Goal: Task Accomplishment & Management: Complete application form

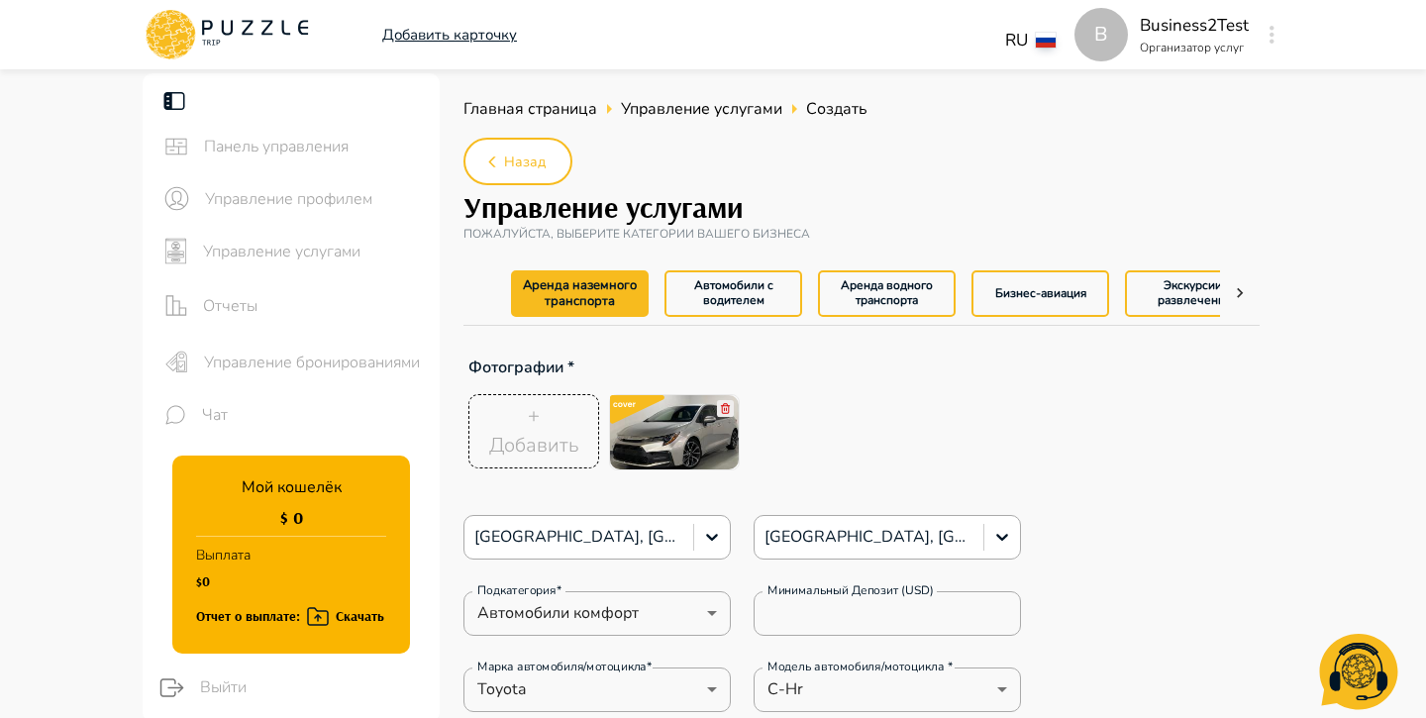
scroll to position [1351, 0]
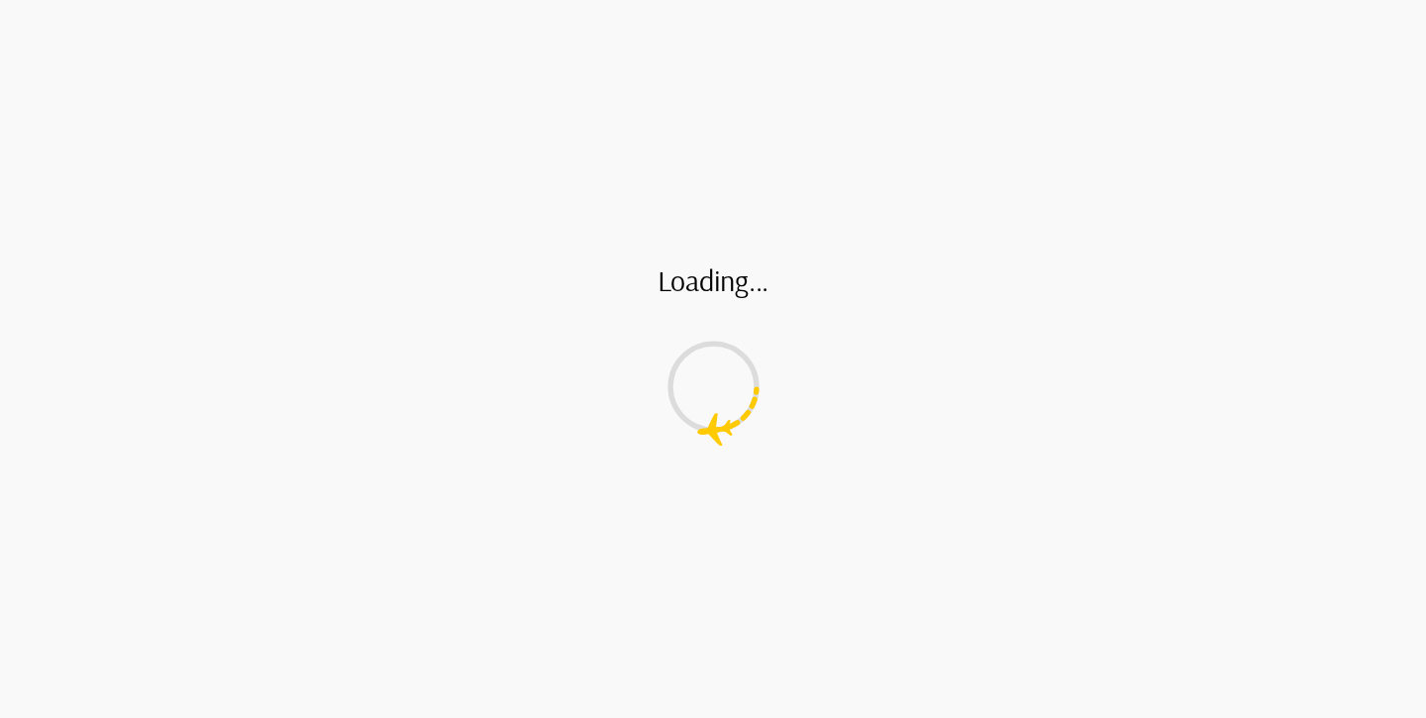
type textarea "*"
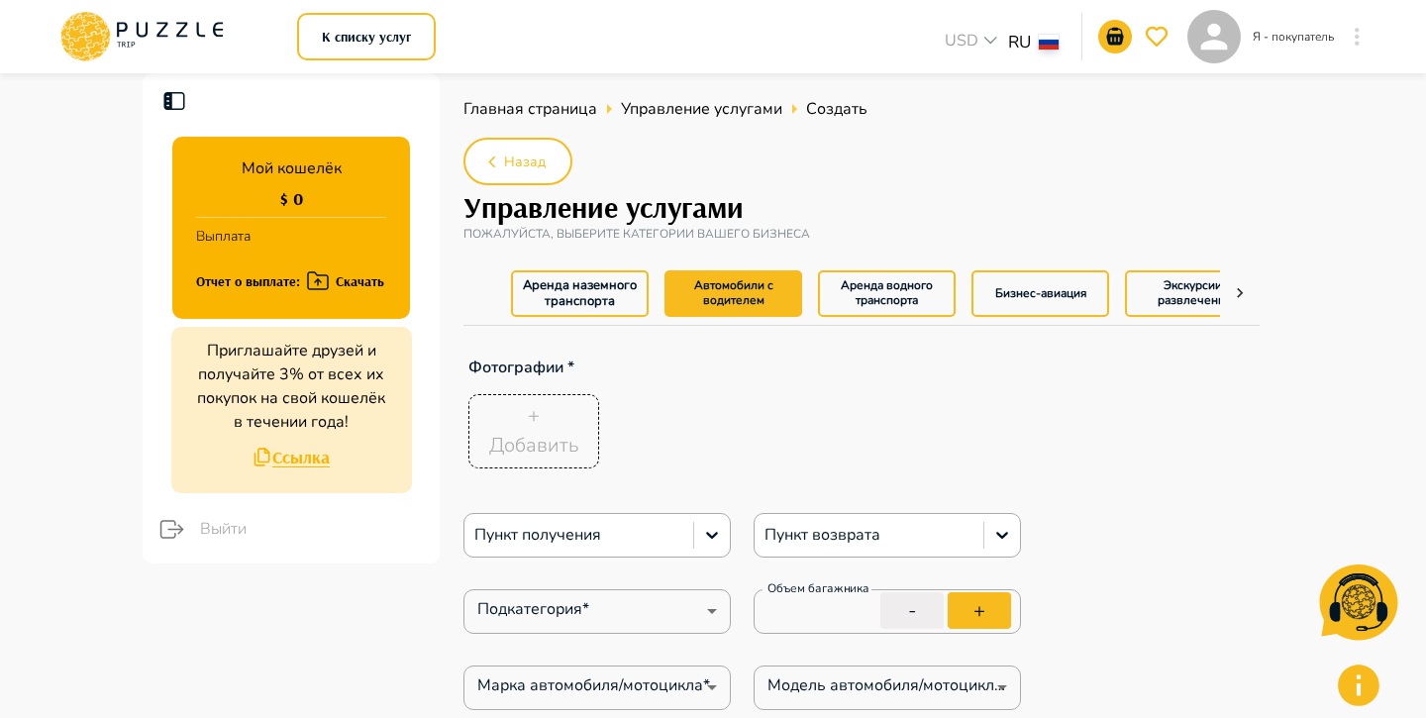
type textarea "*"
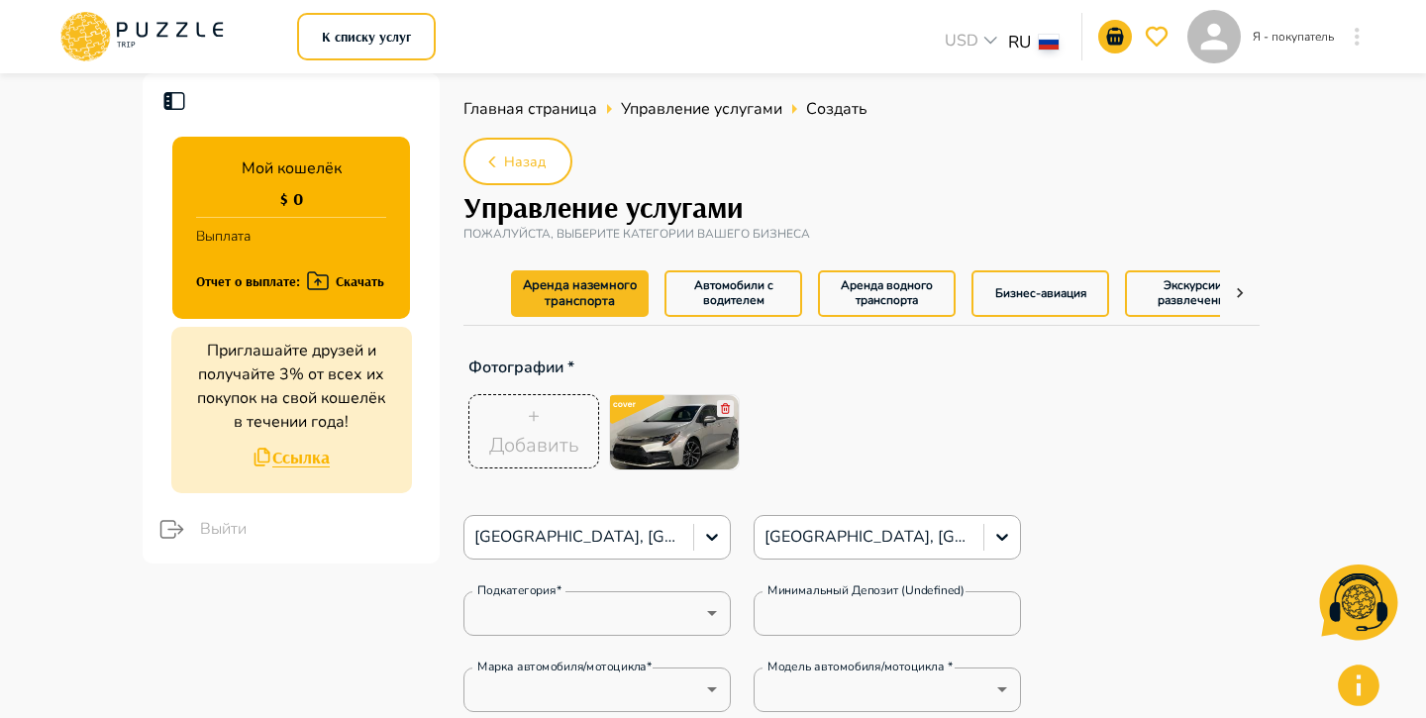
type textarea "*"
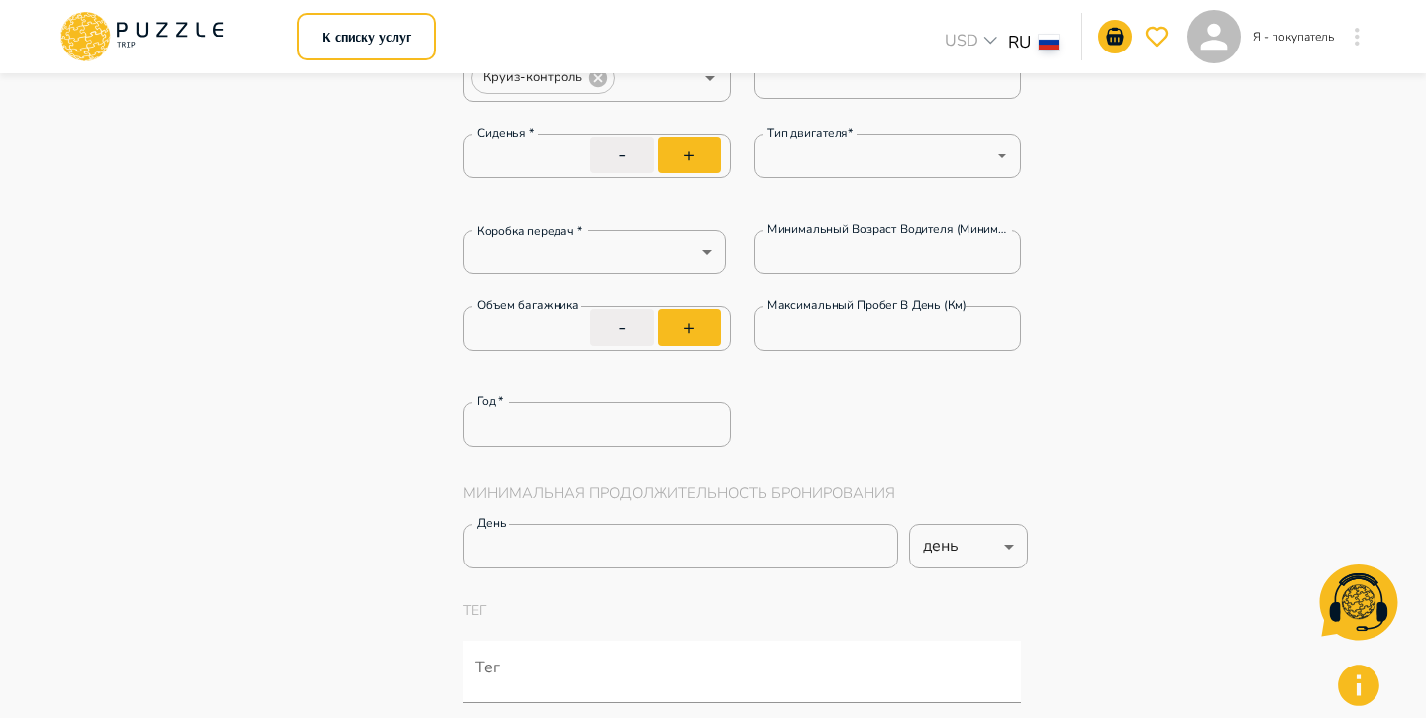
type textarea "*"
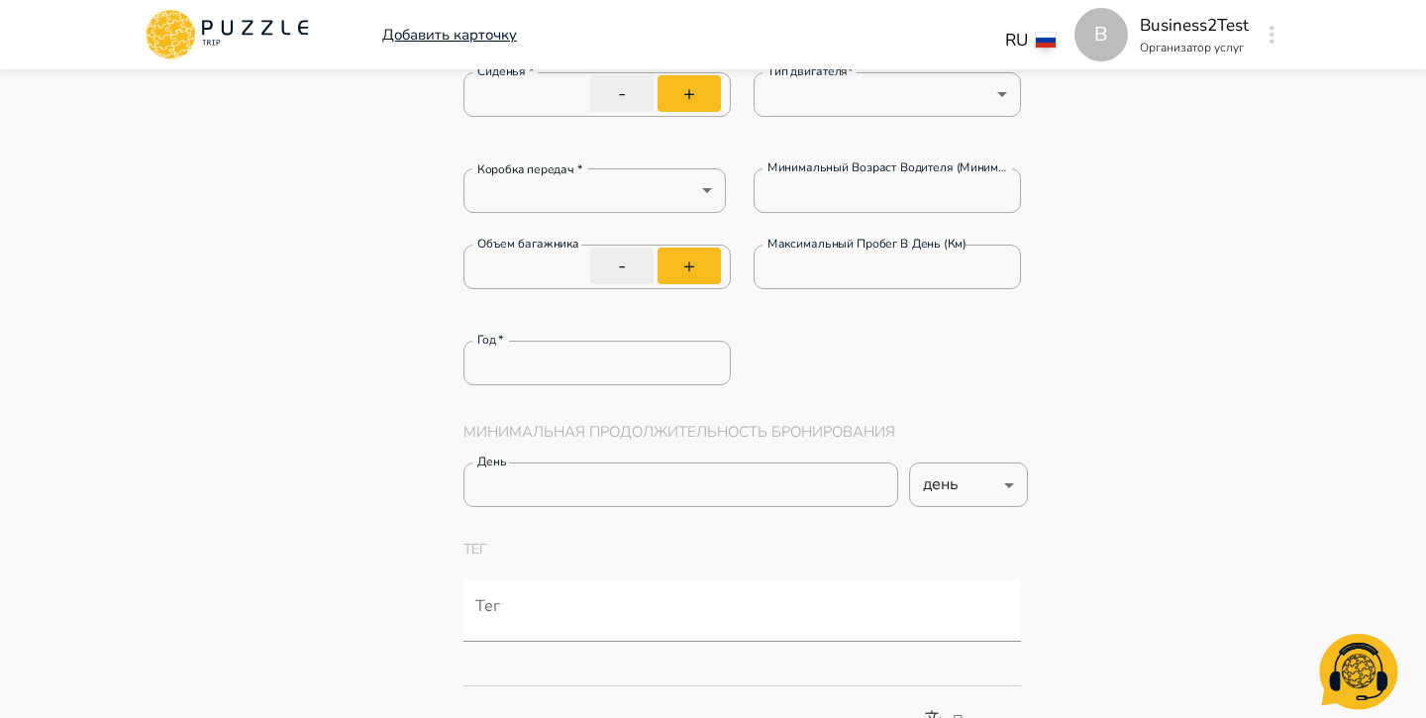
type textarea "*"
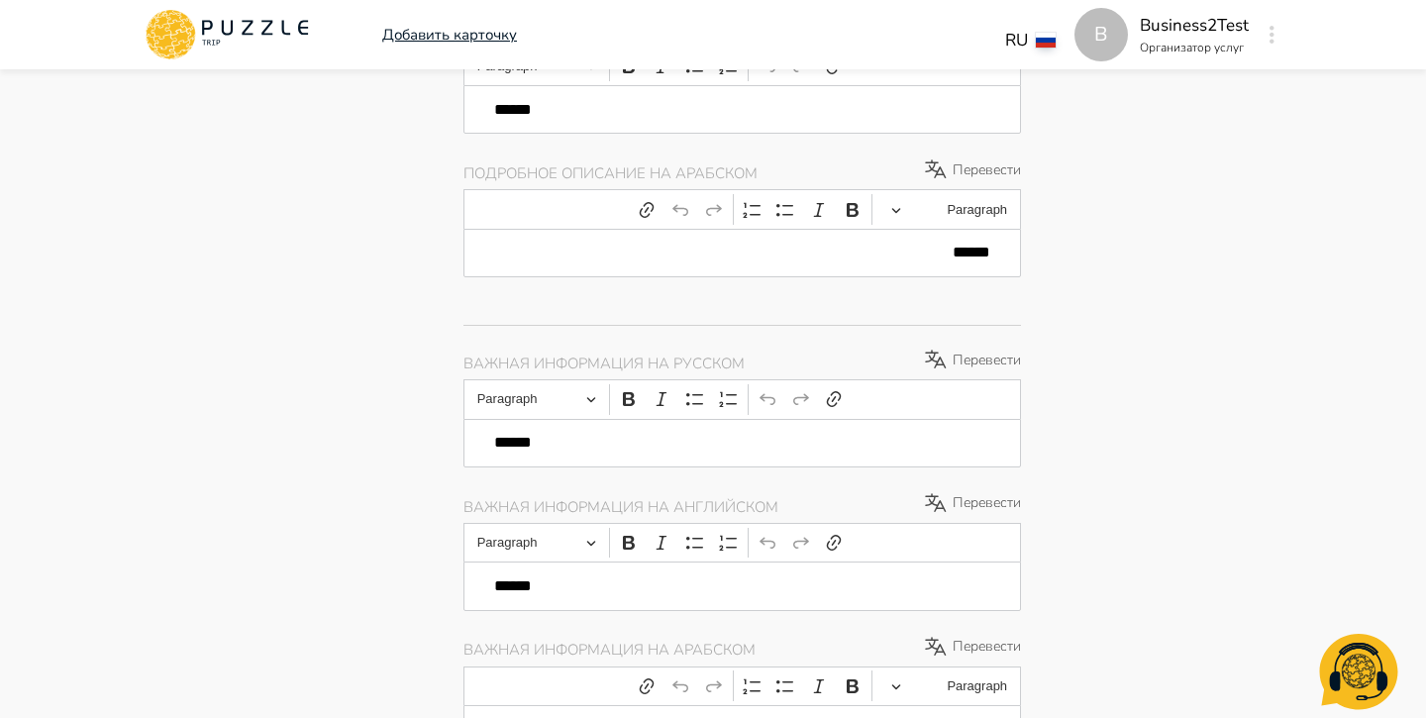
type textarea "*"
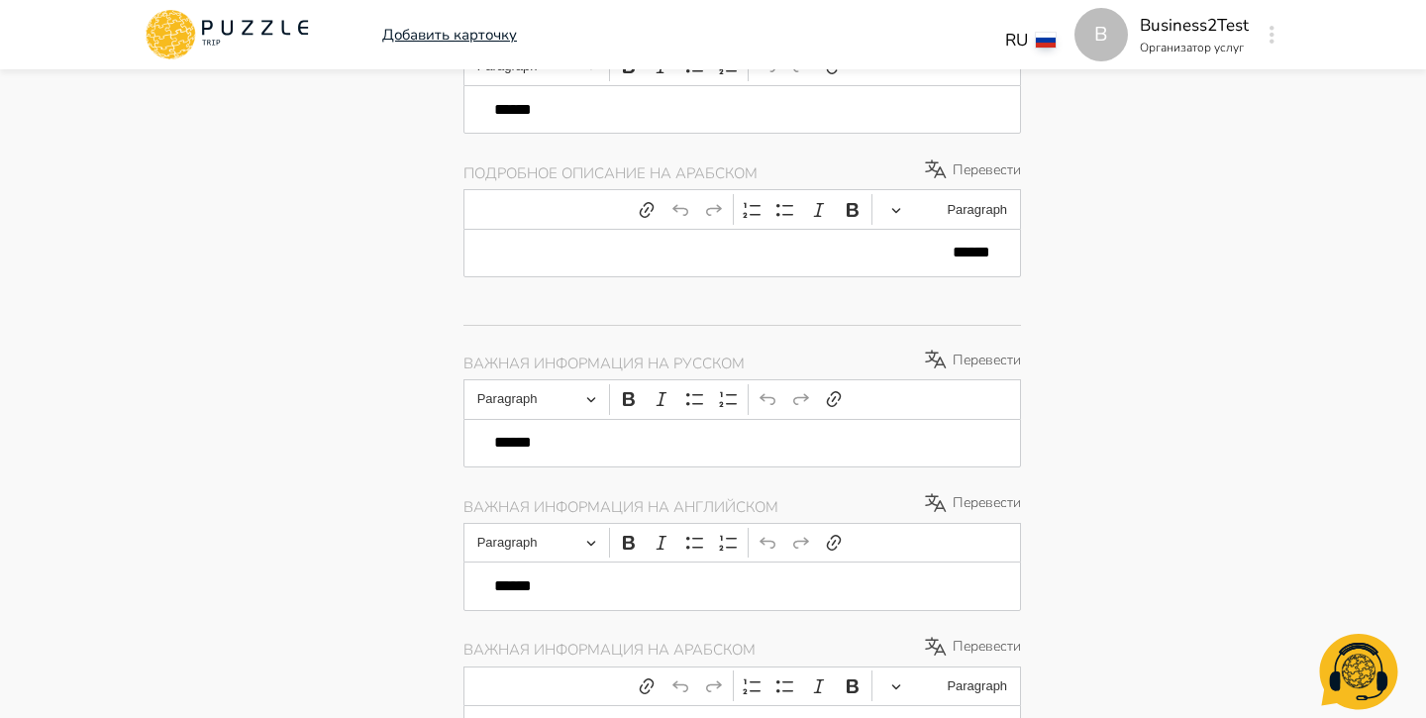
type textarea "*"
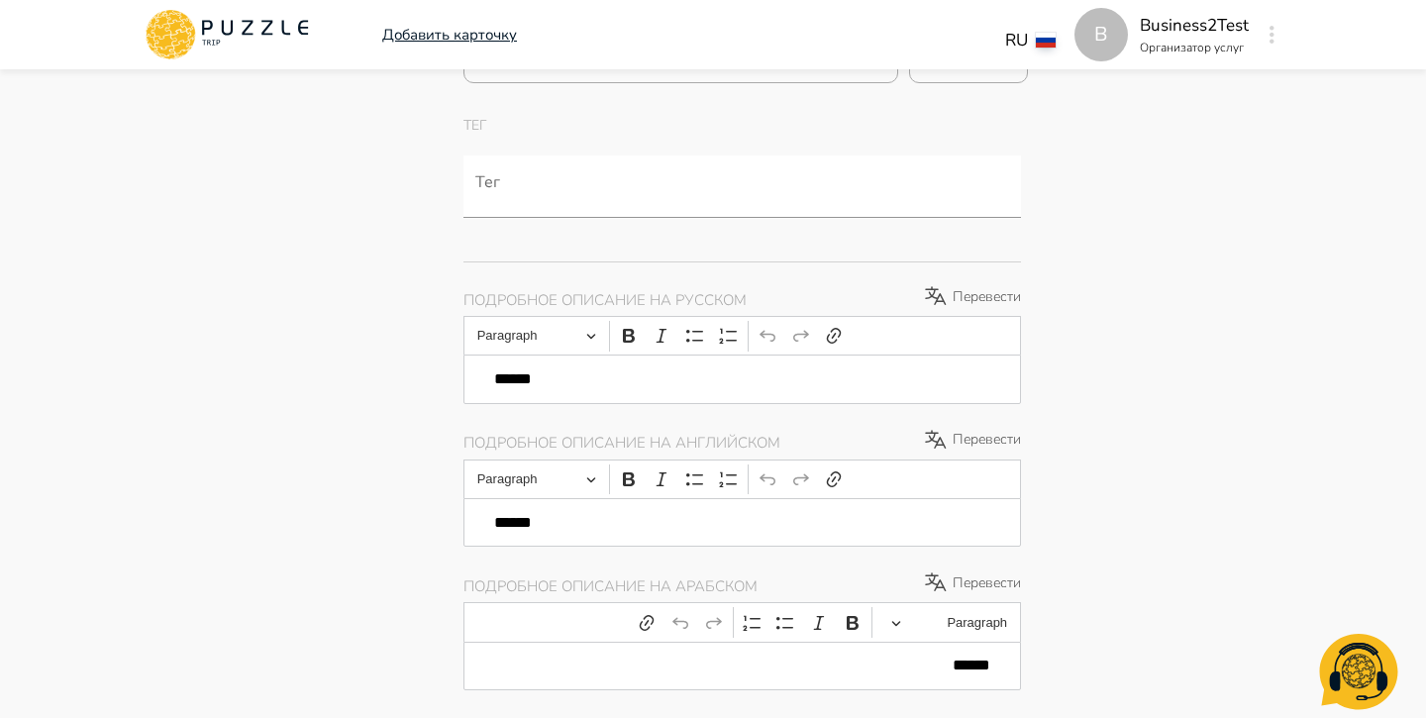
scroll to position [1174, 0]
drag, startPoint x: 565, startPoint y: 385, endPoint x: 430, endPoint y: 384, distance: 134.7
type textarea "*"
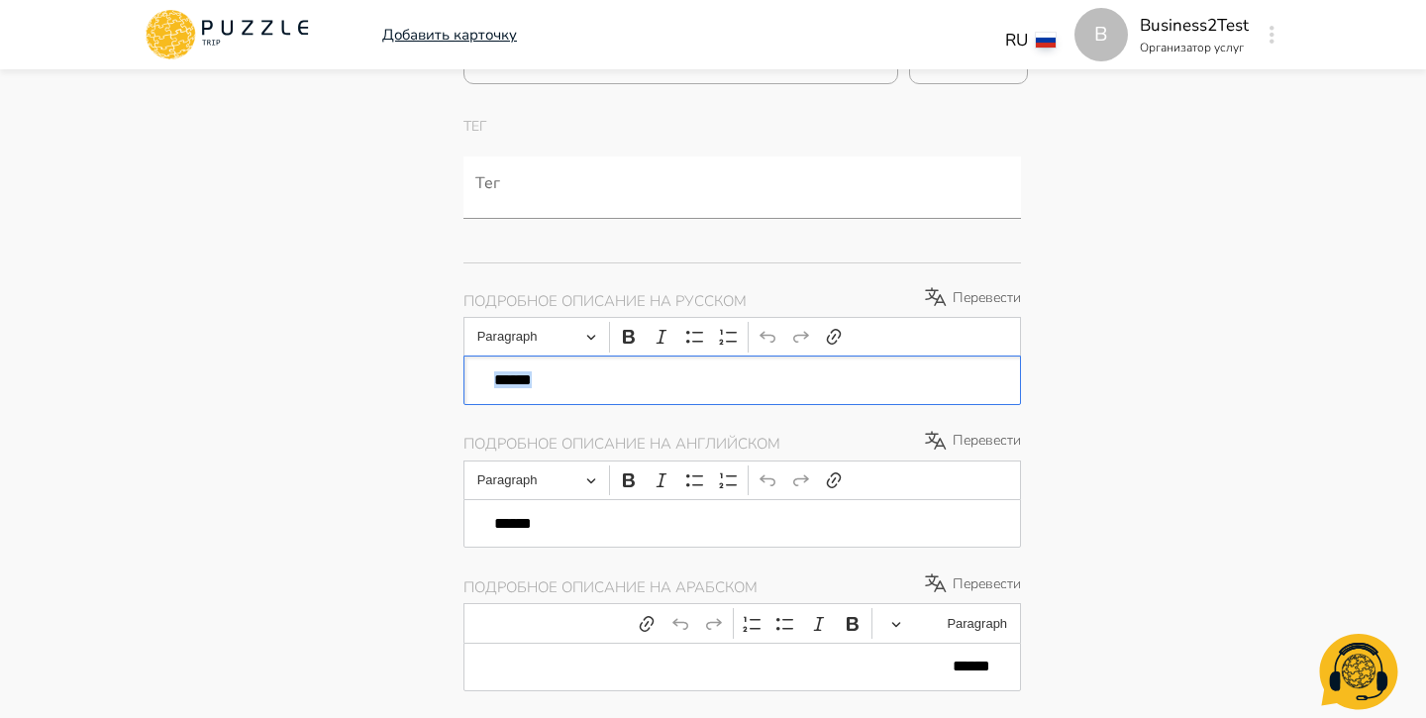
type textarea "*"
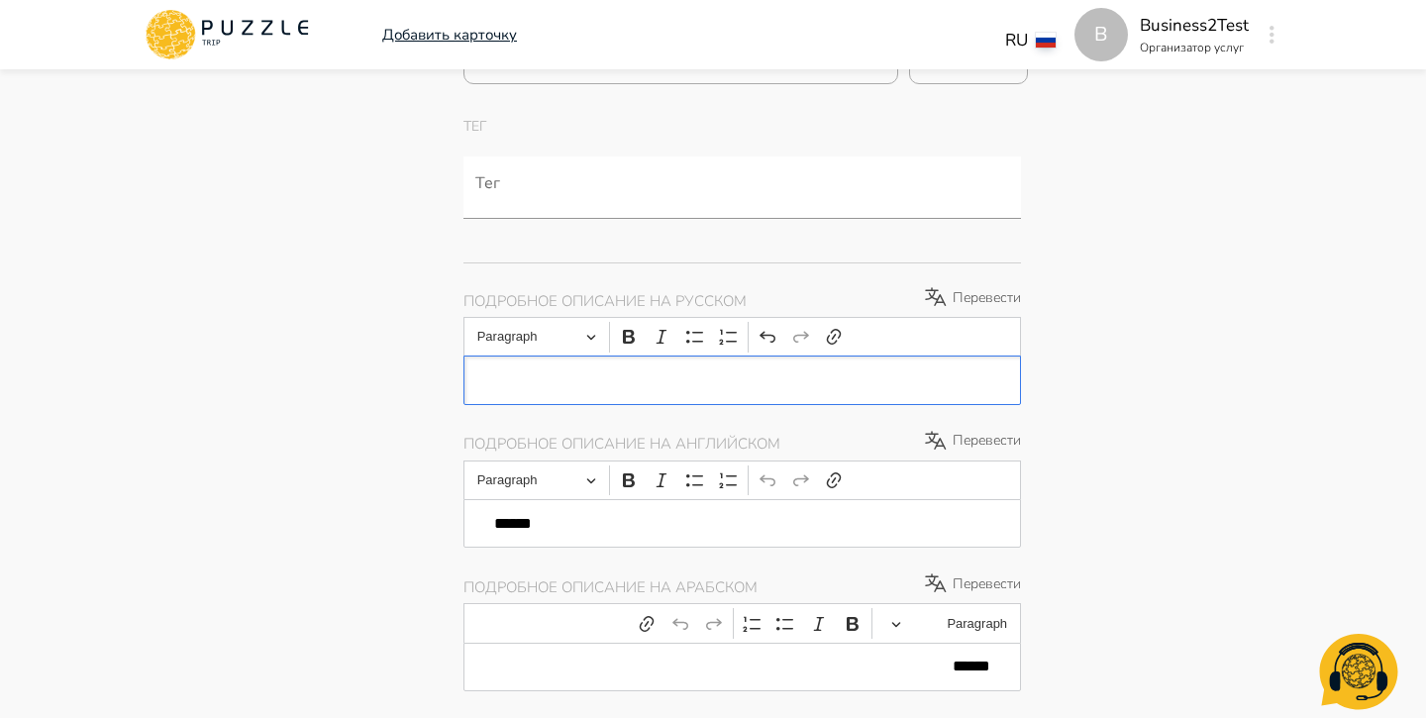
type textarea "*"
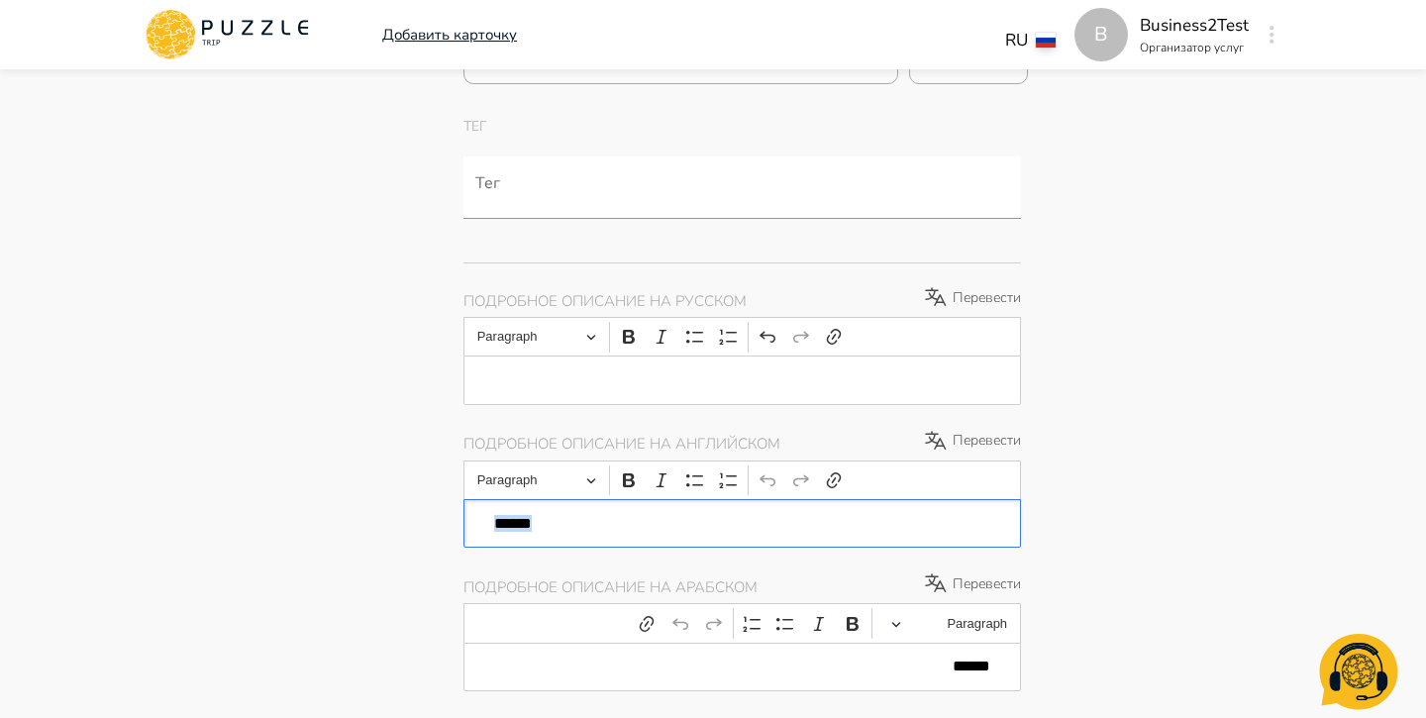
drag, startPoint x: 570, startPoint y: 526, endPoint x: 423, endPoint y: 523, distance: 146.6
type textarea "*"
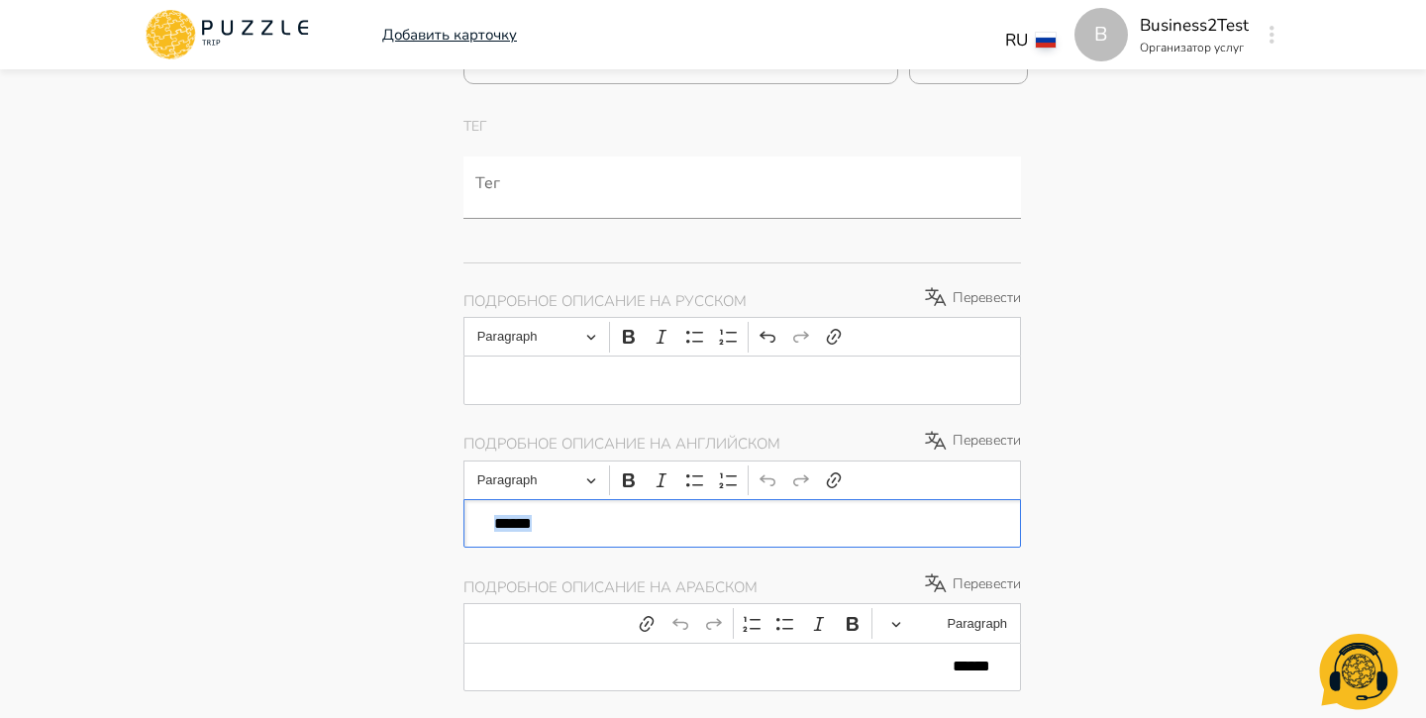
type textarea "*"
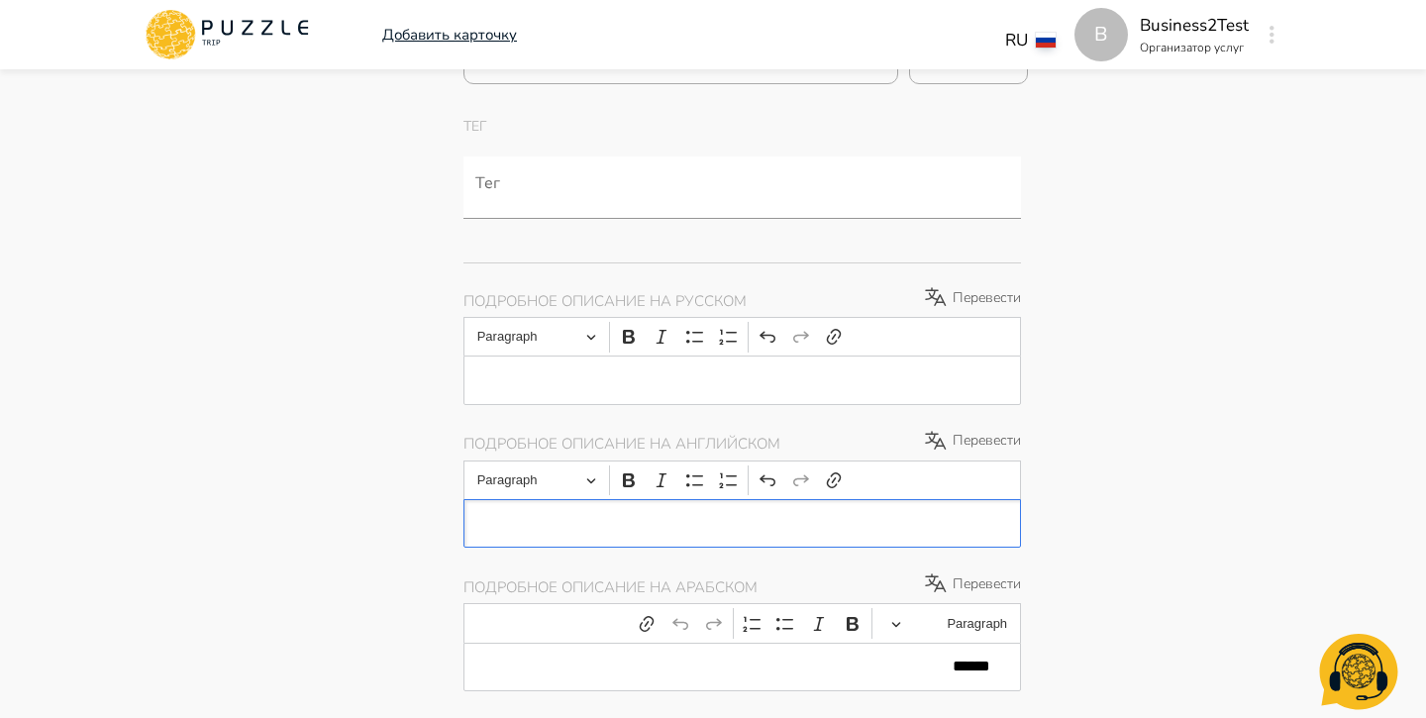
type textarea "*"
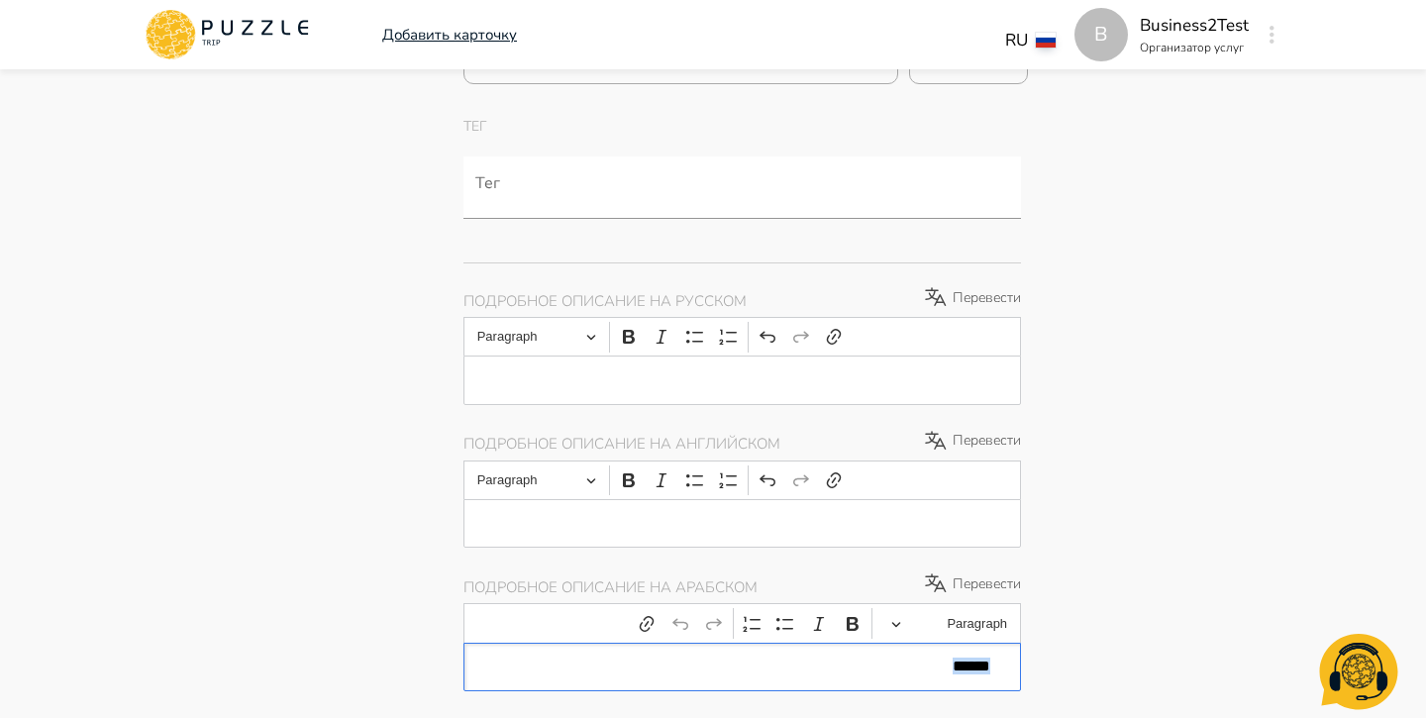
drag, startPoint x: 927, startPoint y: 669, endPoint x: 1061, endPoint y: 669, distance: 133.7
type textarea "*"
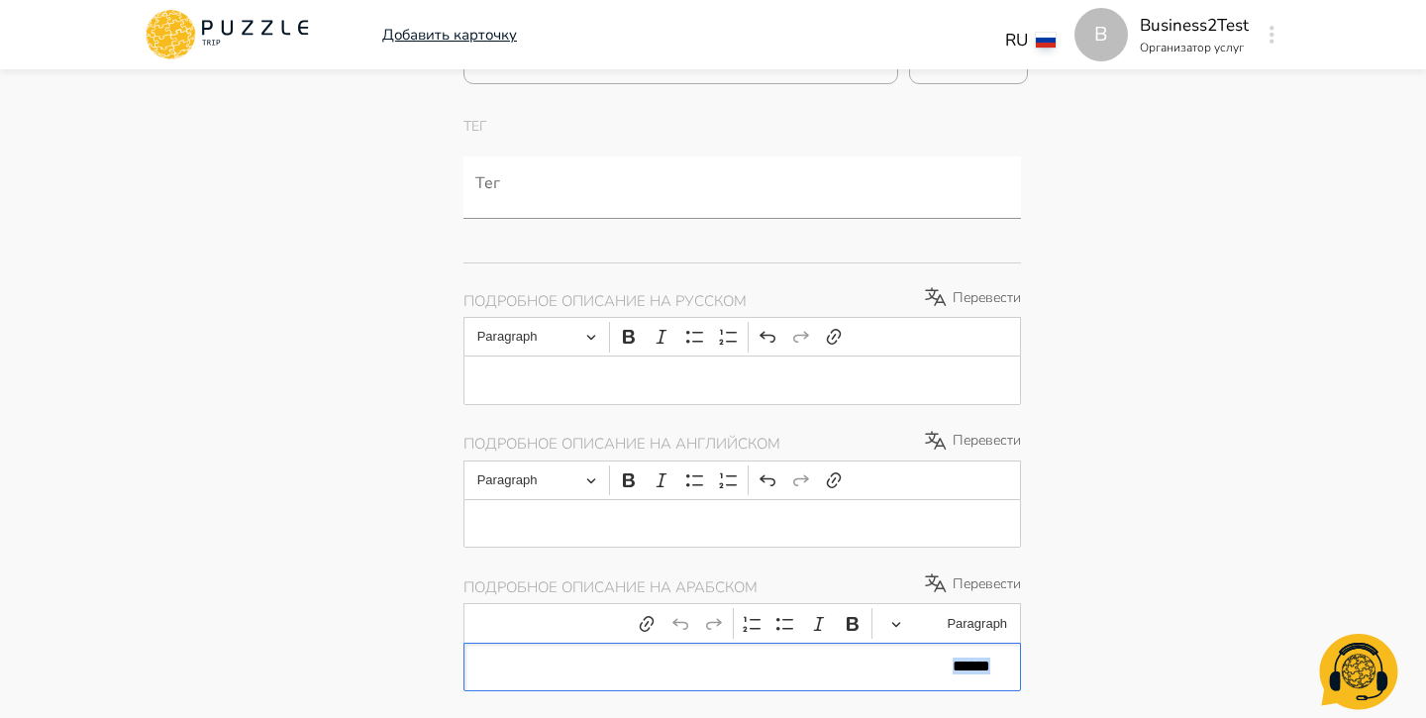
type textarea "*"
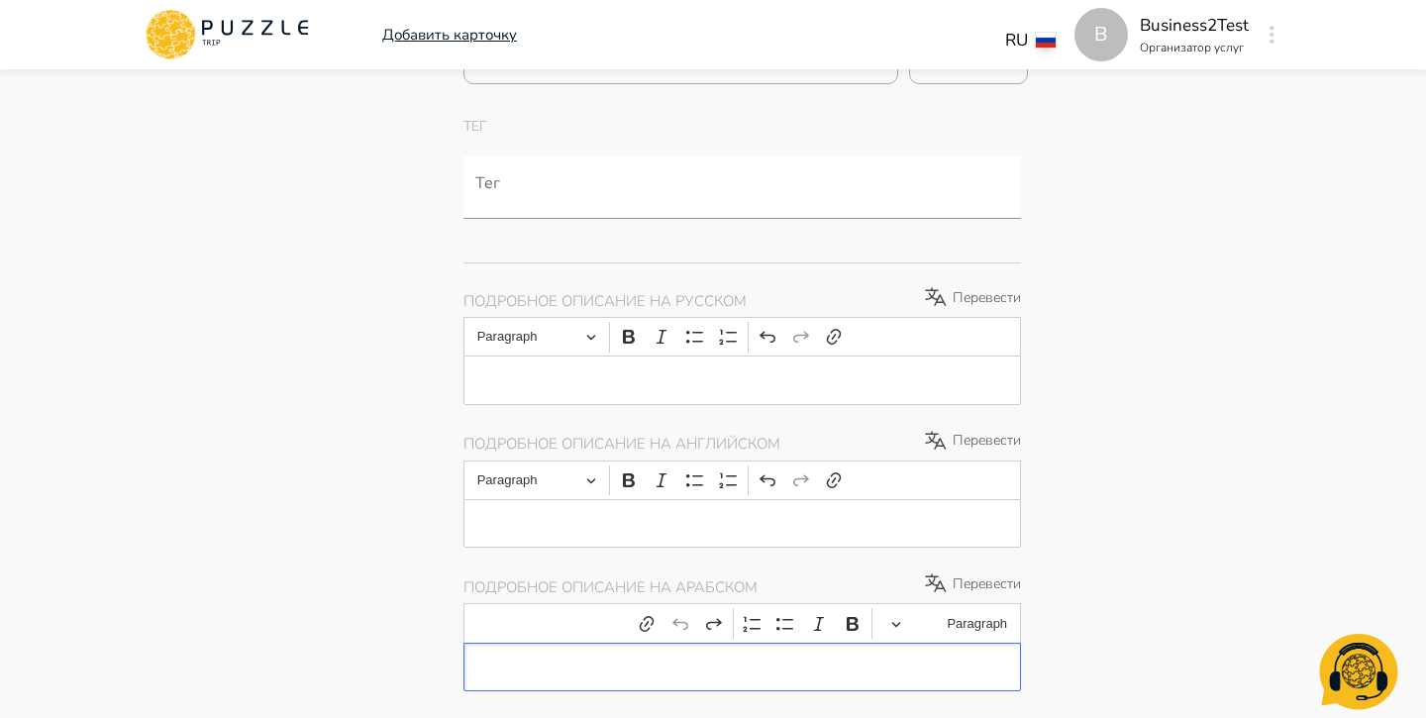
type textarea "*"
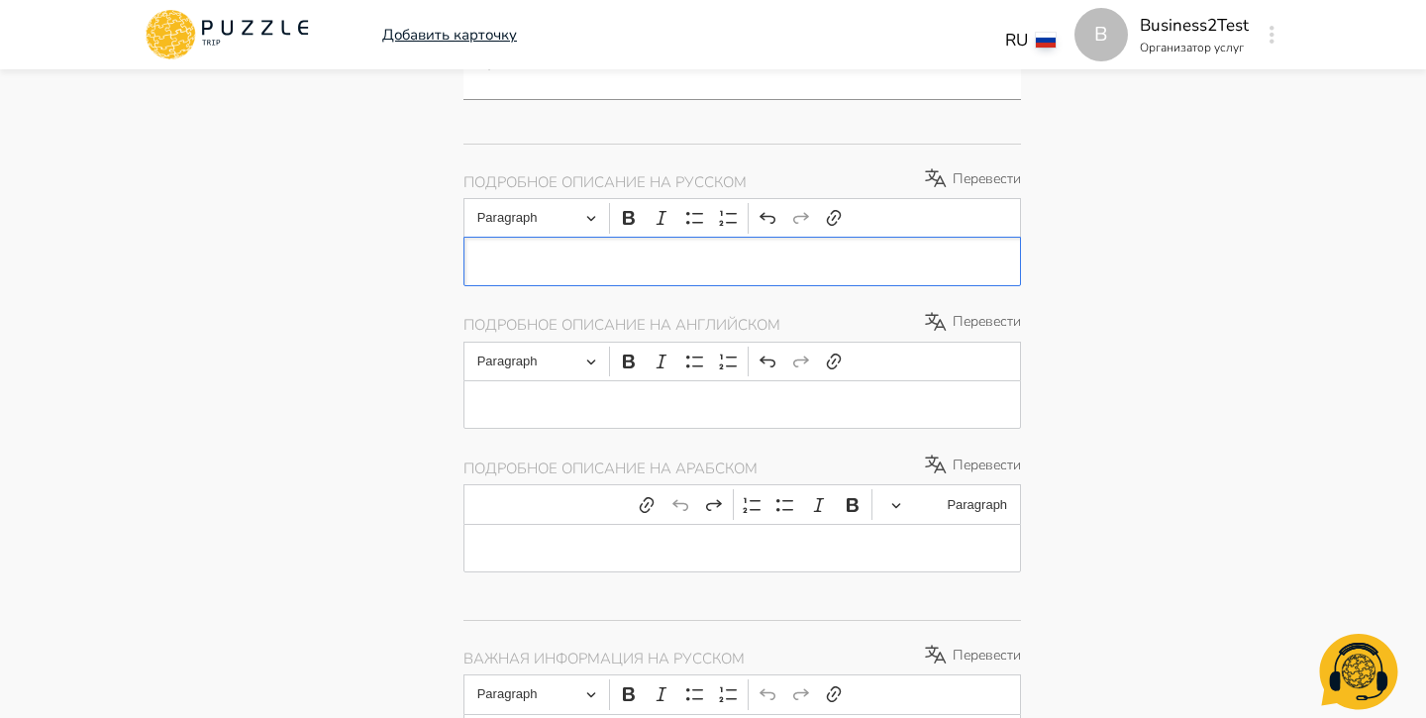
click at [683, 270] on div "Editor editing area: main" at bounding box center [743, 261] width 558 height 49
type textarea "*"
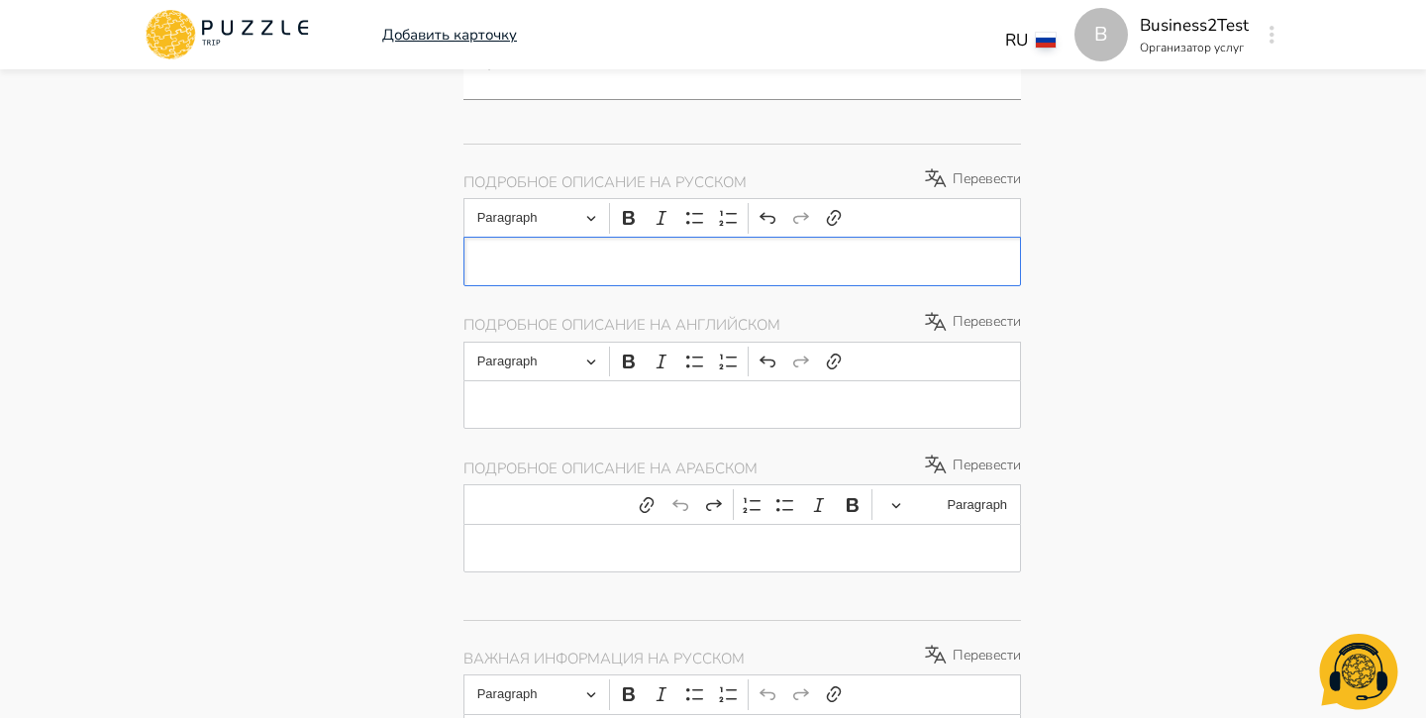
type textarea "*"
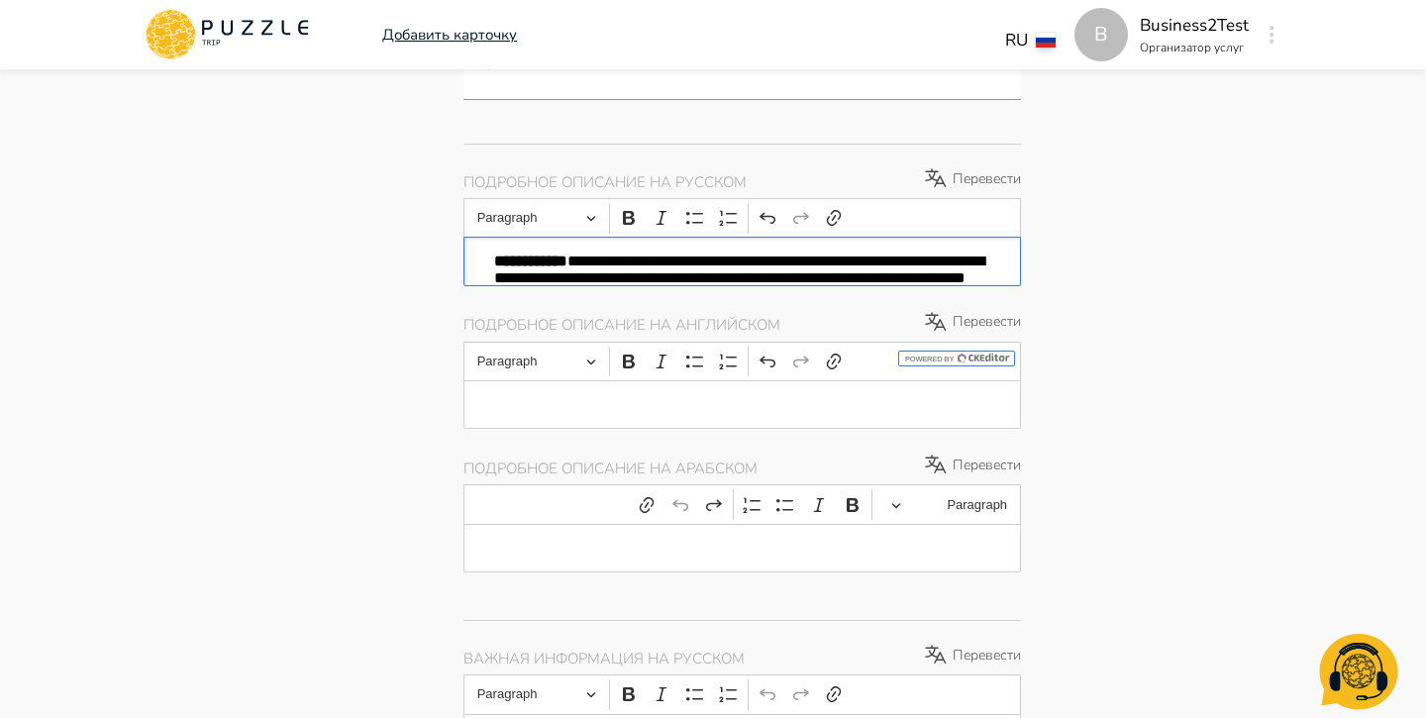
type textarea "*"
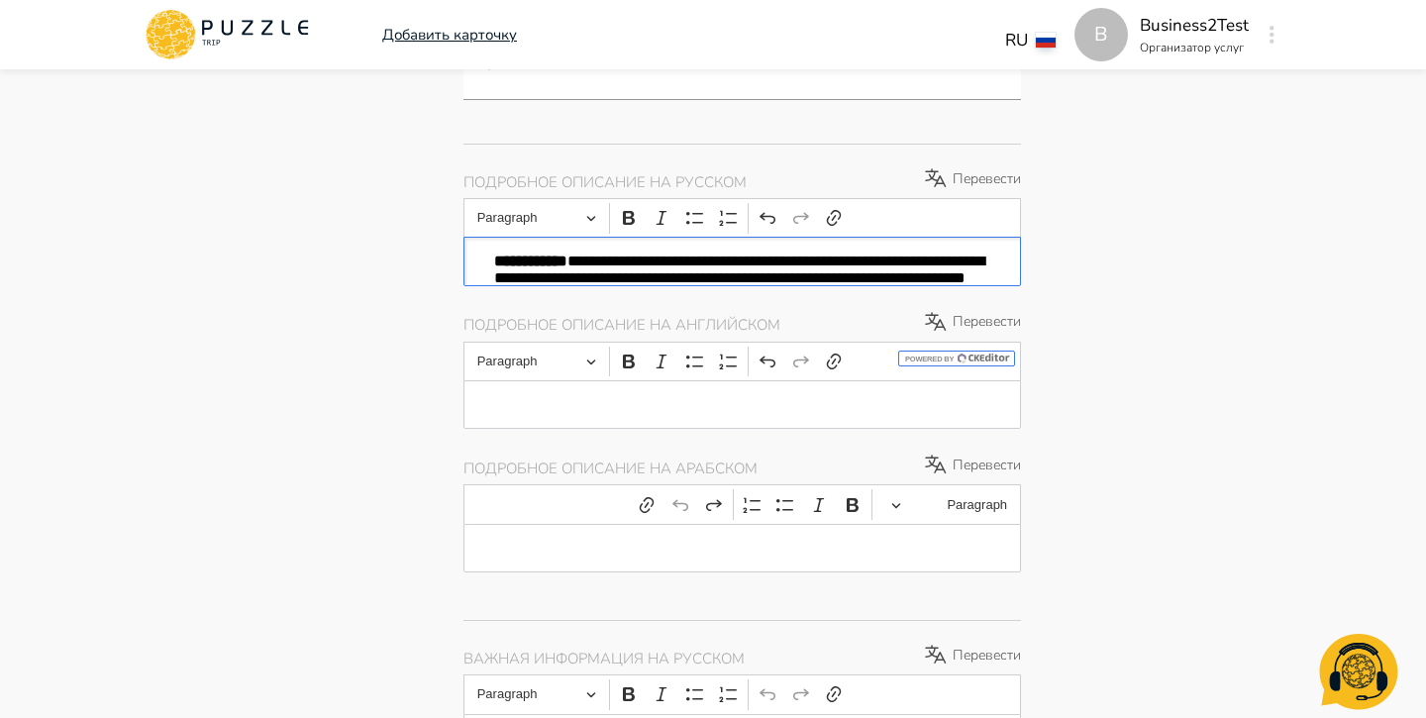
type textarea "*"
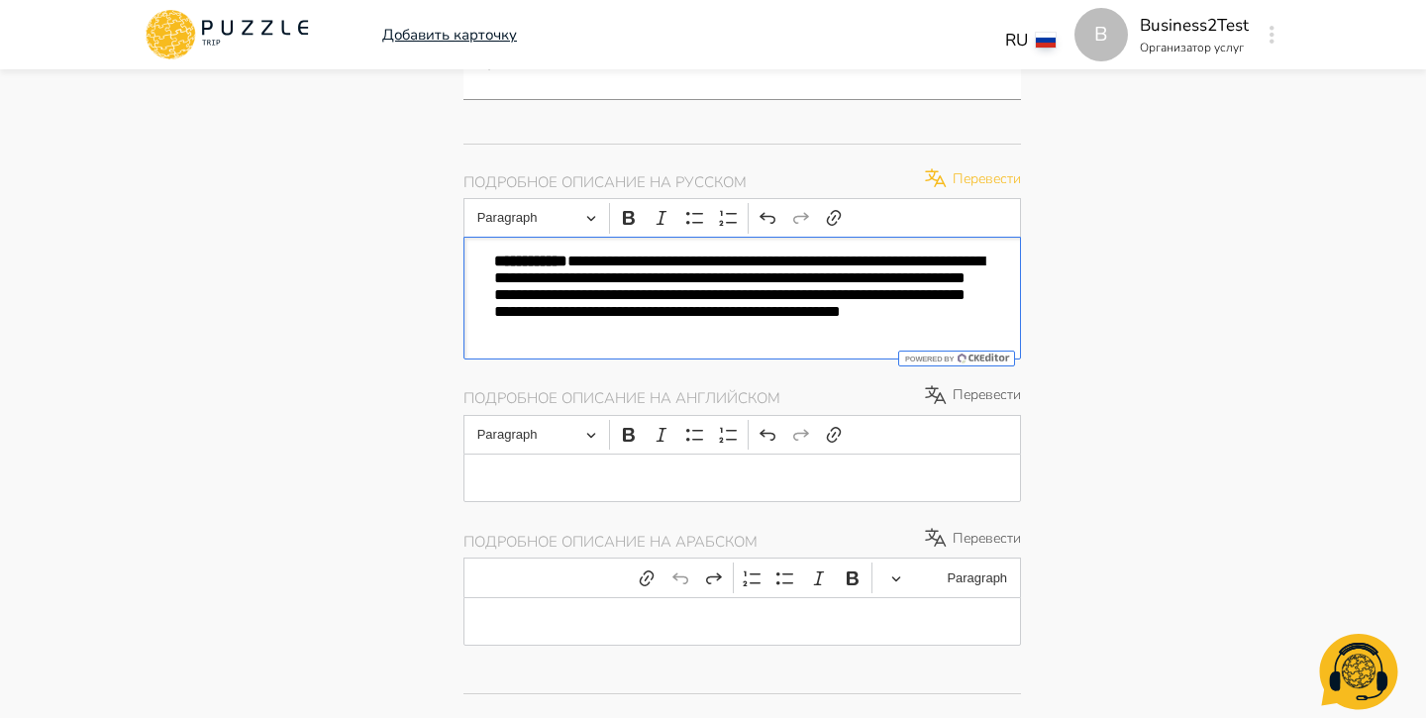
click at [976, 175] on p "Перевести" at bounding box center [972, 178] width 98 height 24
type textarea "*"
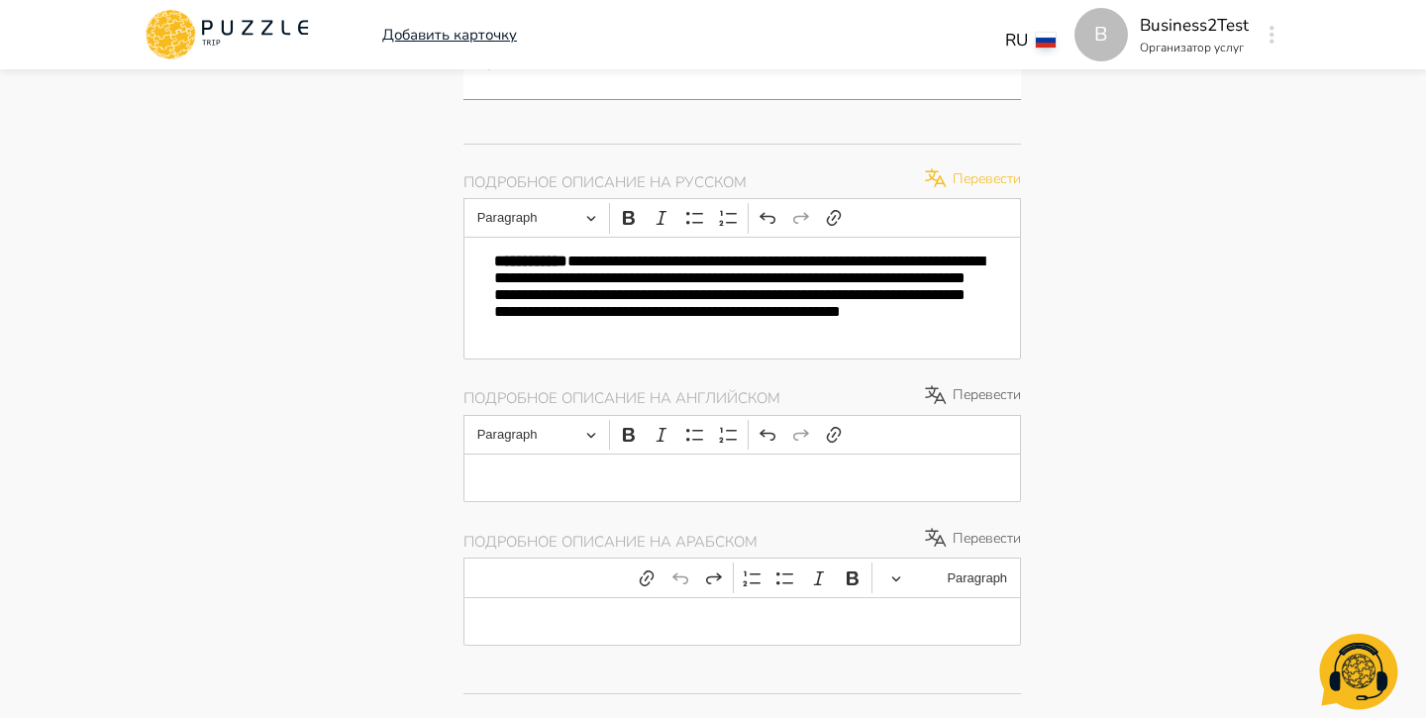
type textarea "*"
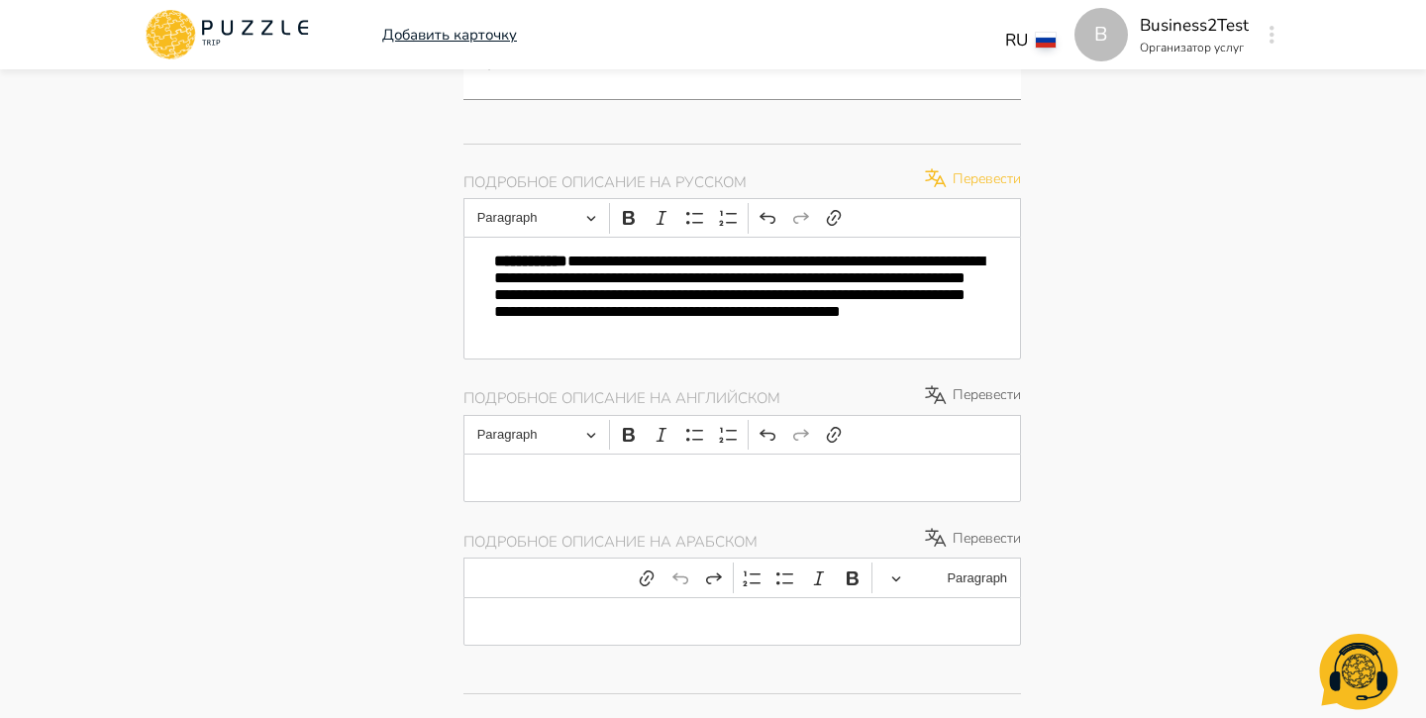
type textarea "*"
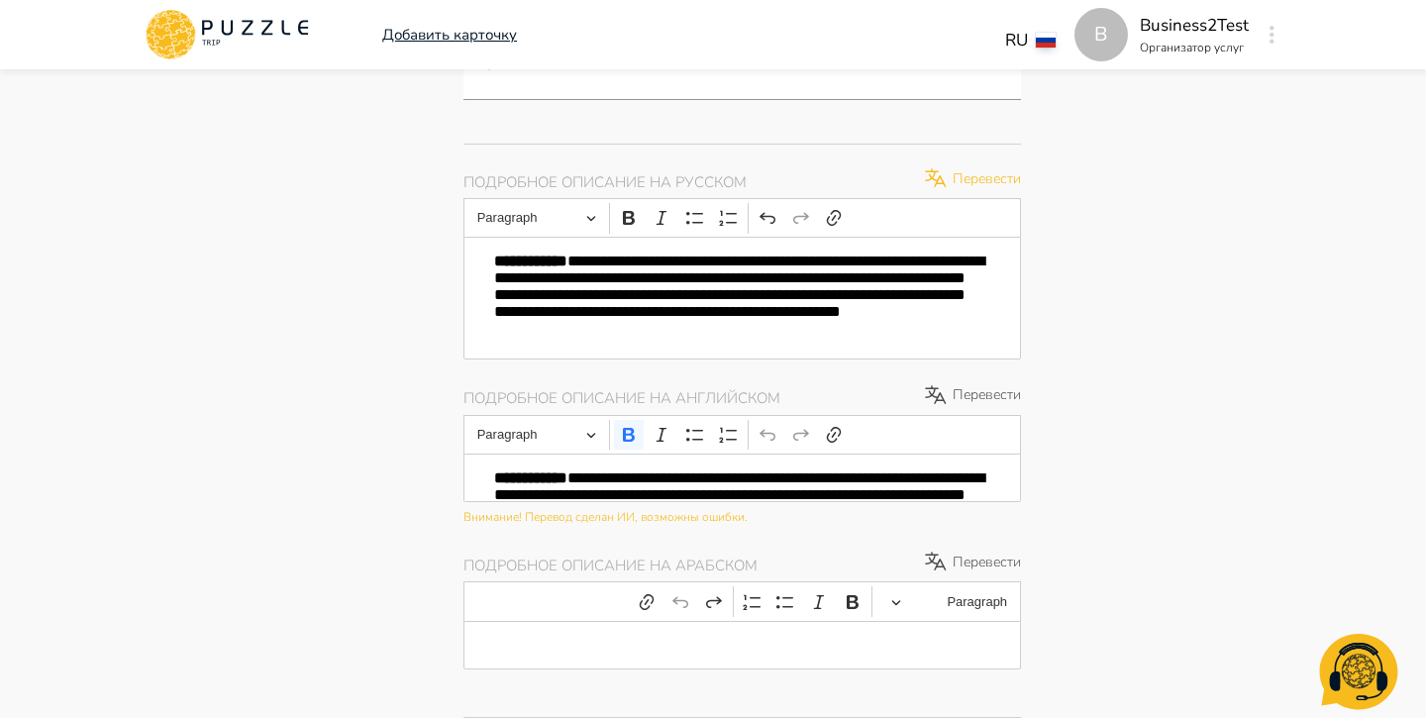
type textarea "*"
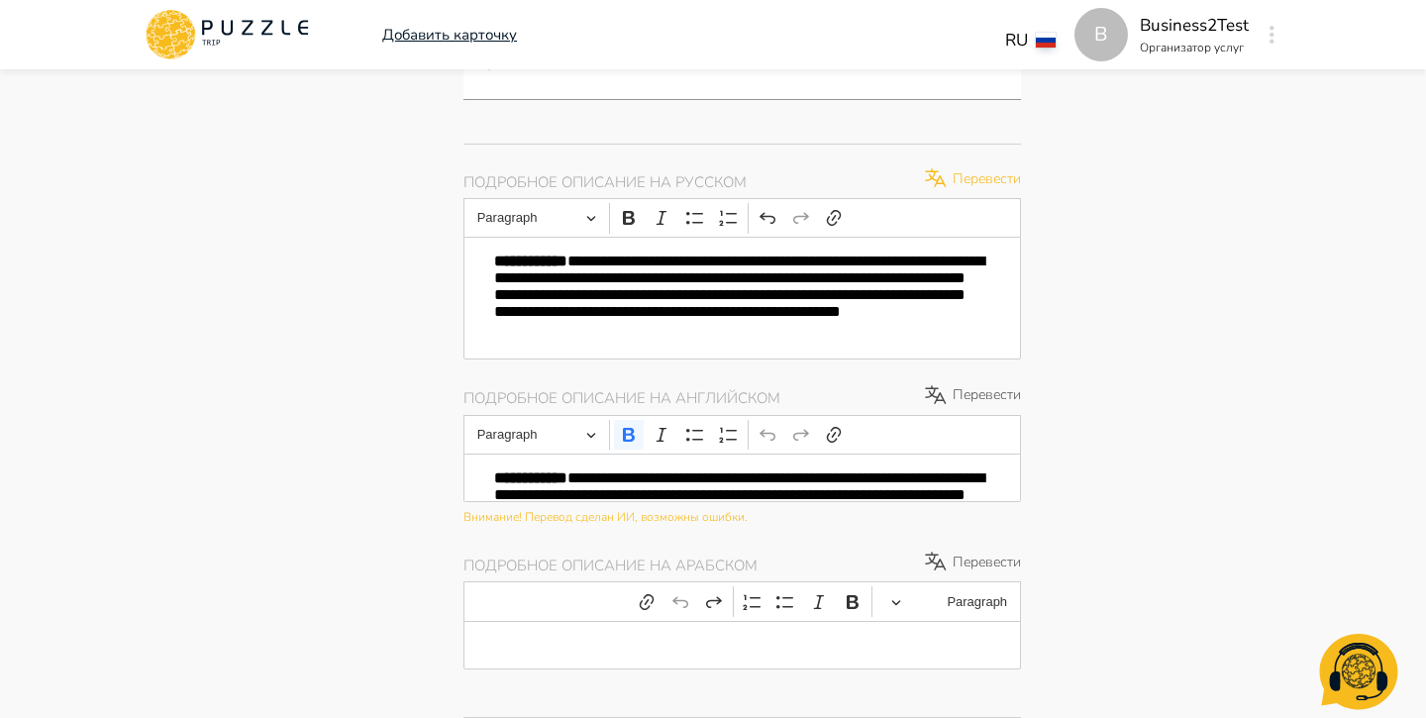
type textarea "*"
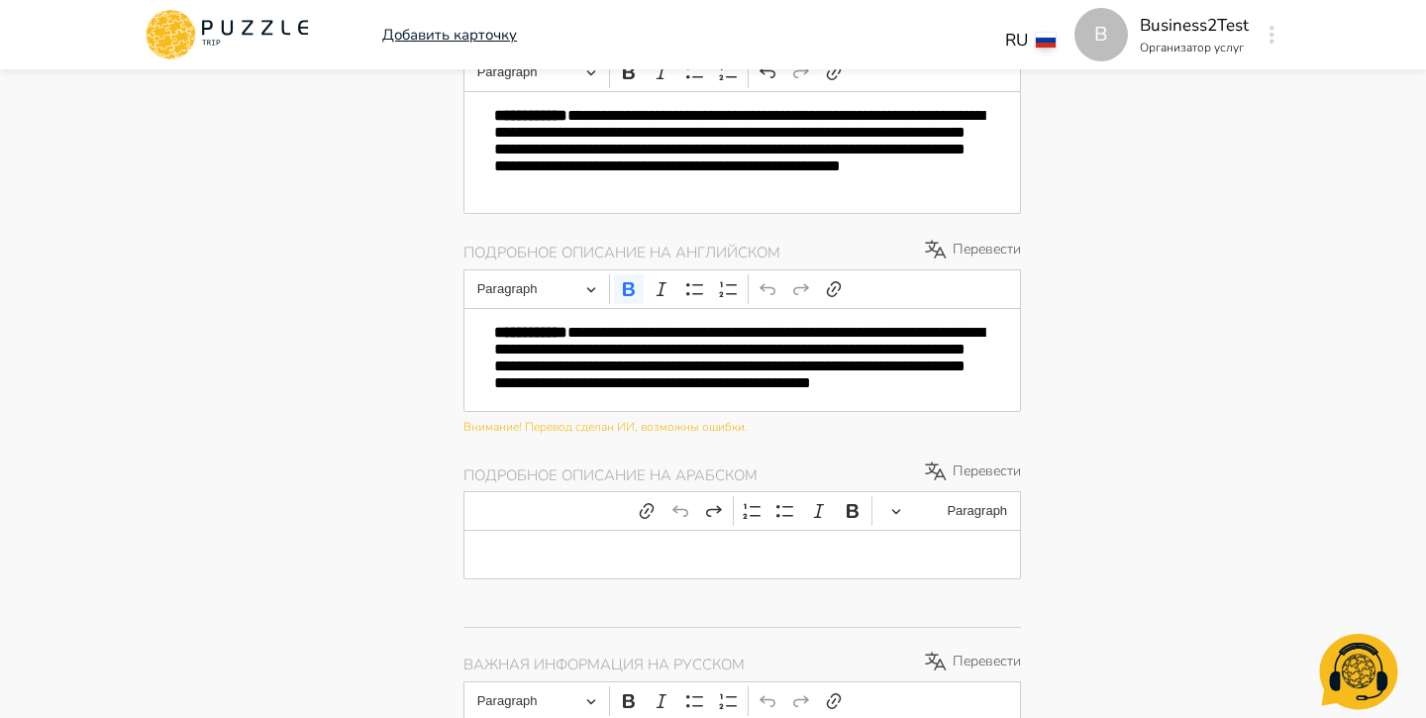
type textarea "*"
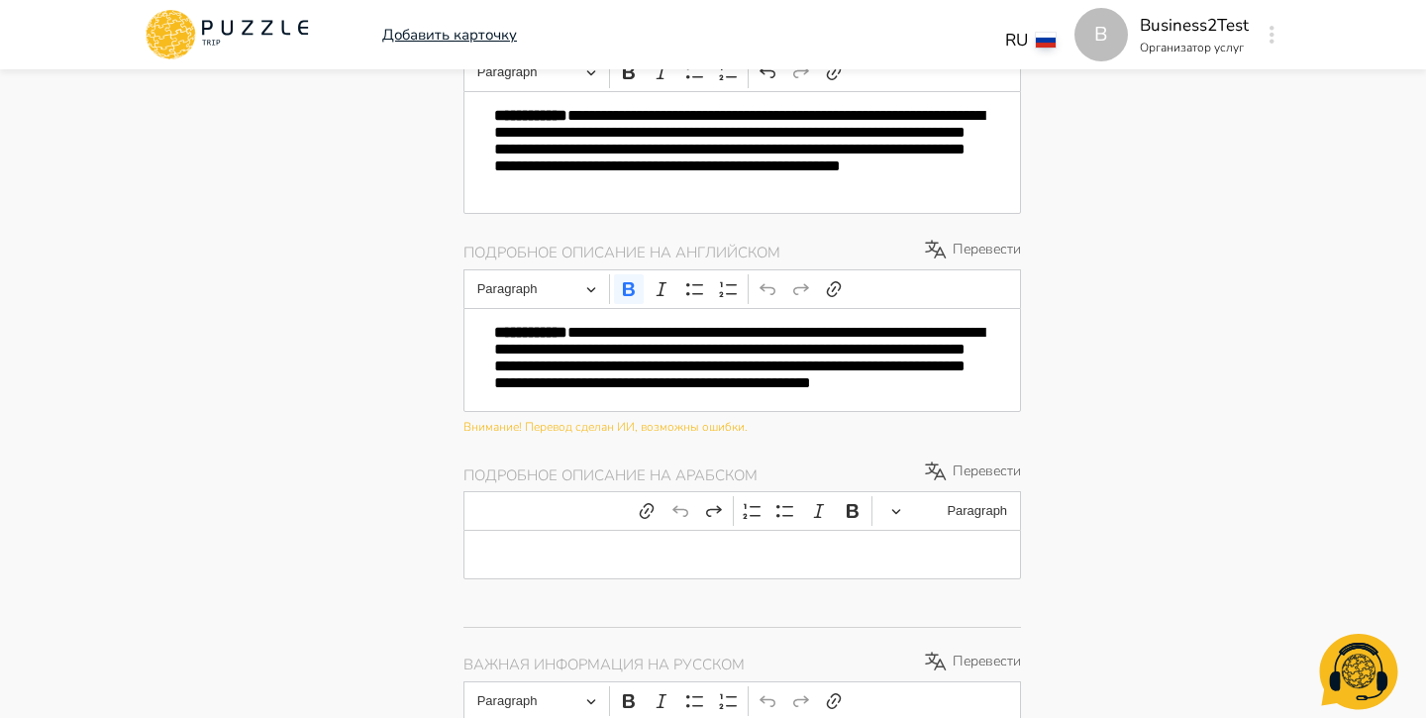
type textarea "*"
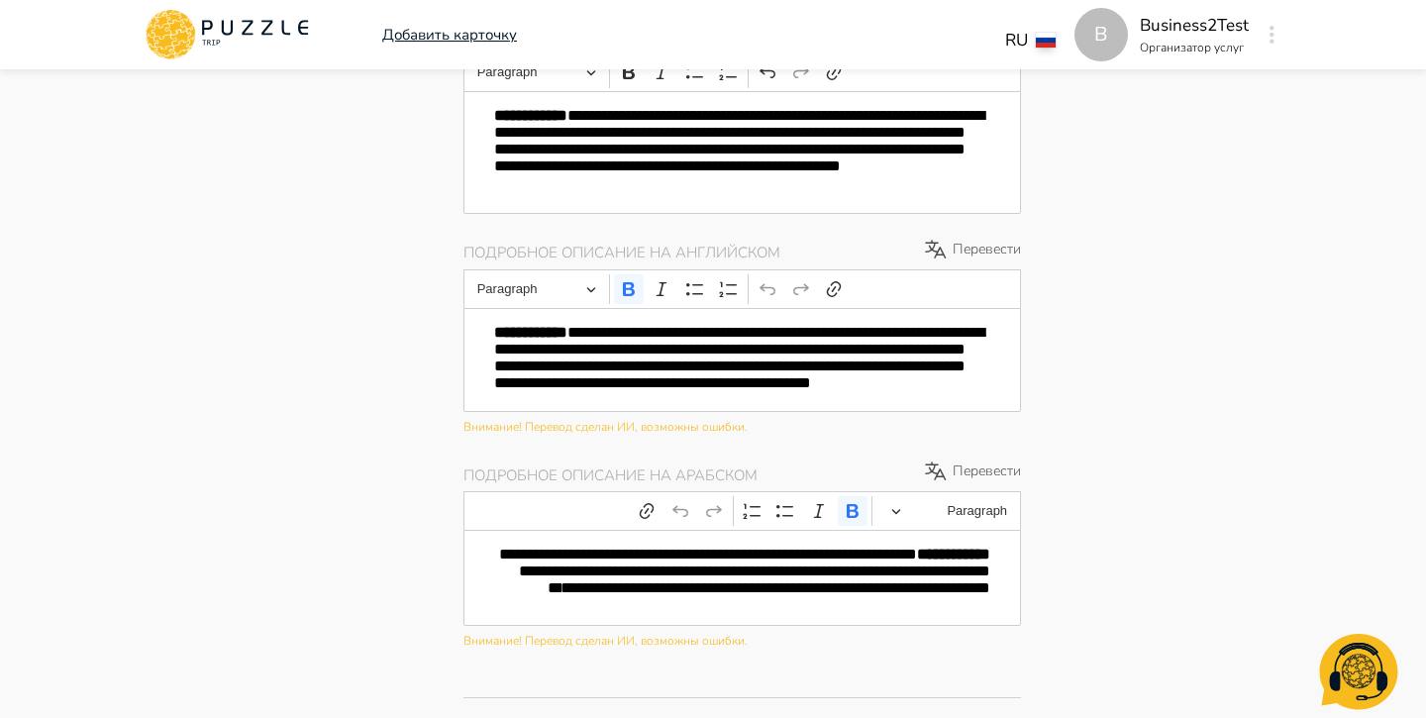
type textarea "*"
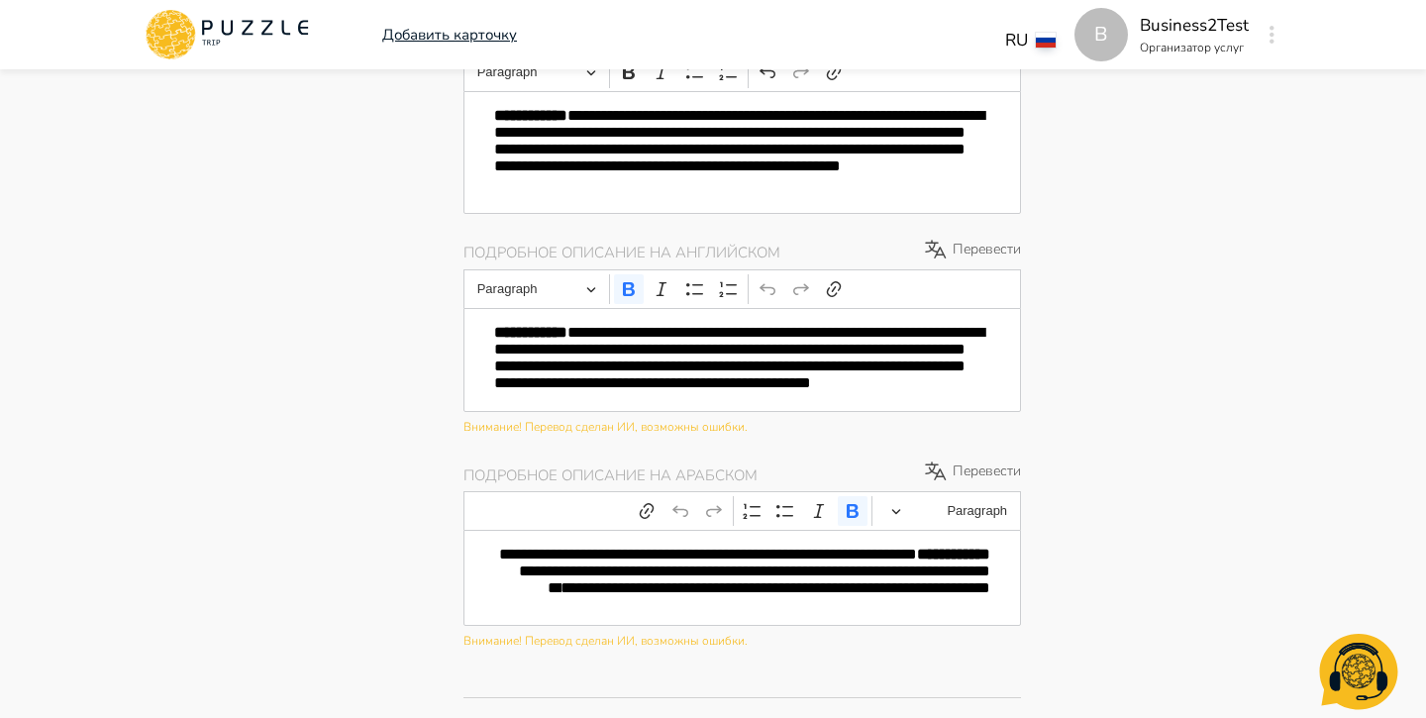
type textarea "*"
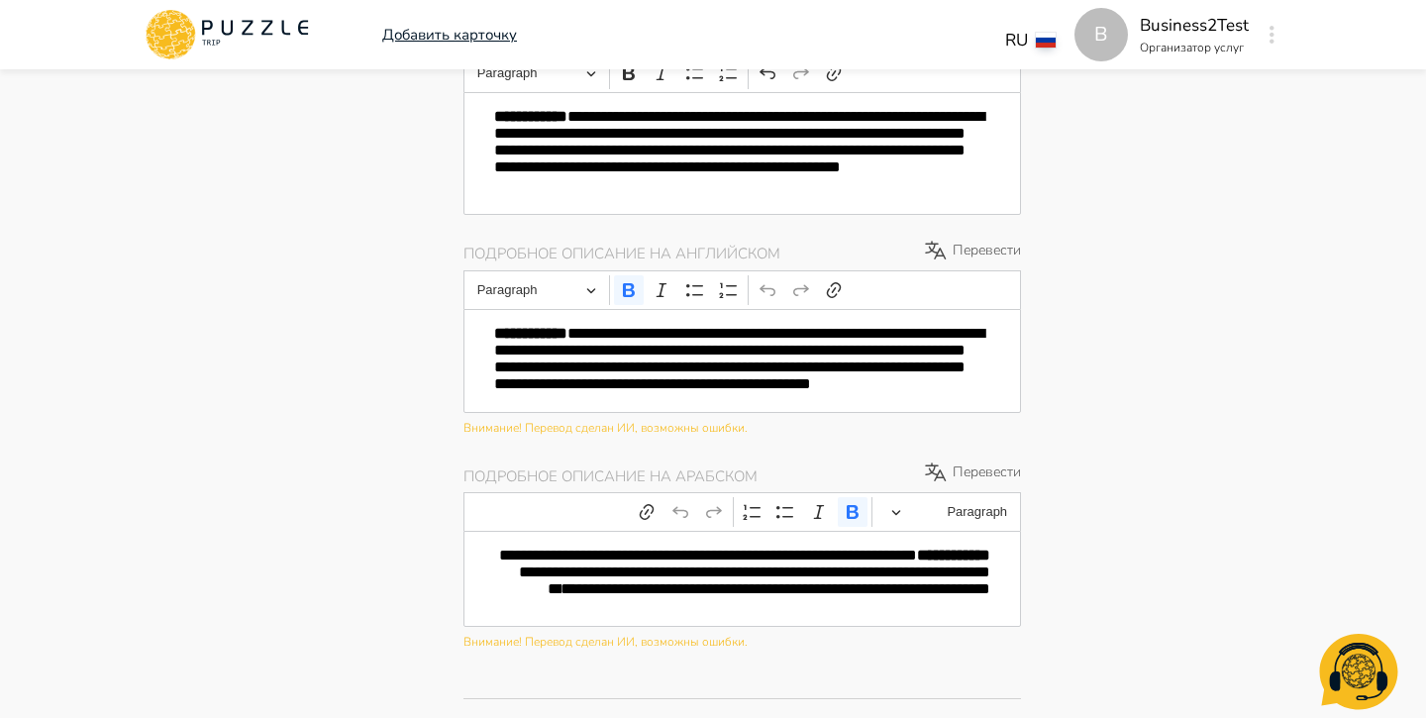
type textarea "*"
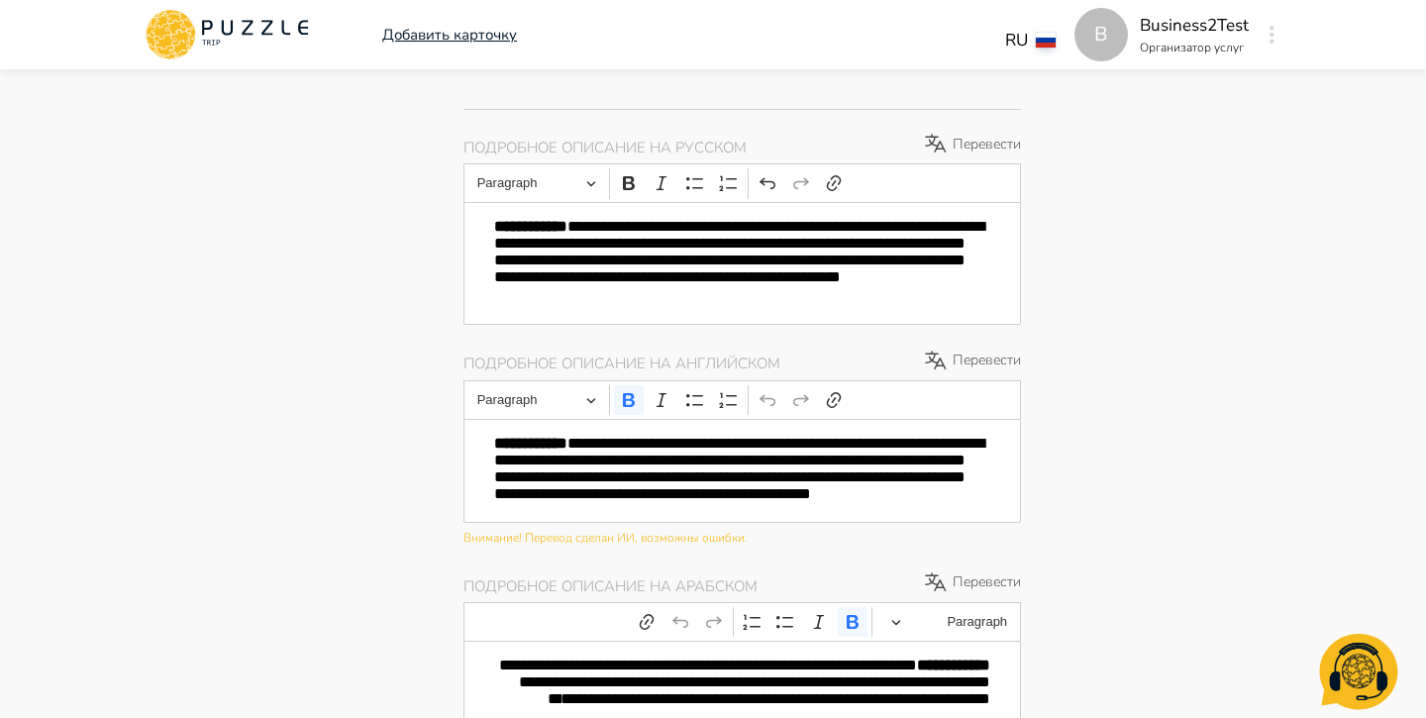
type textarea "*"
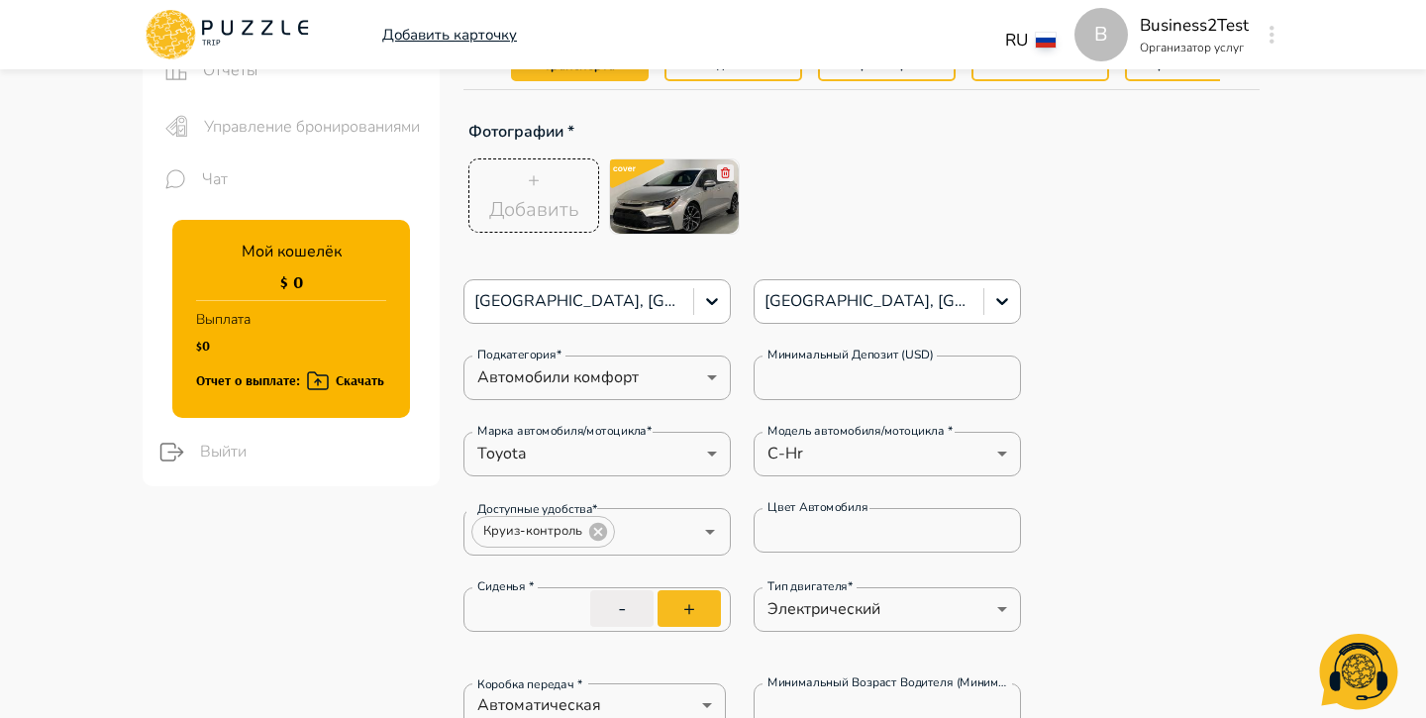
scroll to position [137, 0]
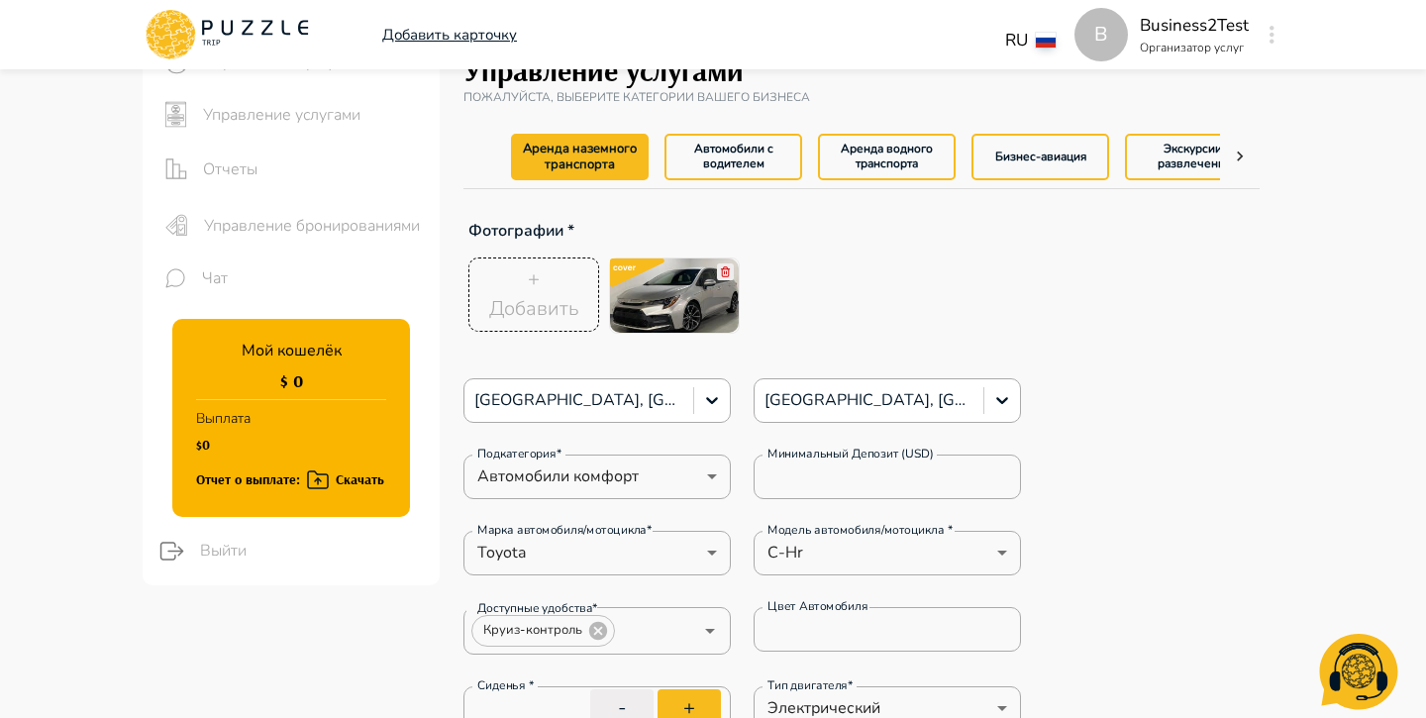
click at [441, 41] on p "Добавить карточку" at bounding box center [449, 35] width 135 height 23
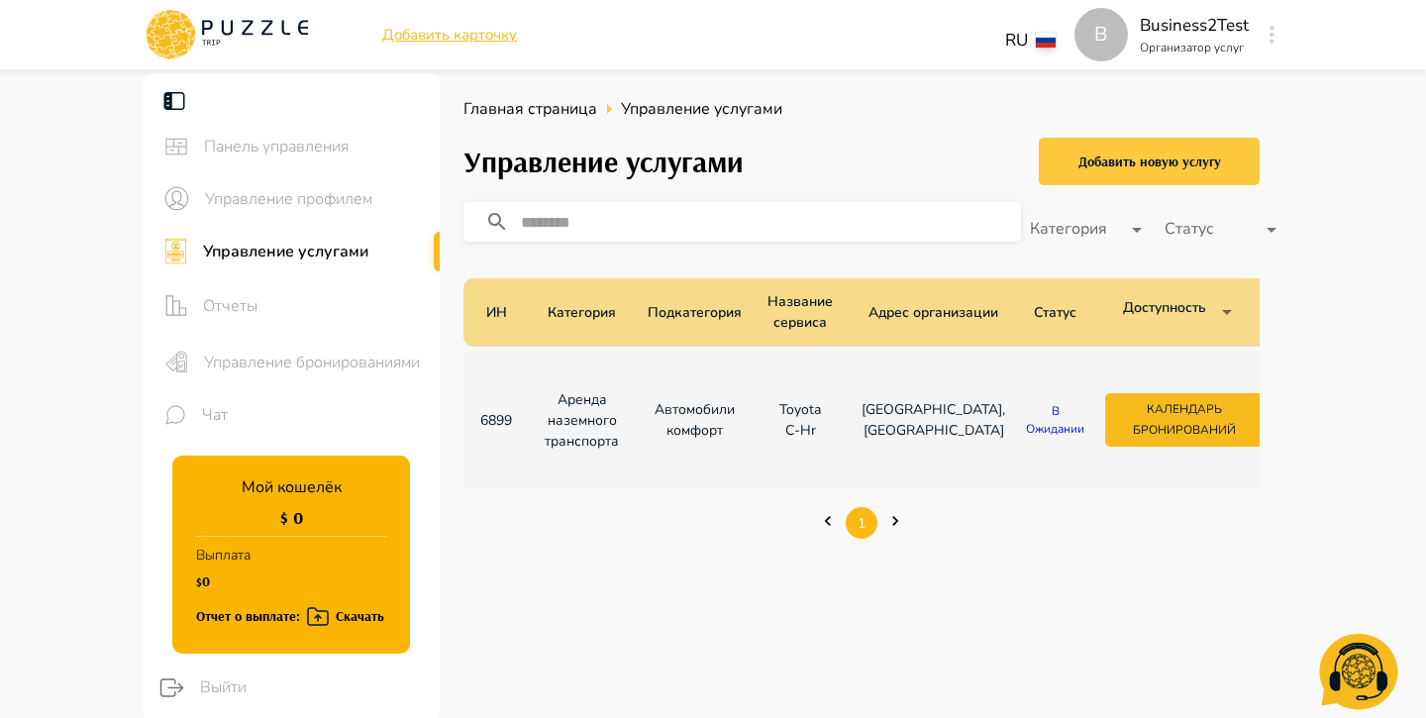
click at [1116, 163] on div "Добавить новую услугу" at bounding box center [1150, 162] width 143 height 25
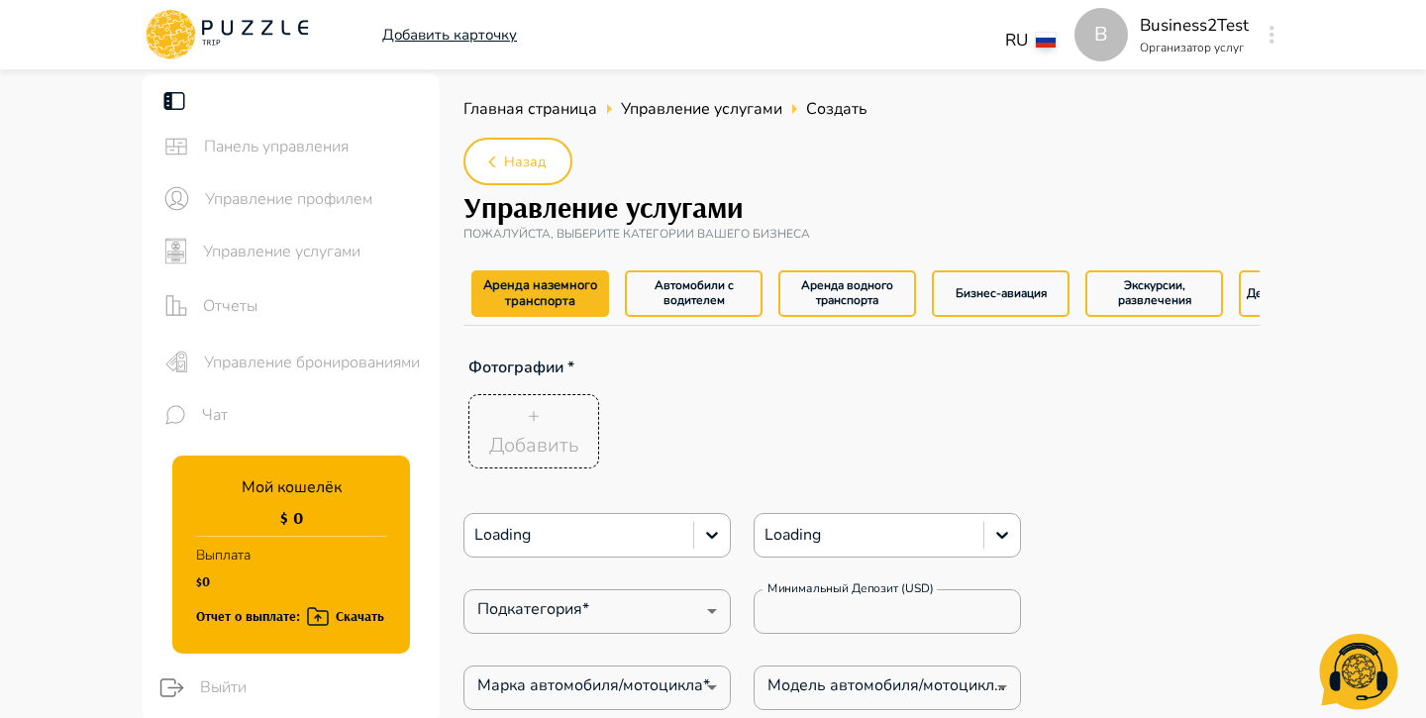
type textarea "*"
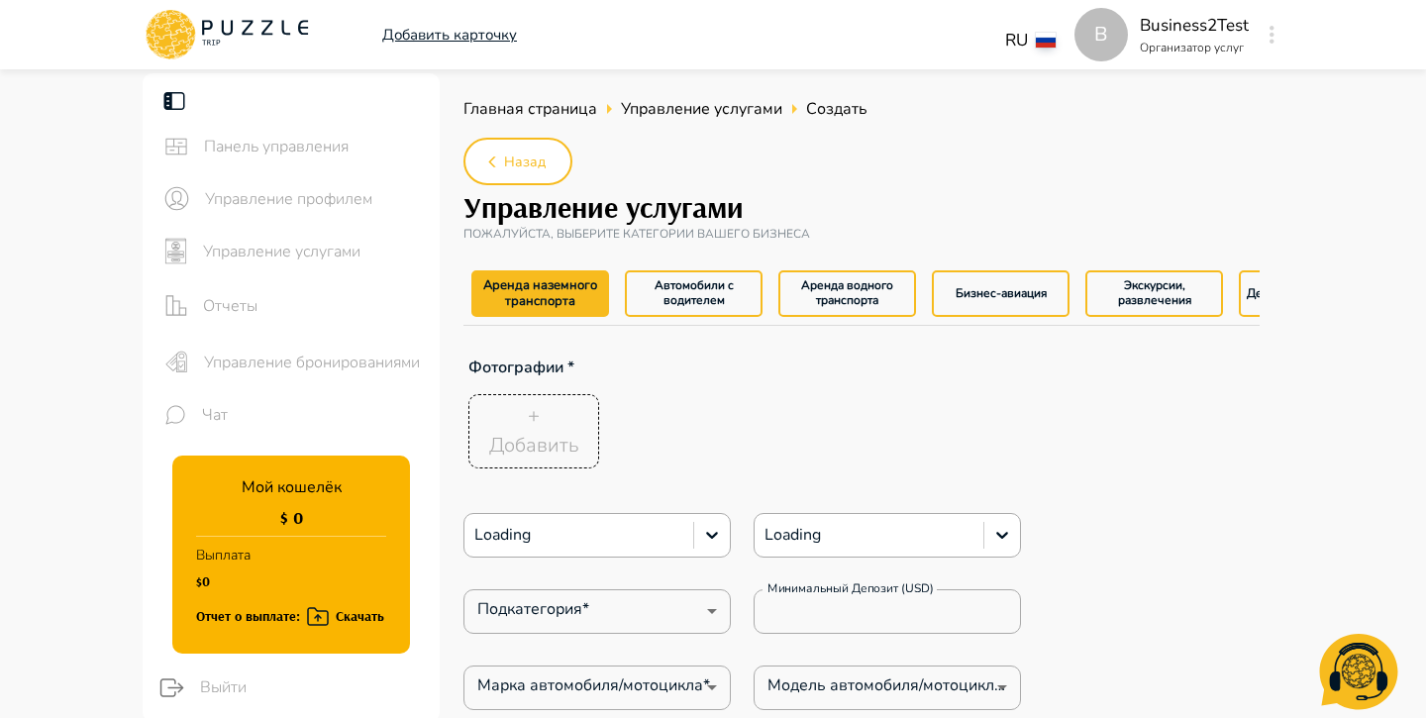
type textarea "*"
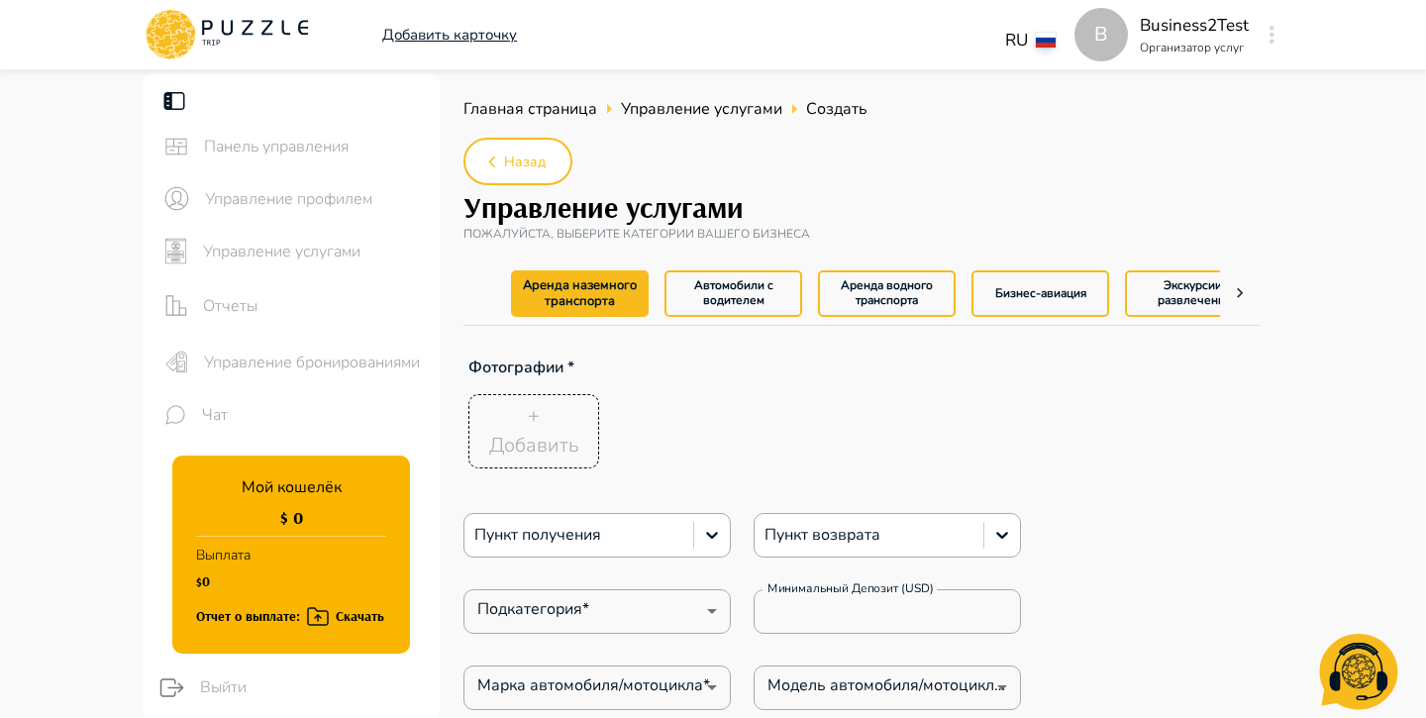
type textarea "*"
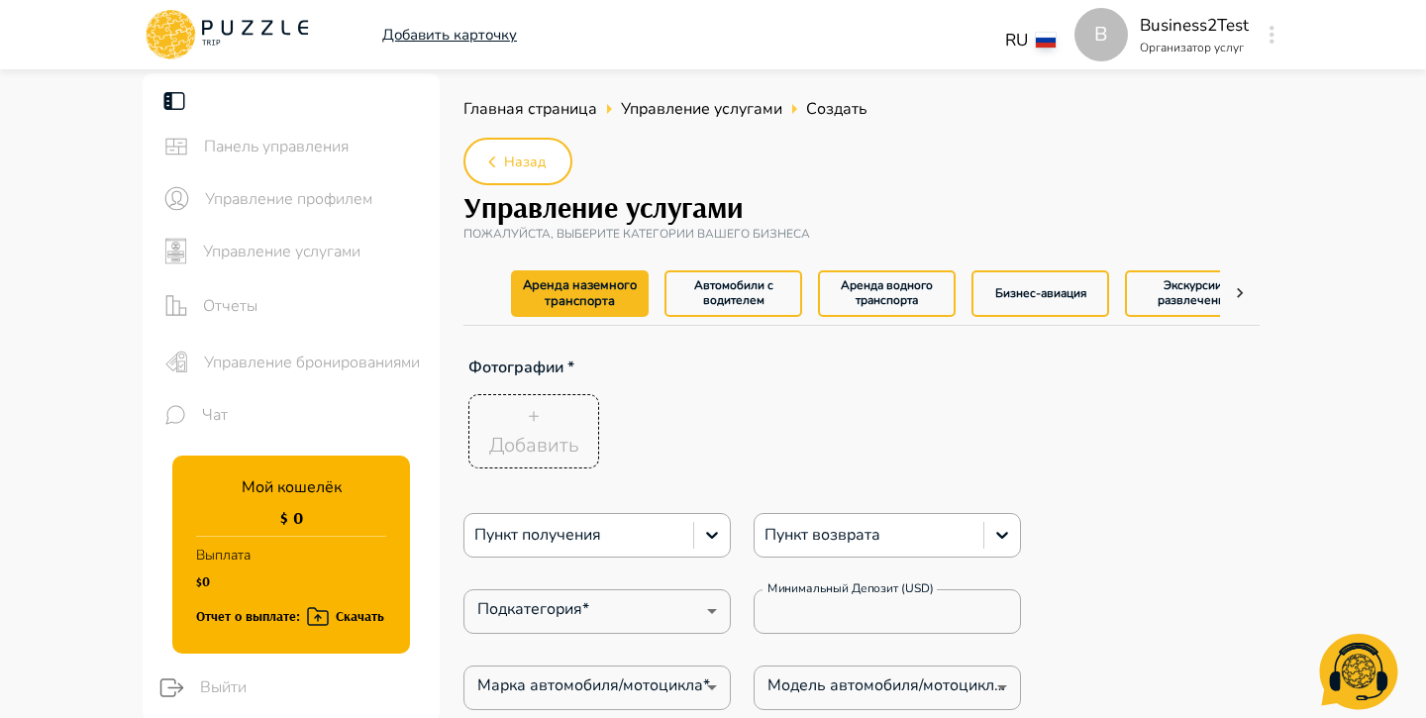
type textarea "*"
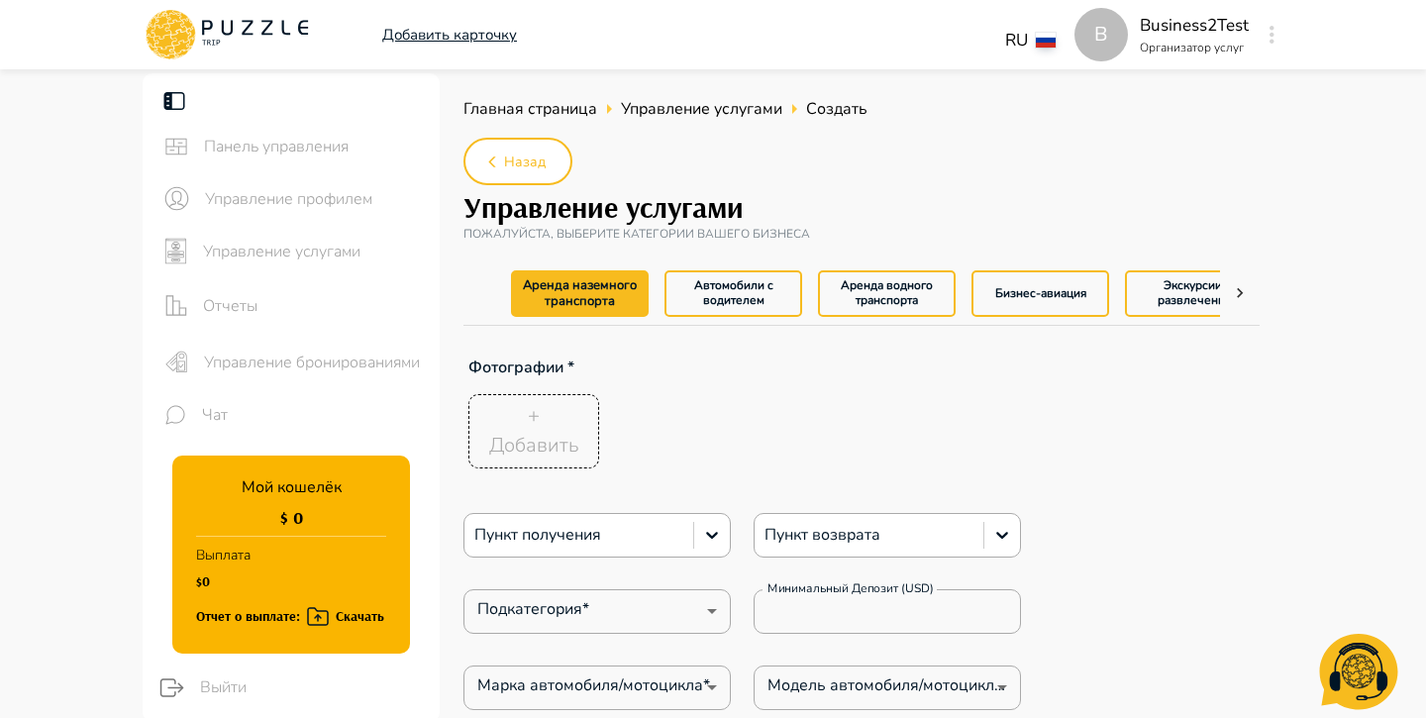
type textarea "*"
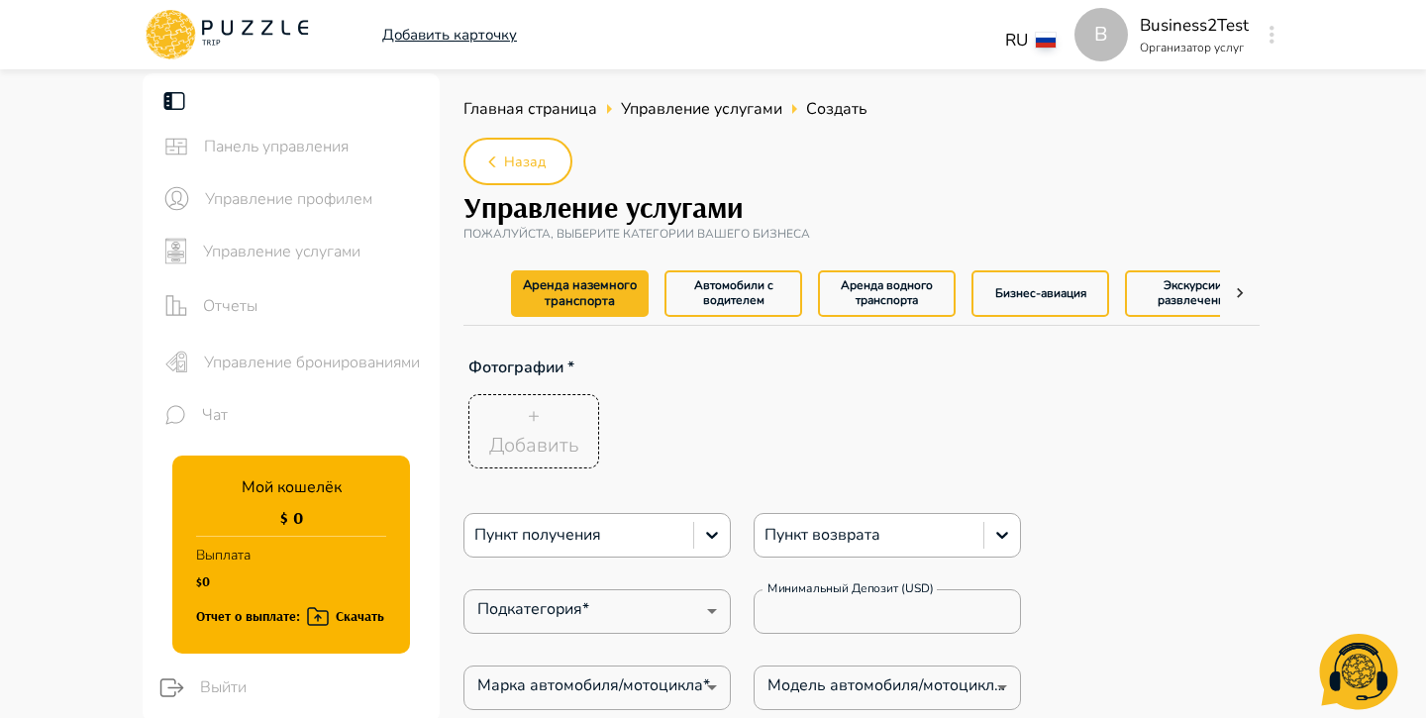
type textarea "*"
click at [1199, 287] on button "Экскурсии, развлечения" at bounding box center [1194, 293] width 138 height 47
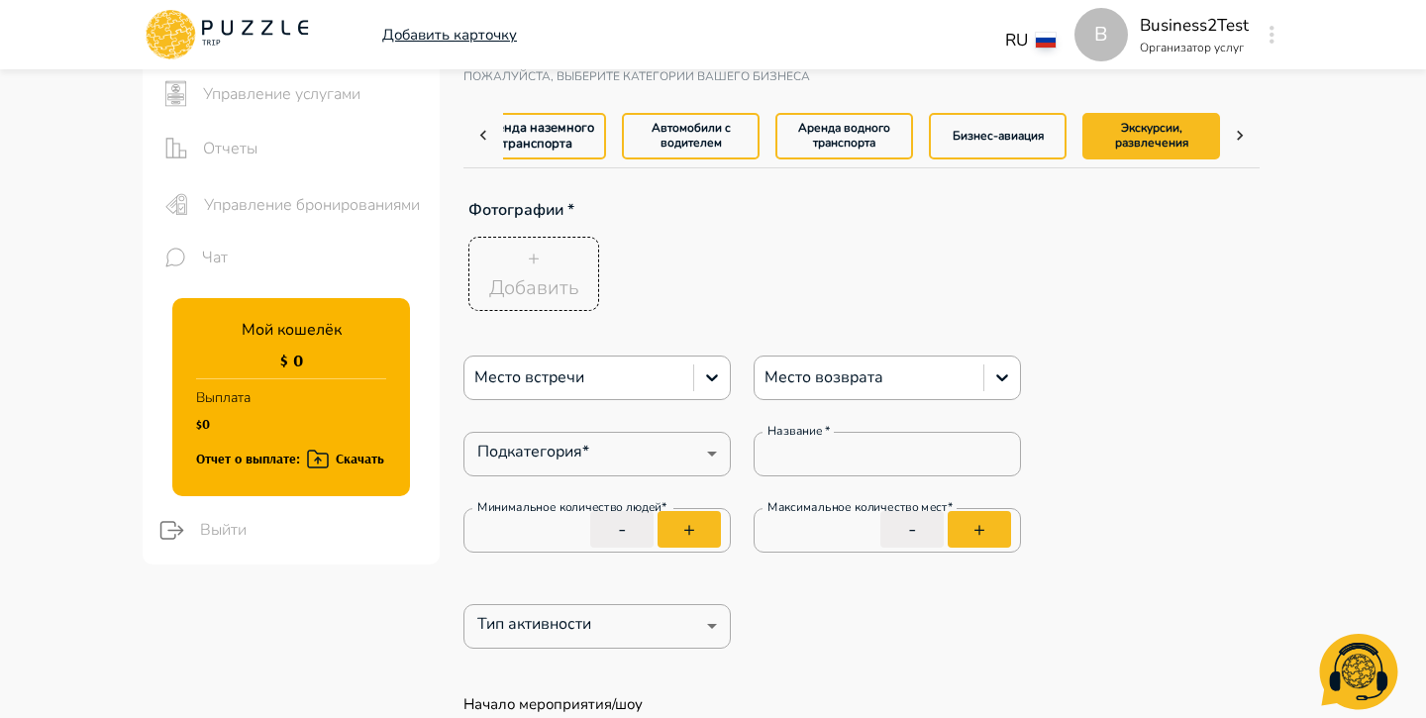
scroll to position [196, 0]
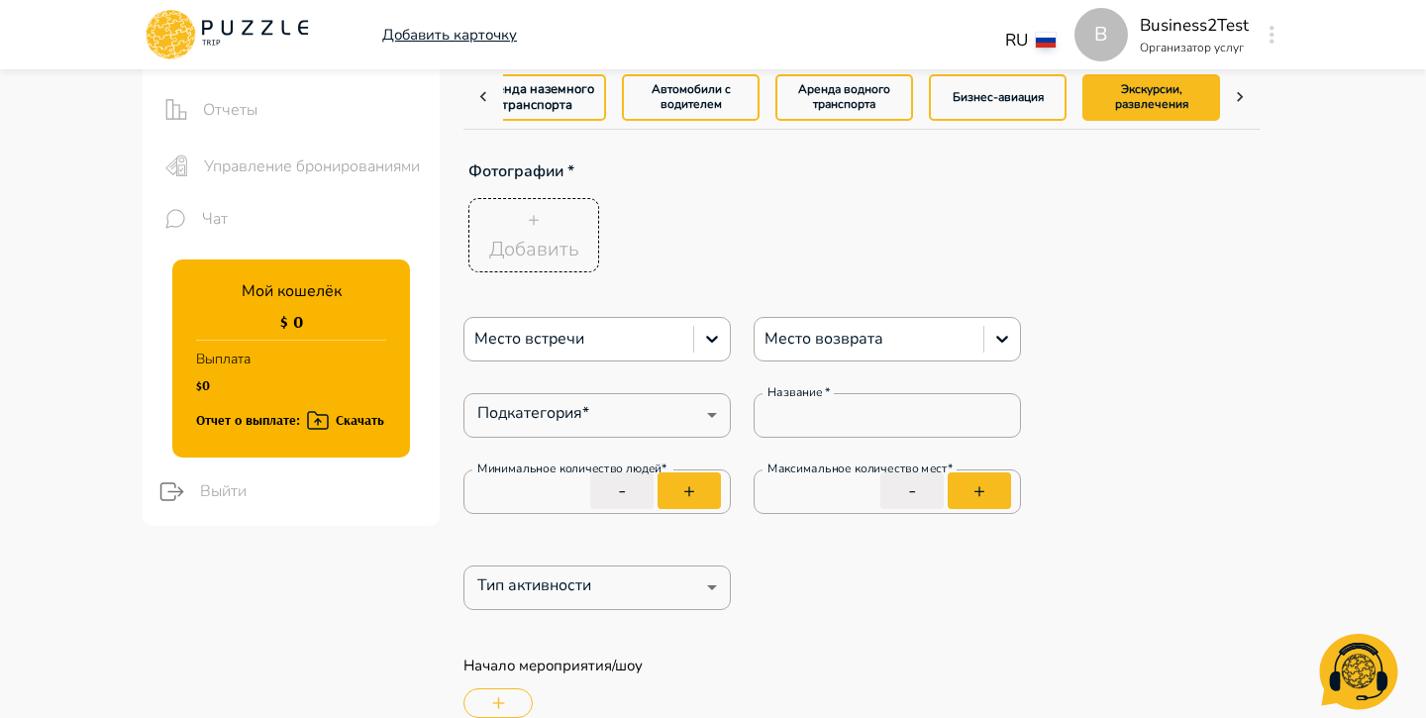
click at [545, 220] on div "+ Добавить" at bounding box center [534, 234] width 90 height 59
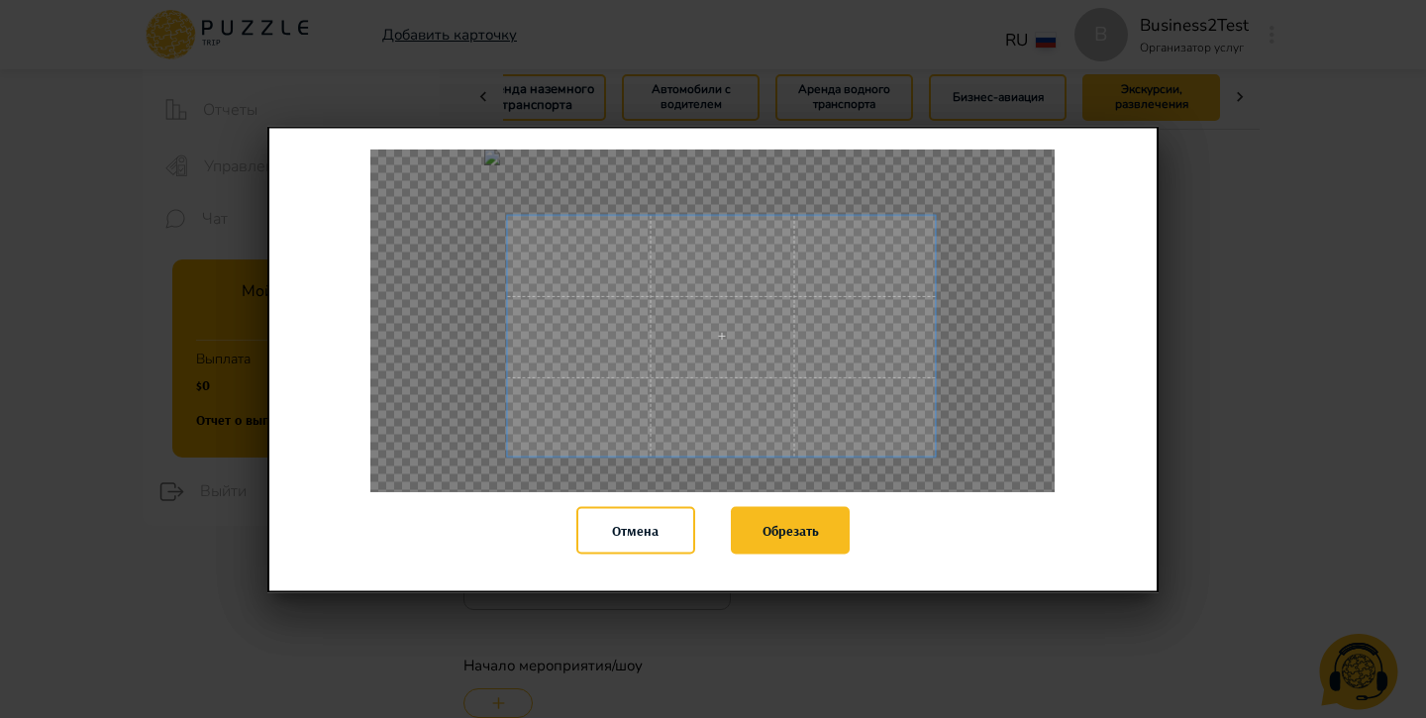
click at [937, 510] on div "Отмена Обрезать" at bounding box center [713, 359] width 892 height 467
click at [734, 415] on span at bounding box center [711, 341] width 428 height 241
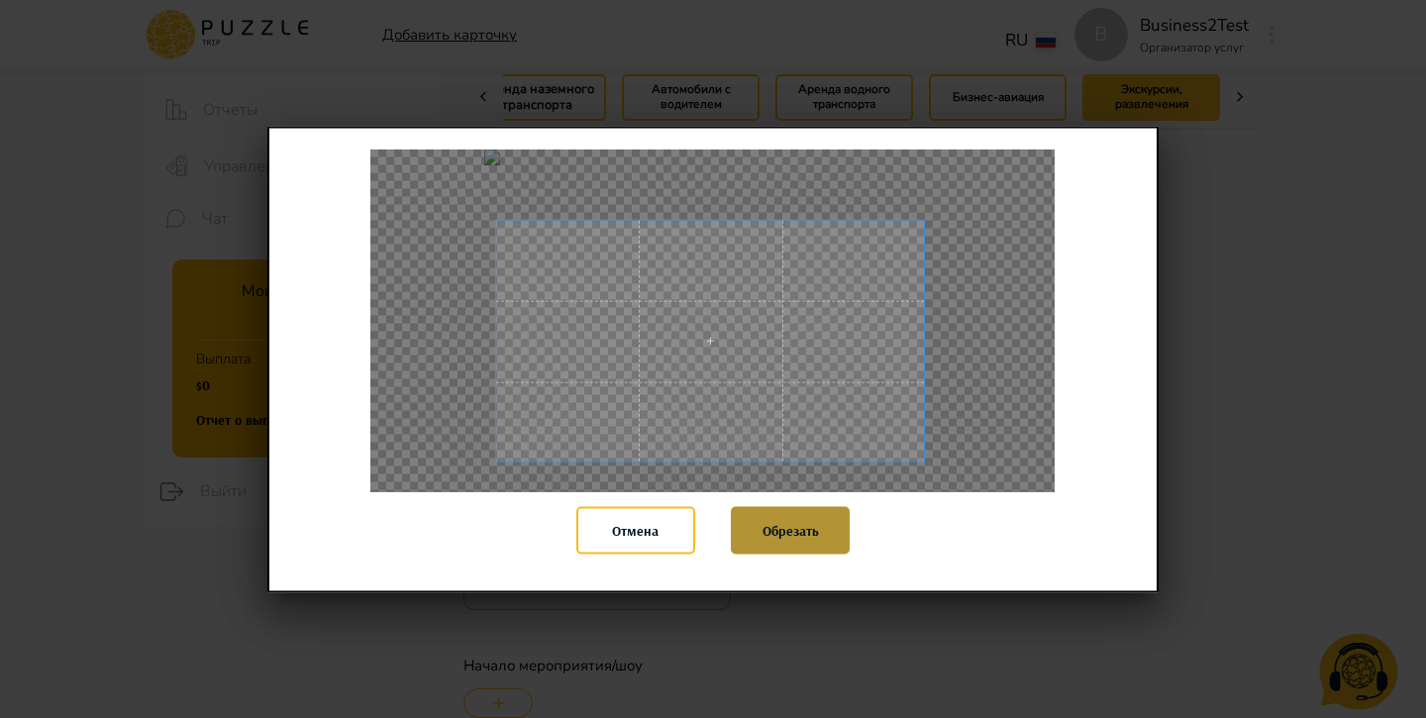
click at [765, 525] on button "Обрезать" at bounding box center [790, 531] width 119 height 48
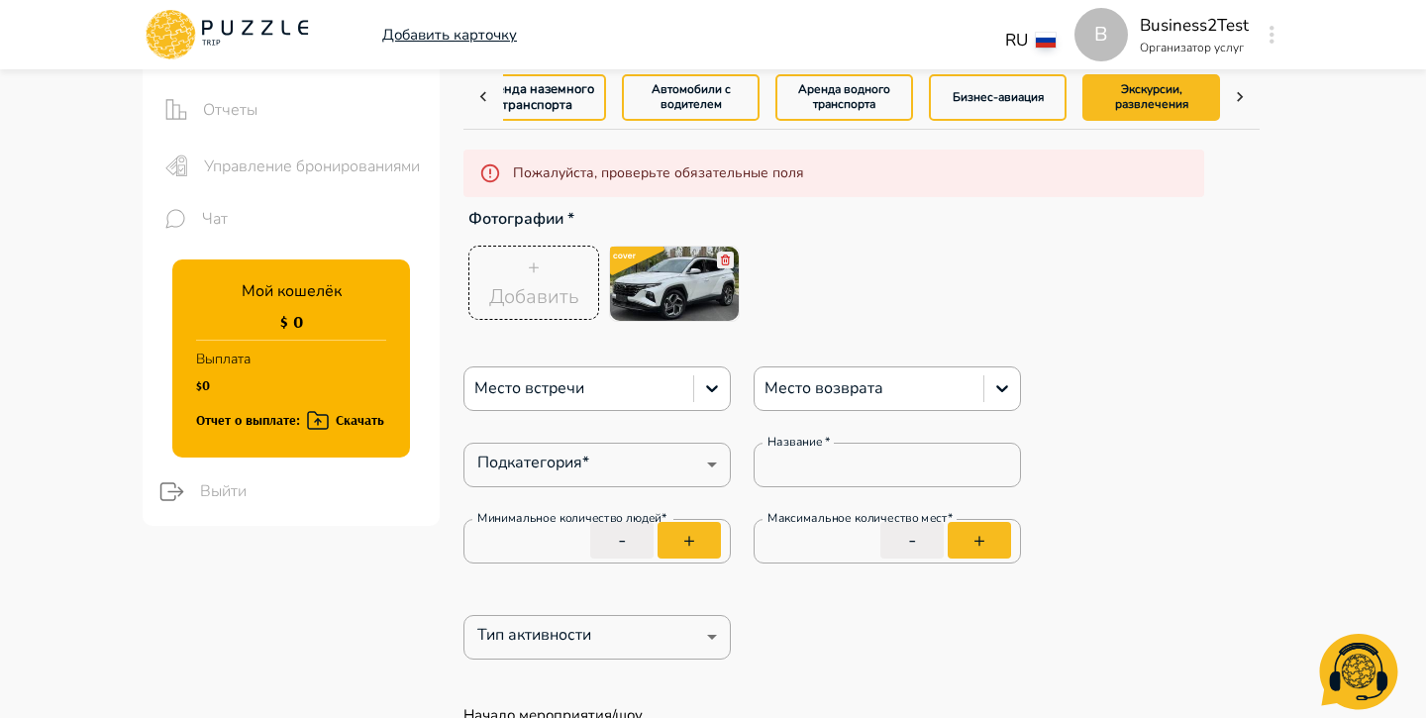
type textarea "*"
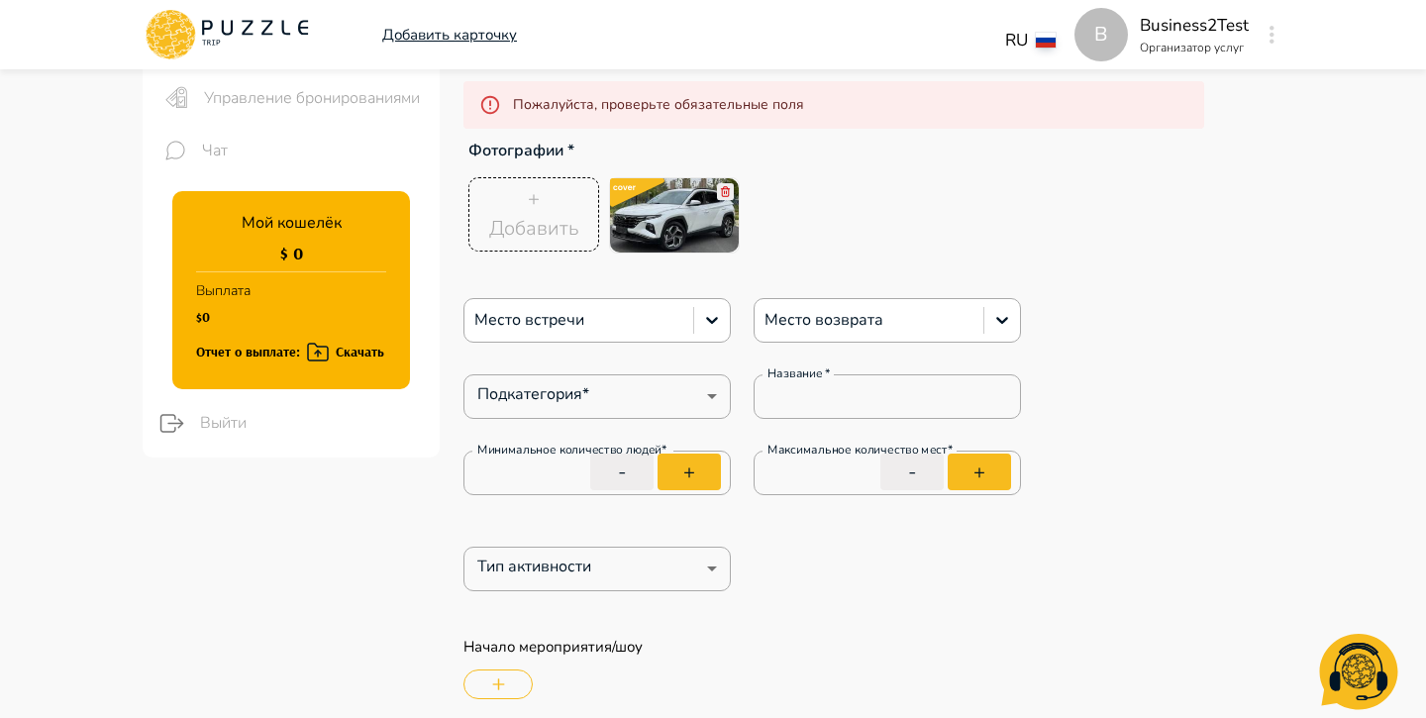
scroll to position [267, 0]
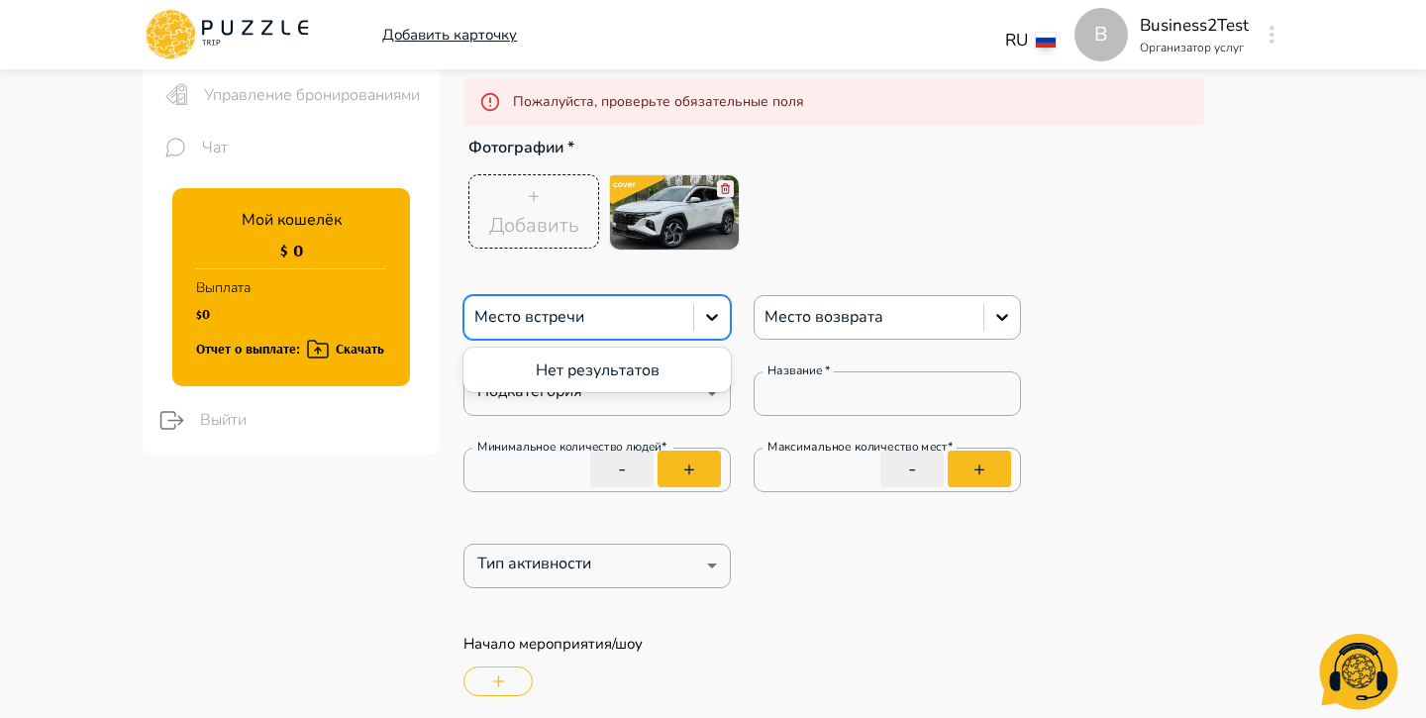
click at [616, 307] on div at bounding box center [579, 317] width 209 height 26
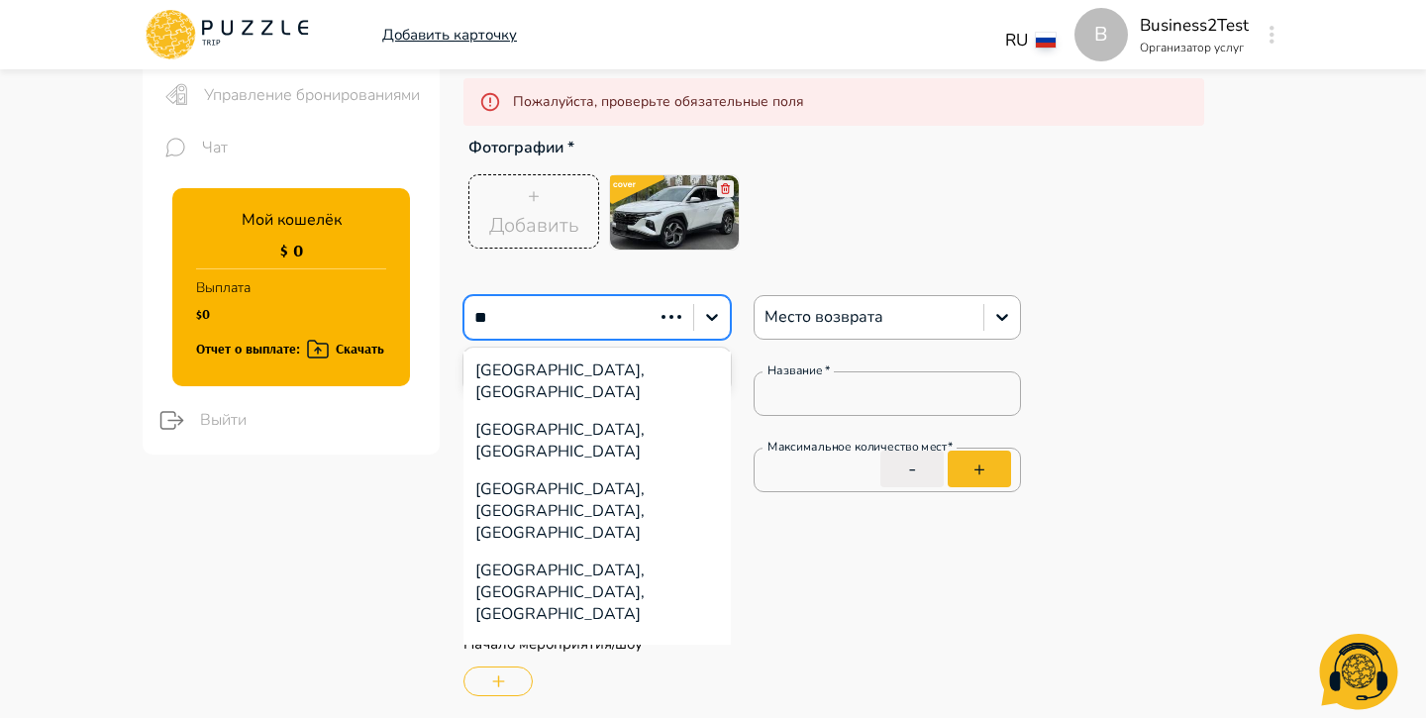
type input "***"
click at [550, 370] on div "[GEOGRAPHIC_DATA] - [GEOGRAPHIC_DATA]" at bounding box center [597, 381] width 267 height 59
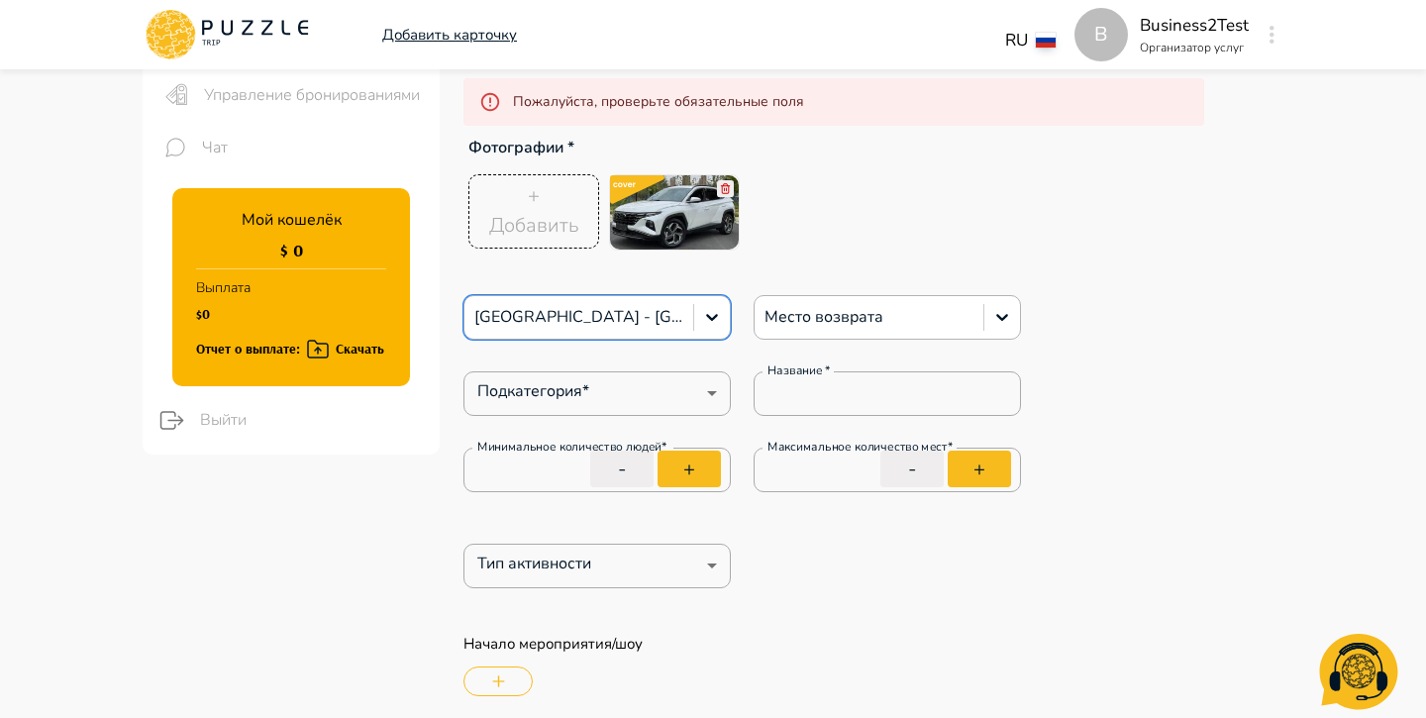
click at [834, 329] on div at bounding box center [869, 317] width 209 height 26
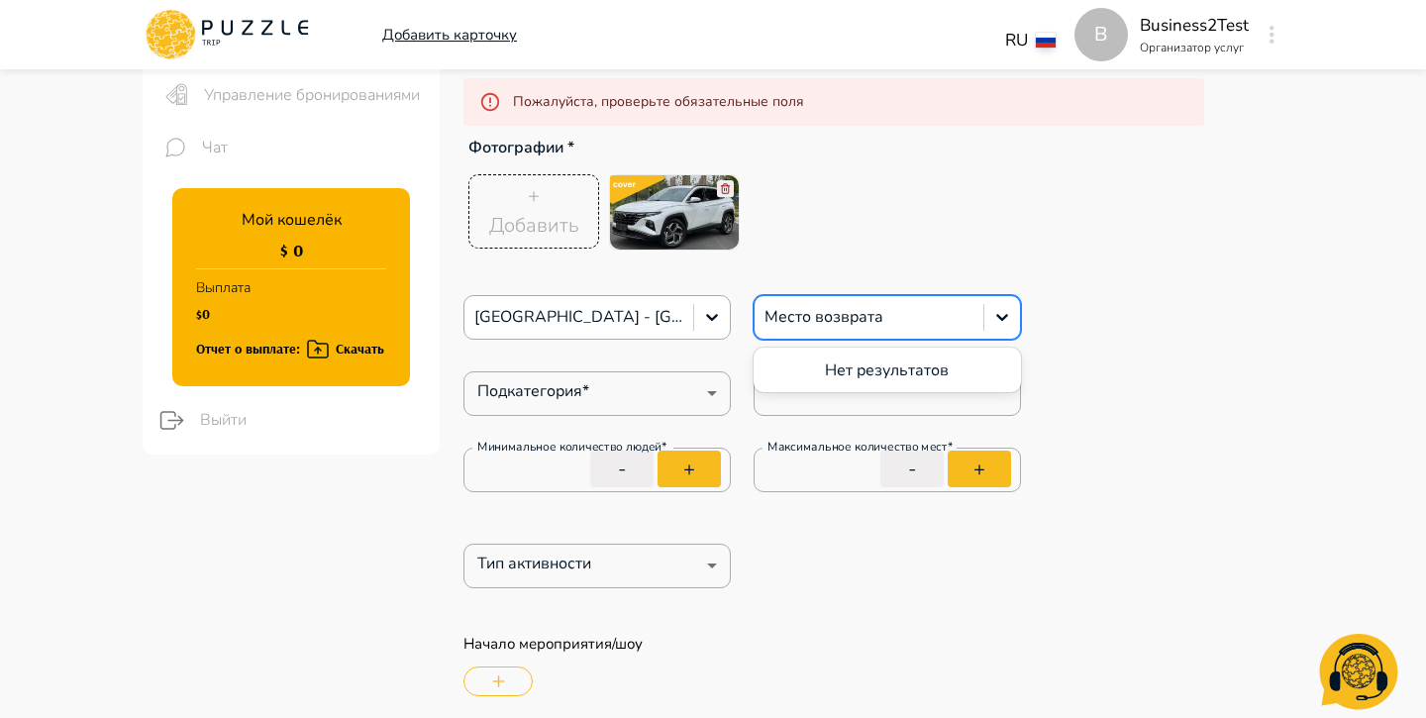
type textarea "*"
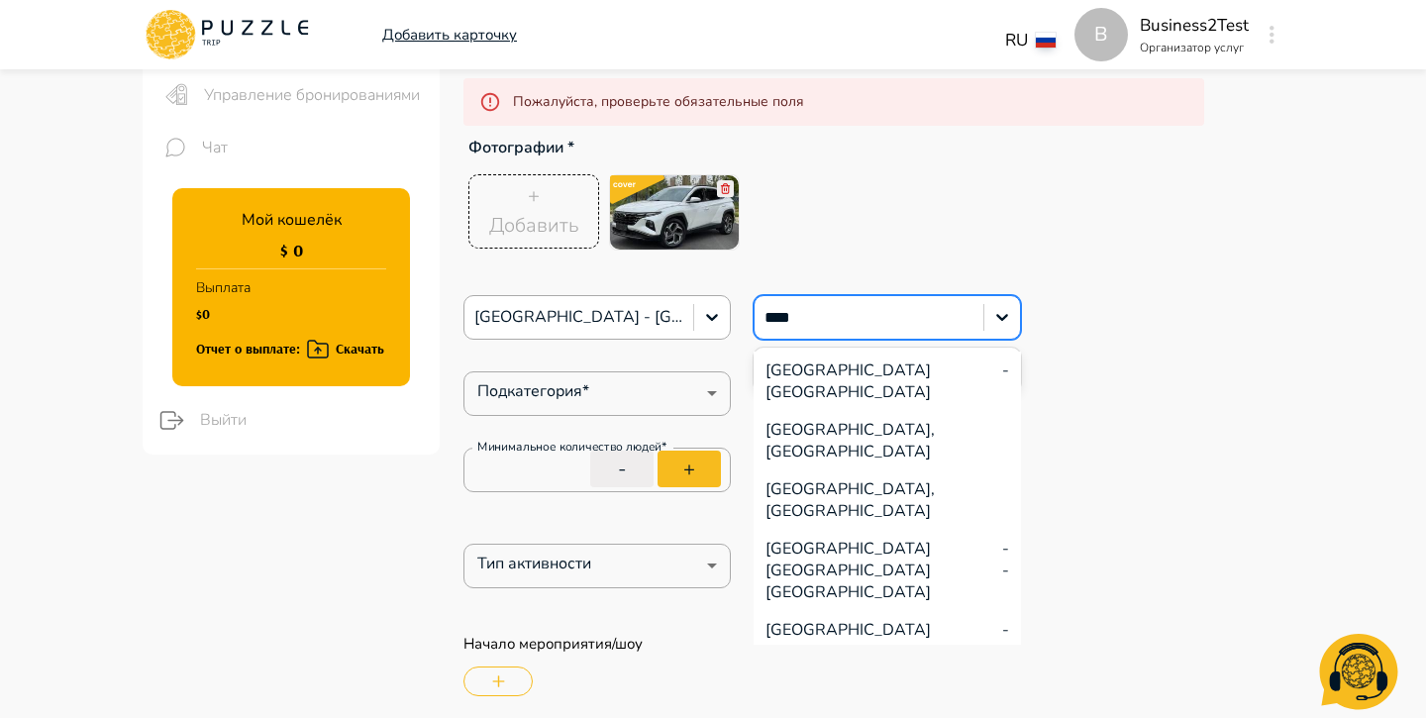
type input "*****"
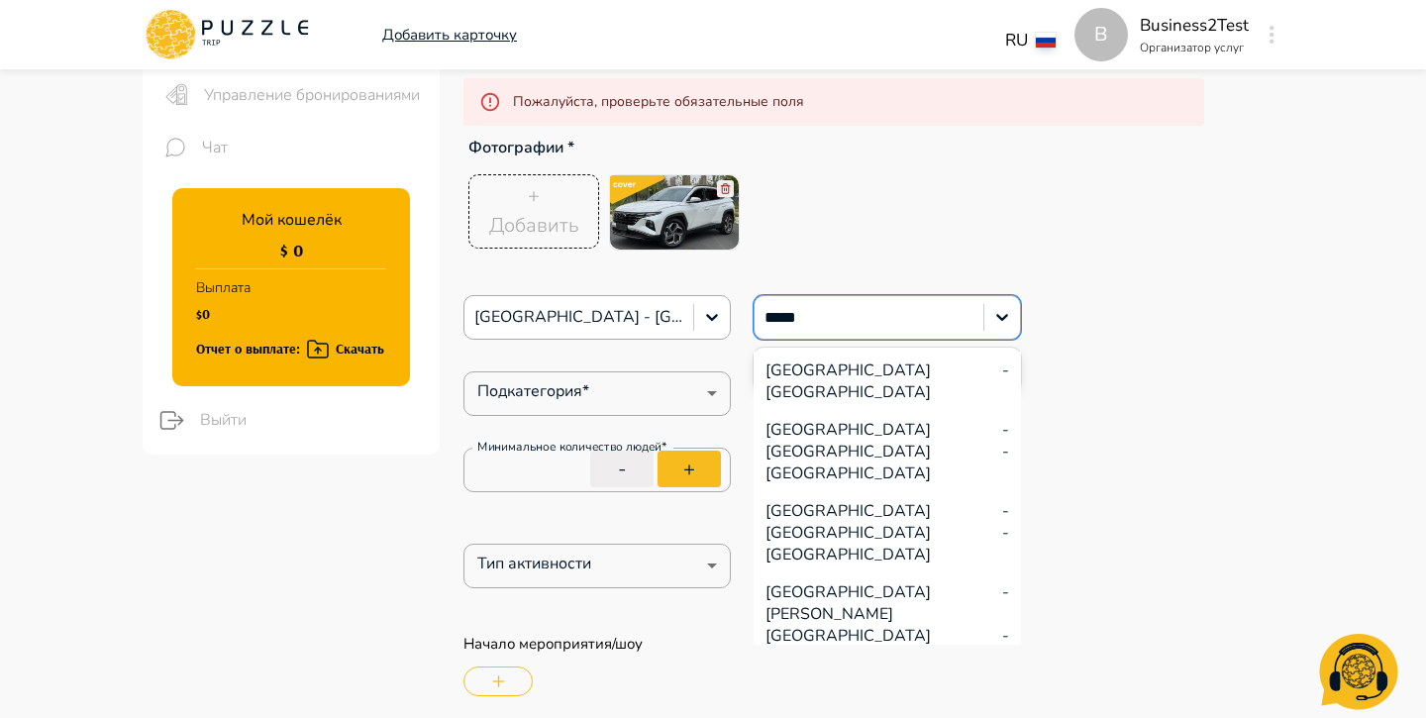
click at [828, 366] on div "[GEOGRAPHIC_DATA] - [GEOGRAPHIC_DATA]" at bounding box center [887, 381] width 267 height 59
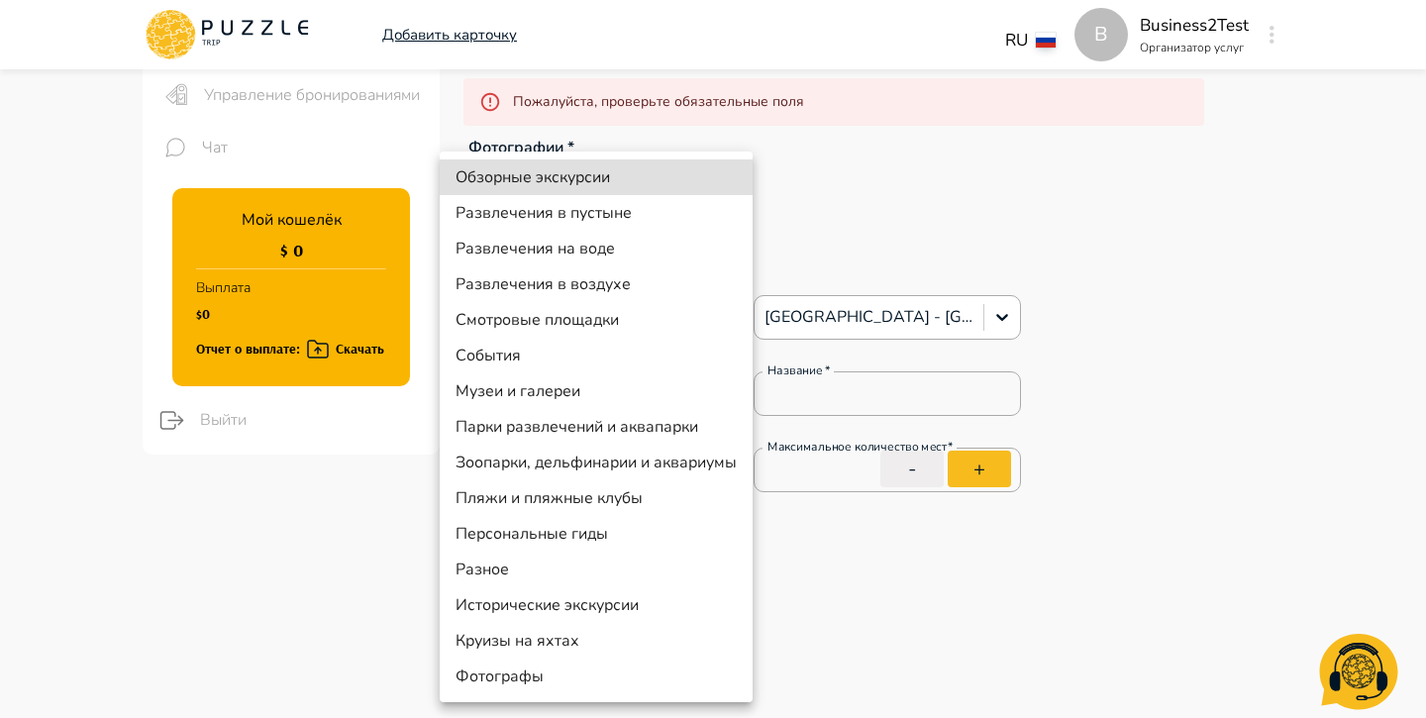
type textarea "*"
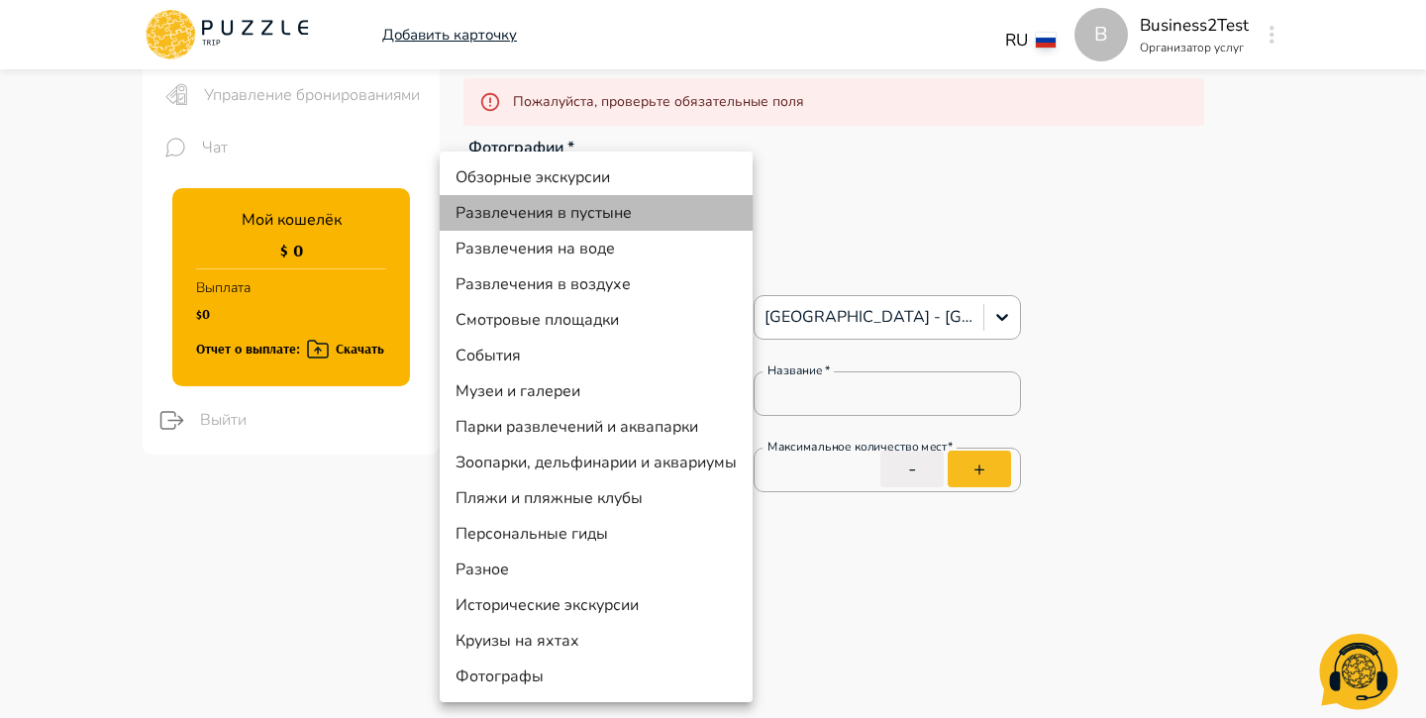
click at [618, 217] on li "Развлечения в пустыне" at bounding box center [596, 213] width 313 height 36
type input "**"
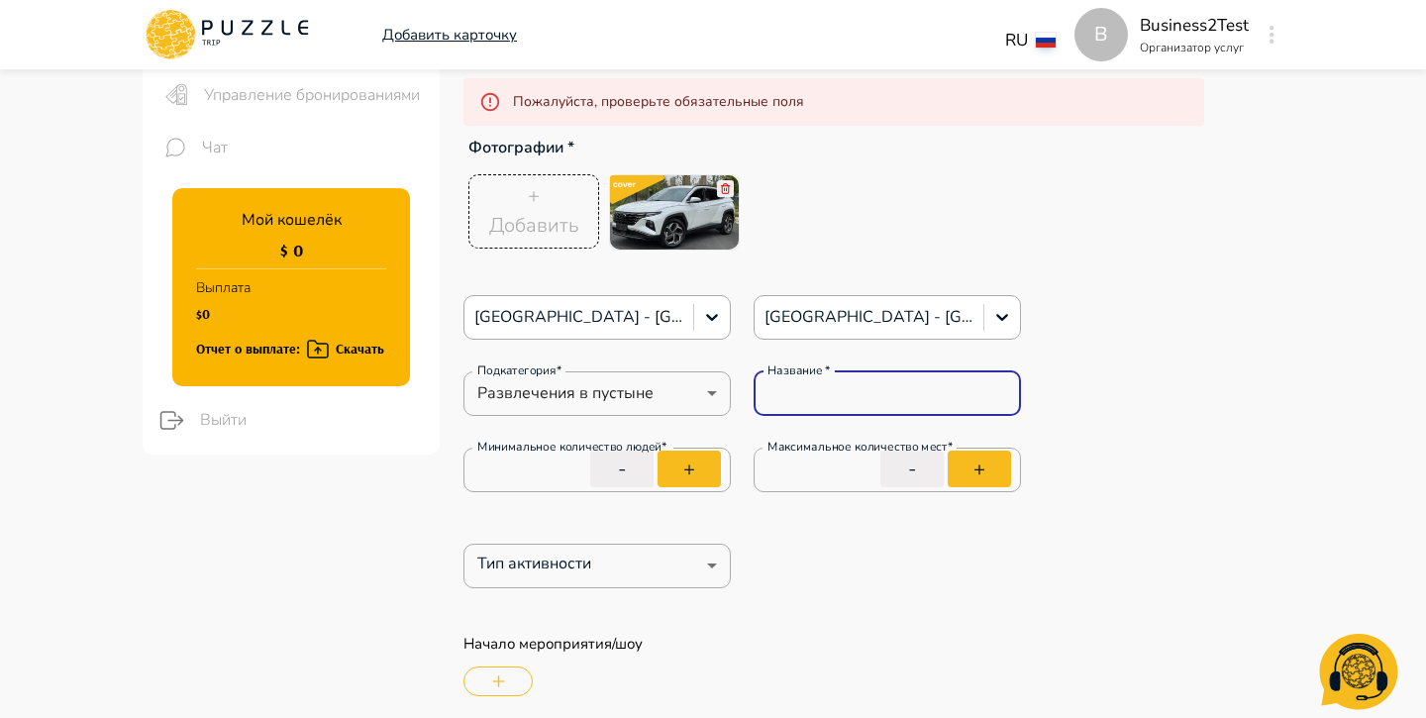
click at [793, 388] on input "Название   *" at bounding box center [887, 393] width 267 height 40
type textarea "*"
type input "*"
type textarea "*"
type input "***"
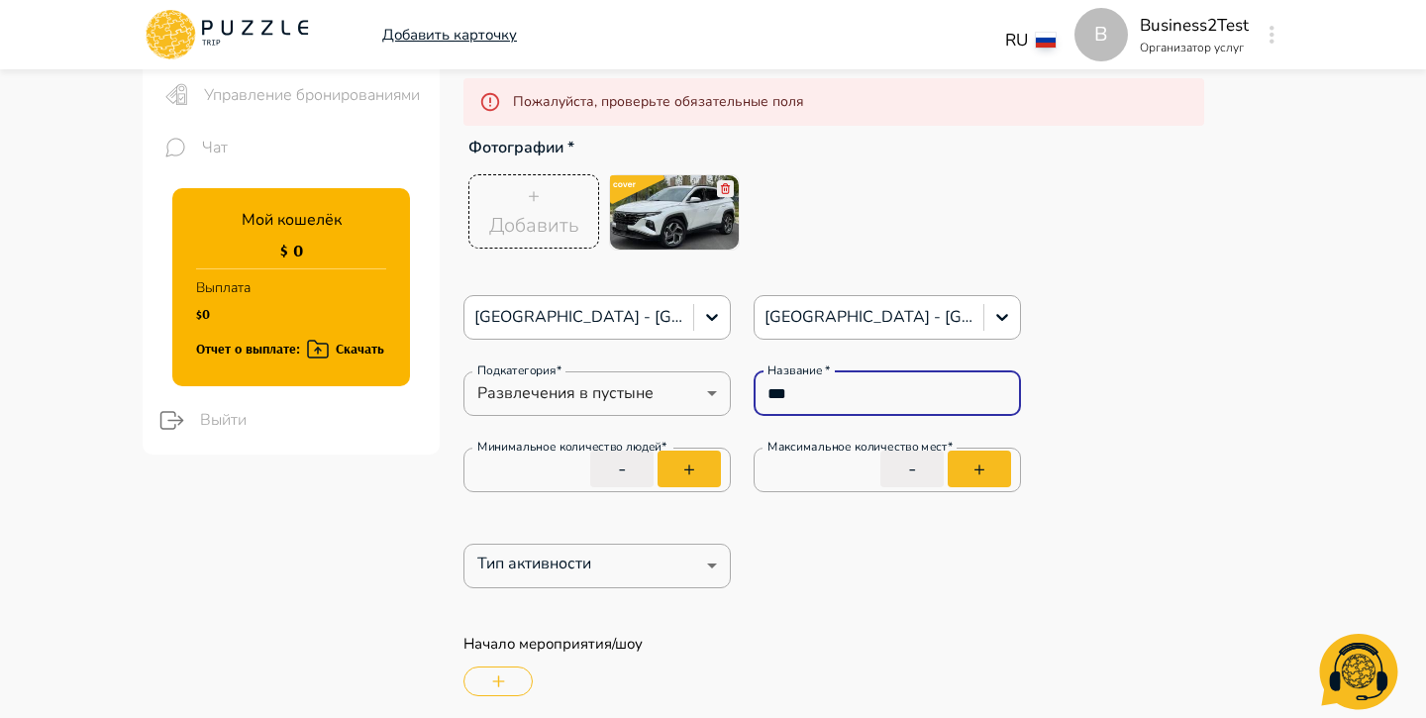
type textarea "*"
type input "****"
type textarea "*"
type input "***"
type textarea "*"
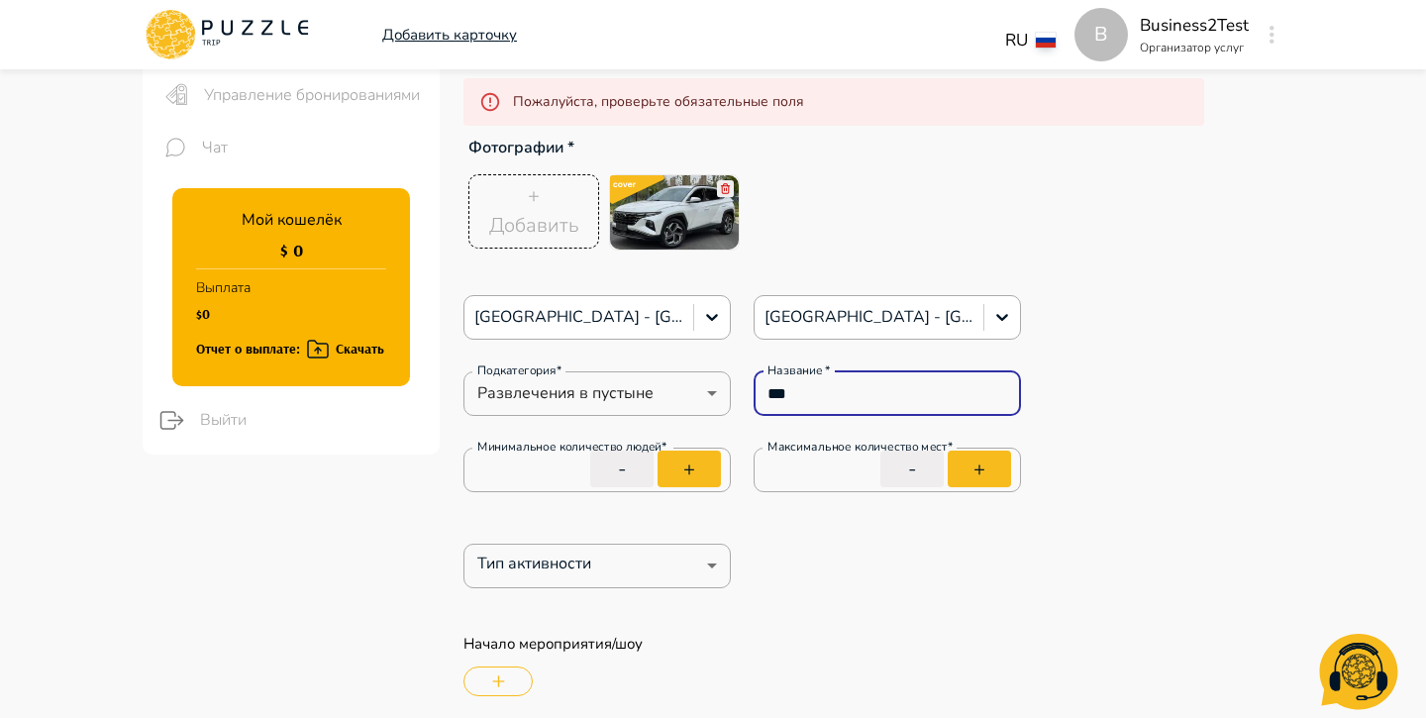
type input "**"
type textarea "*"
type input "*"
type textarea "*"
type input "**"
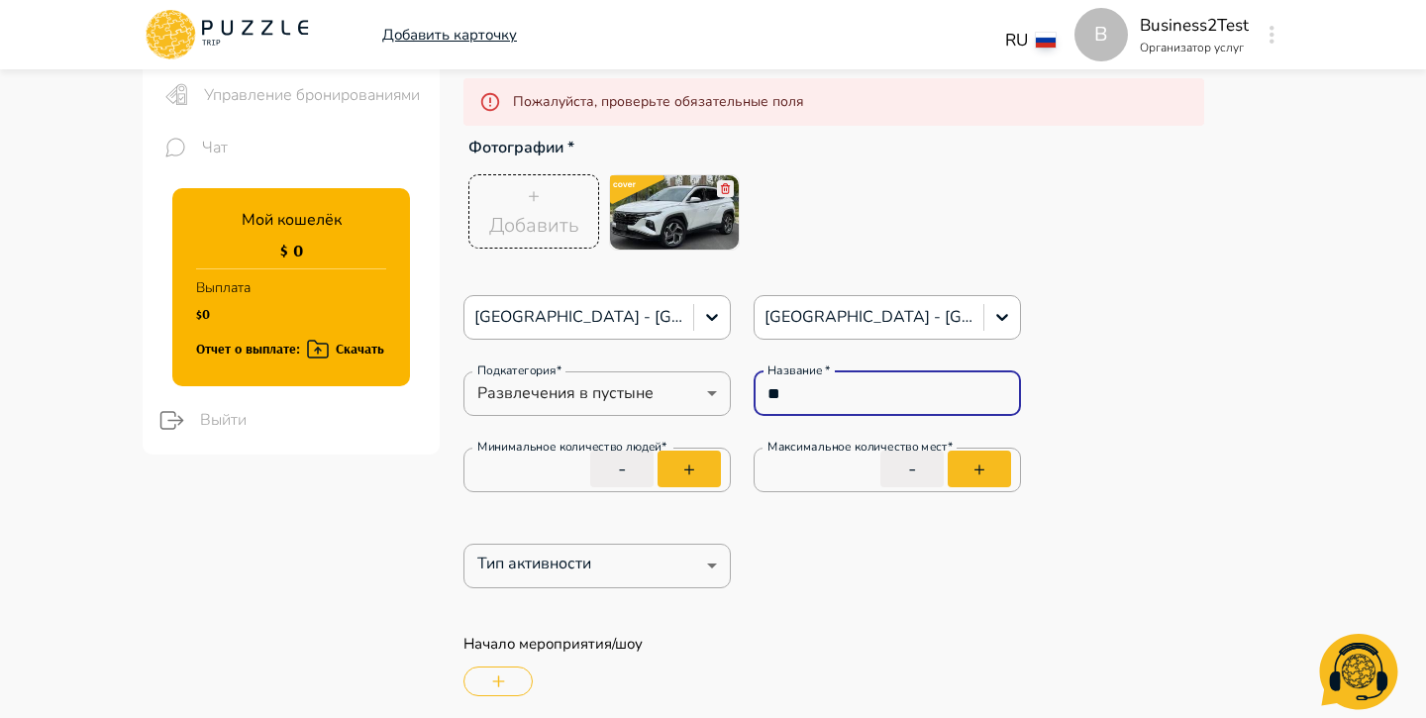
type textarea "*"
type input "****"
type textarea "*"
type input "****"
type textarea "*"
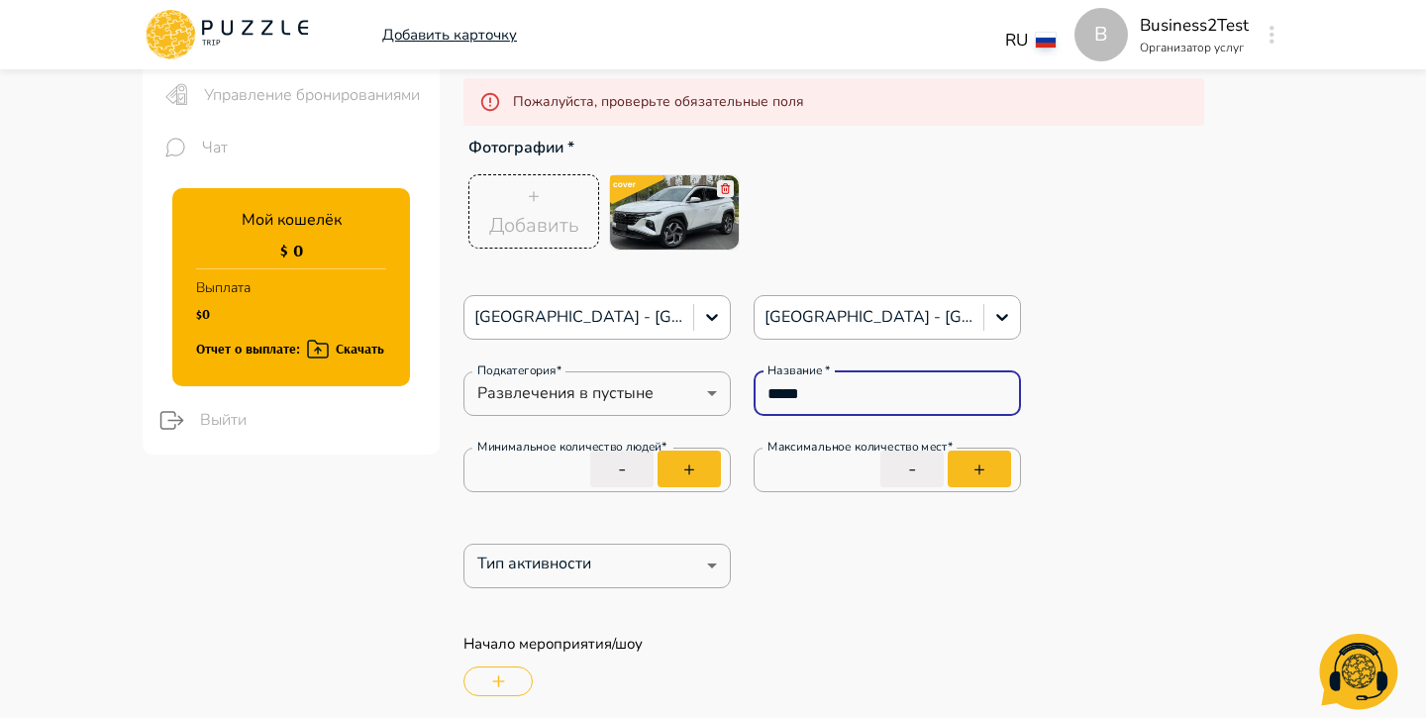
type input "******"
type textarea "*"
type input "********"
type textarea "*"
type input "*********"
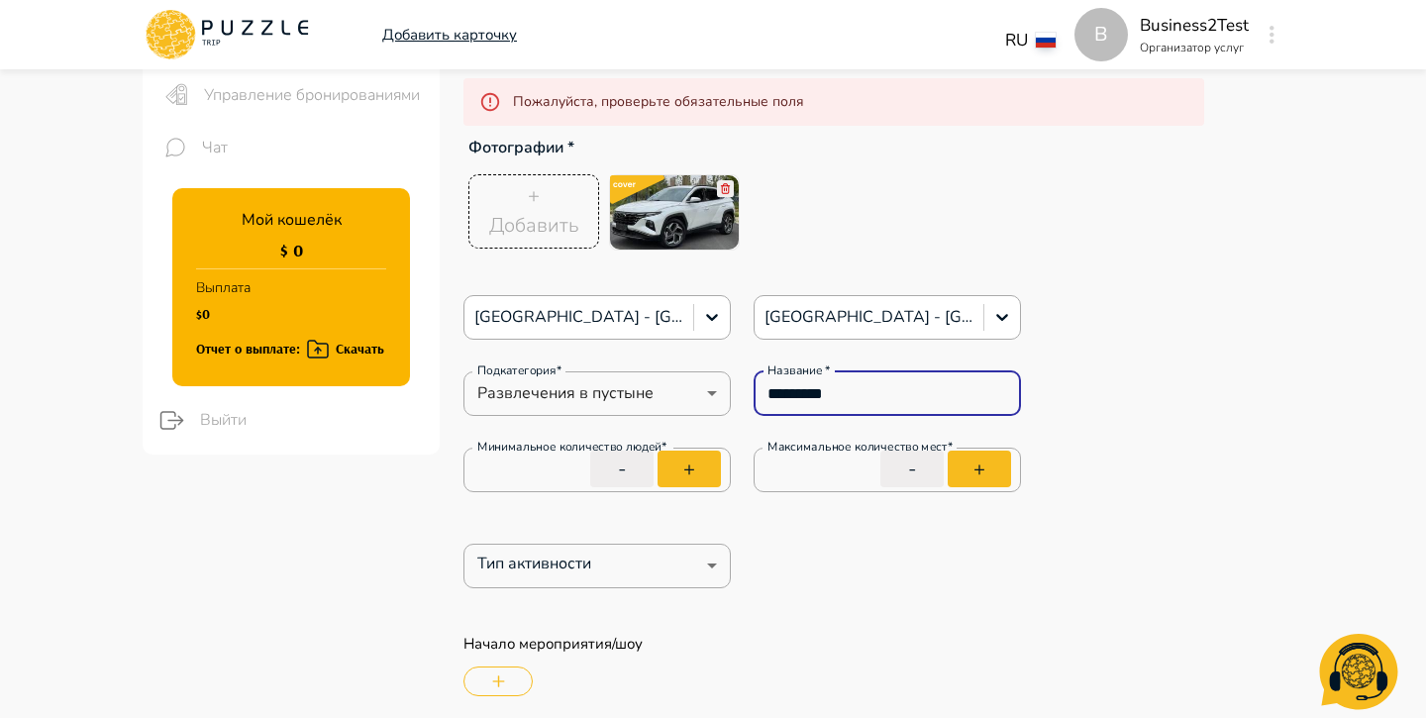
type textarea "*"
type input "********"
type textarea "*"
type input "*********"
type textarea "*"
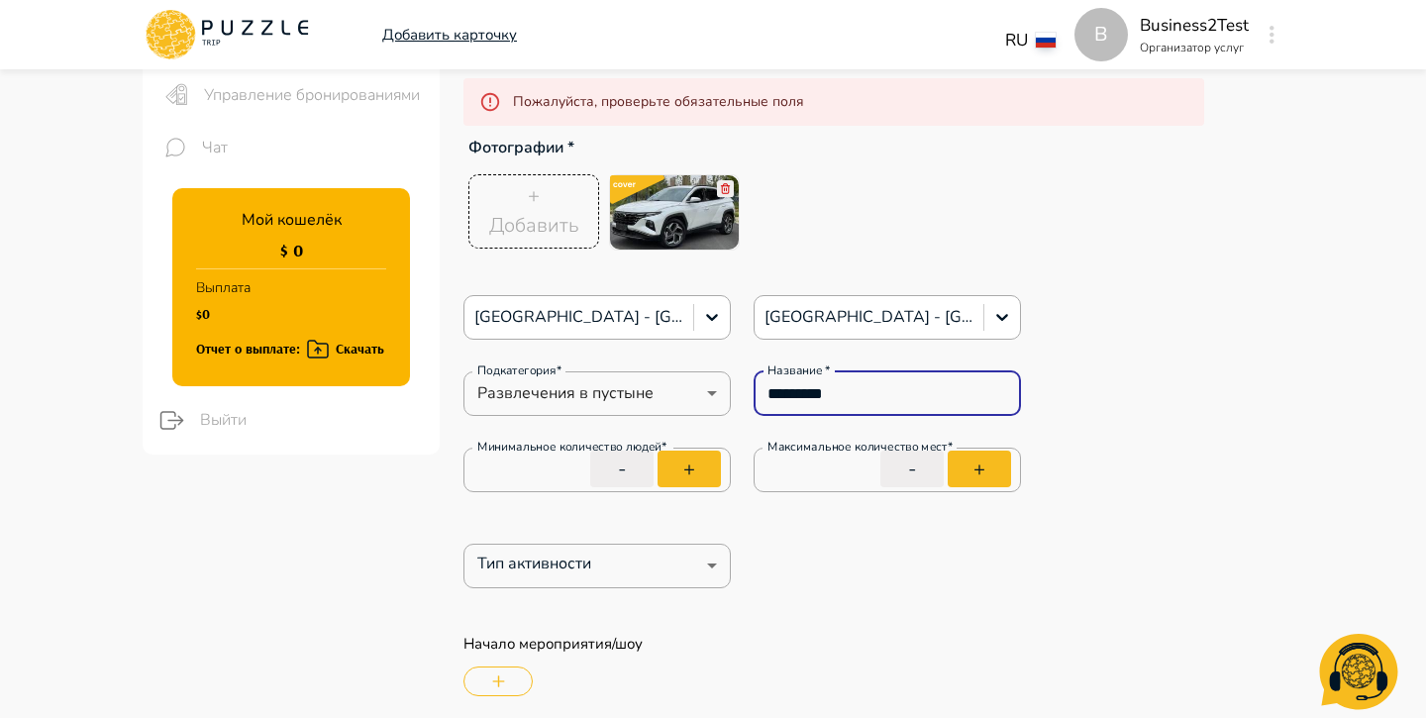
type input "*********"
click at [851, 558] on div "Тип активности ​ Тип активности" at bounding box center [743, 566] width 558 height 45
type textarea "*"
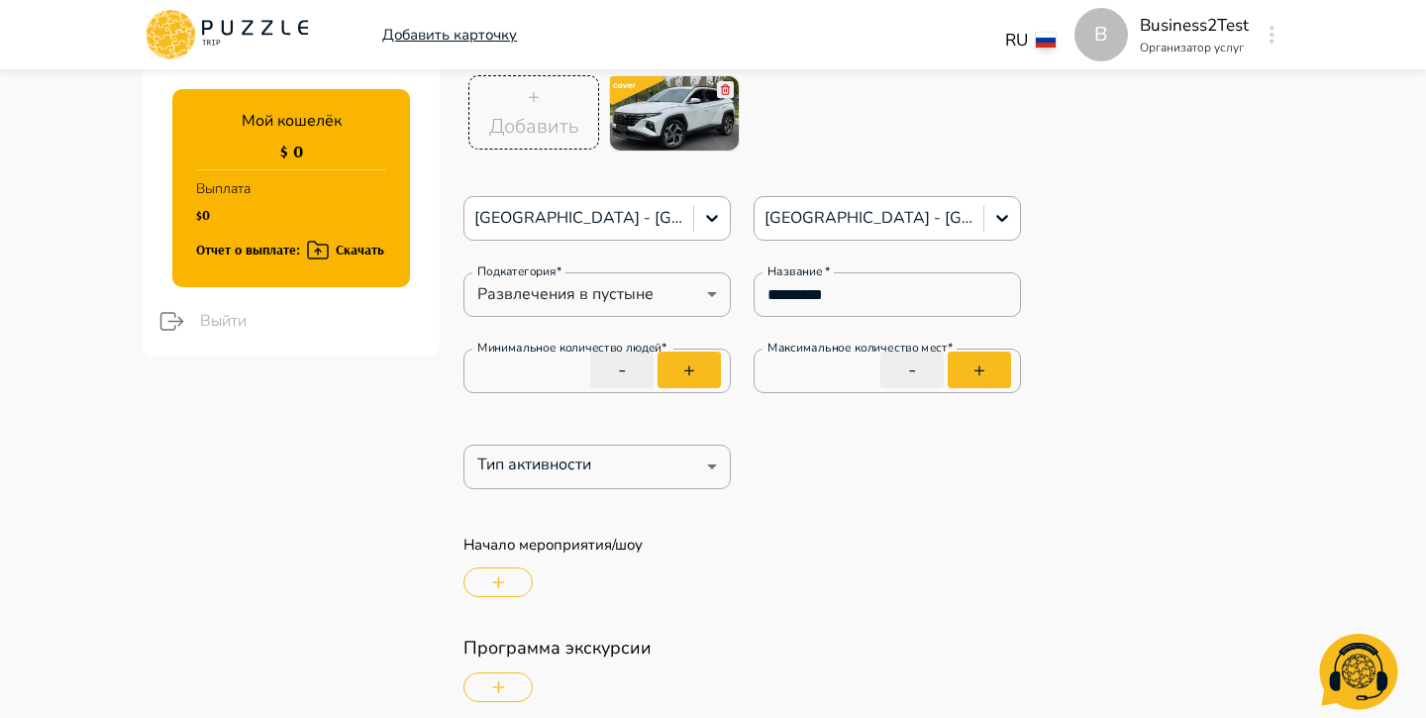
scroll to position [373, 0]
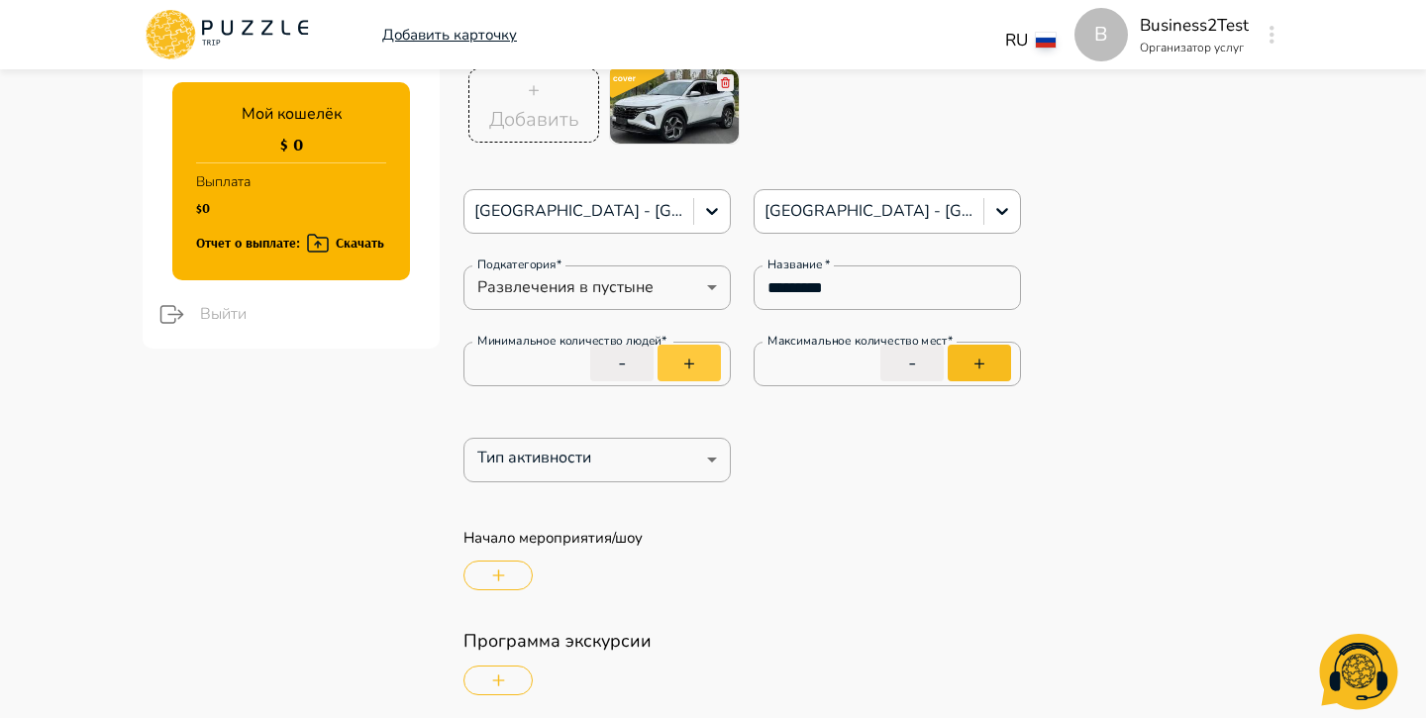
click at [703, 374] on button "+" at bounding box center [689, 363] width 63 height 37
type input "*"
type textarea "*"
click at [703, 374] on button "+" at bounding box center [689, 363] width 63 height 37
type input "*"
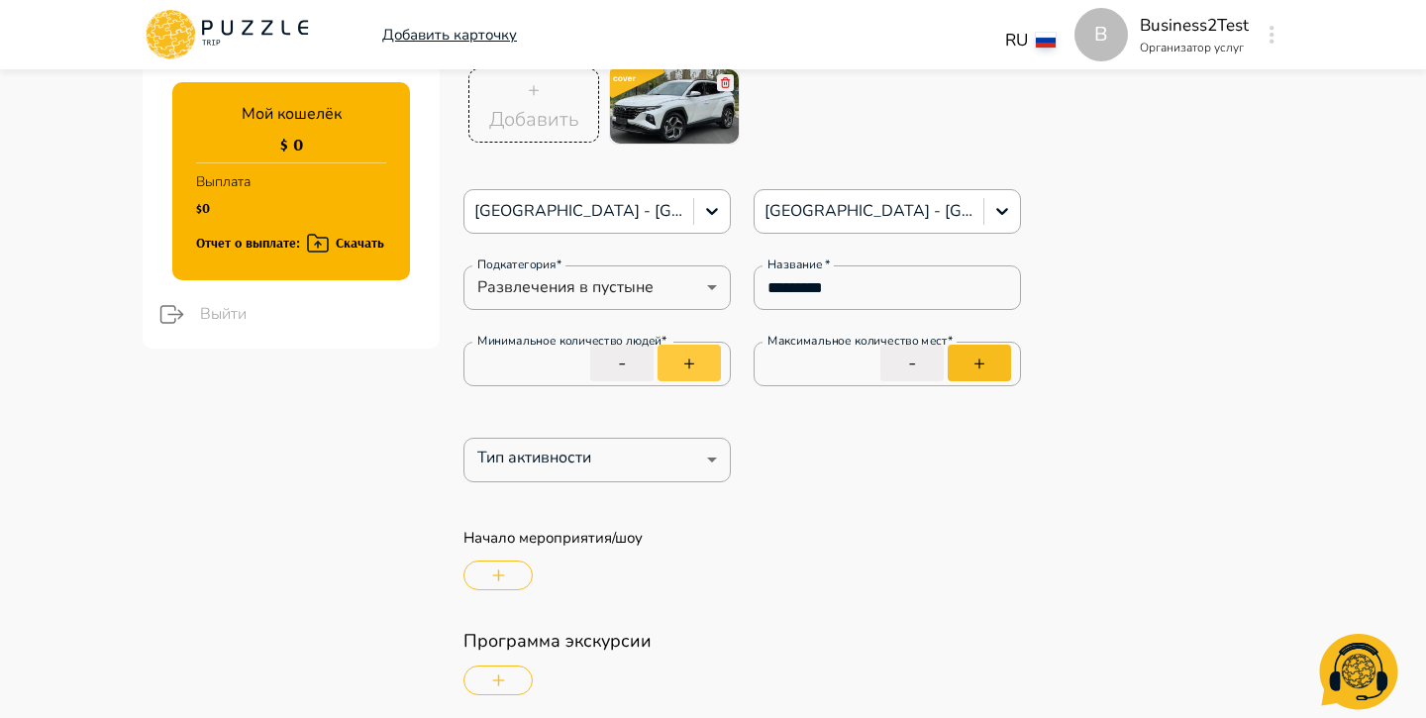
type textarea "*"
click at [817, 359] on input "*" at bounding box center [887, 363] width 267 height 55
type input "*"
type textarea "*"
type input "*"
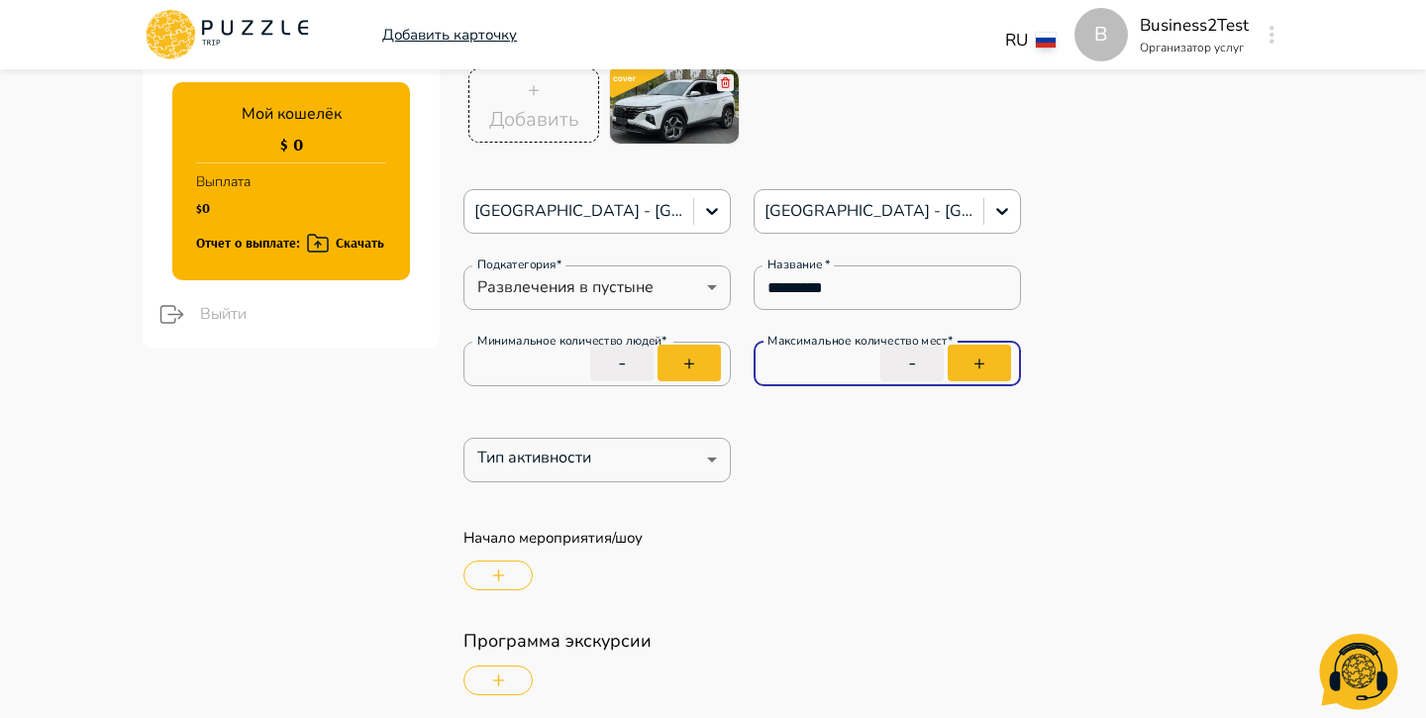
type textarea "*"
type input "*"
type textarea "*"
type input "**"
type textarea "*"
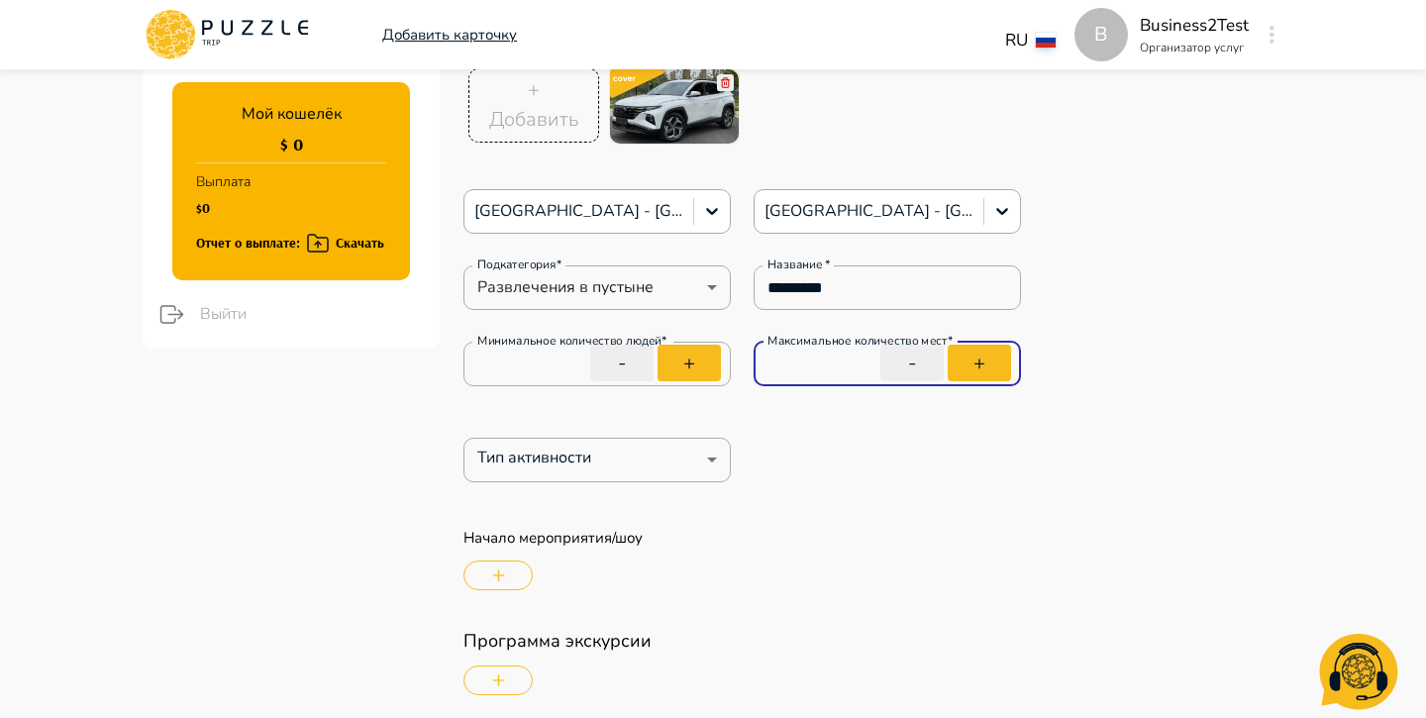
type input "***"
type textarea "*"
type input "***"
click at [872, 445] on div "Тип активности ​ Тип активности" at bounding box center [743, 460] width 558 height 45
type textarea "*"
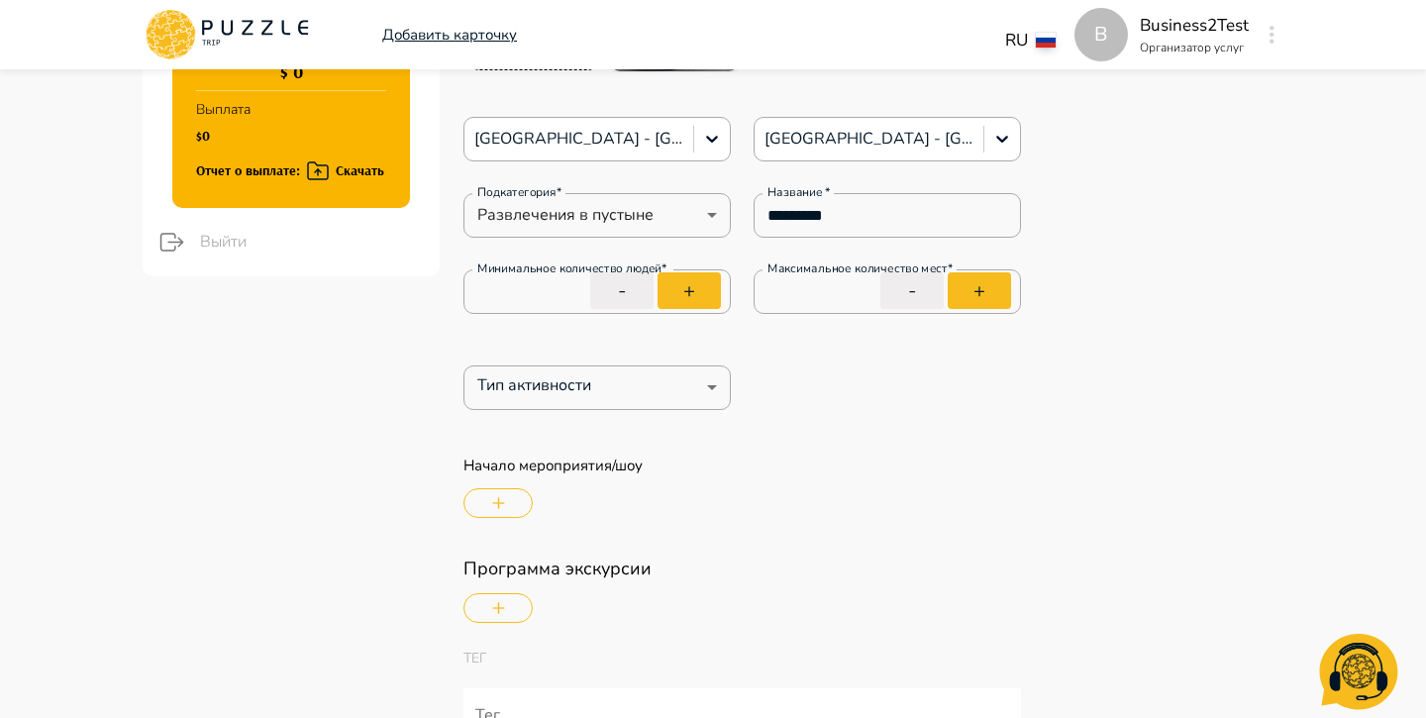
scroll to position [458, 0]
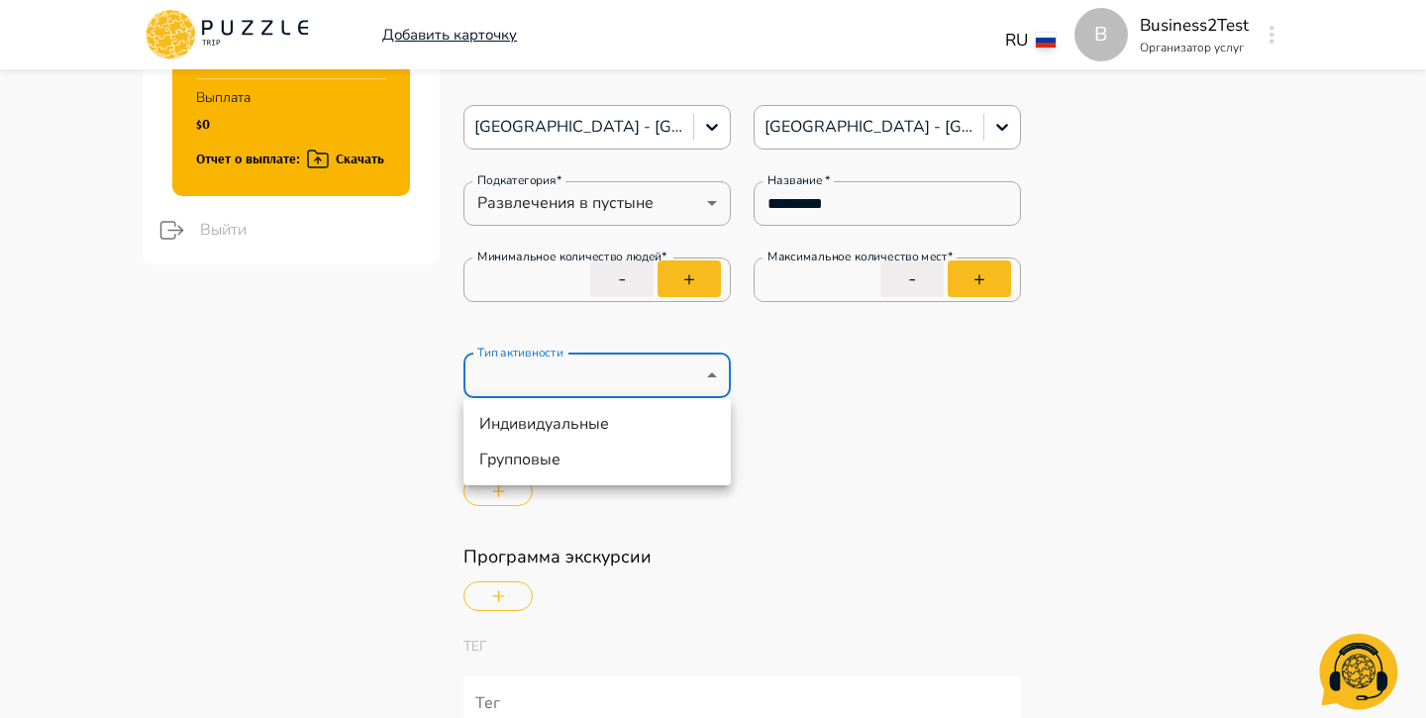
click at [610, 461] on li "Групповые" at bounding box center [597, 460] width 267 height 36
type input "******"
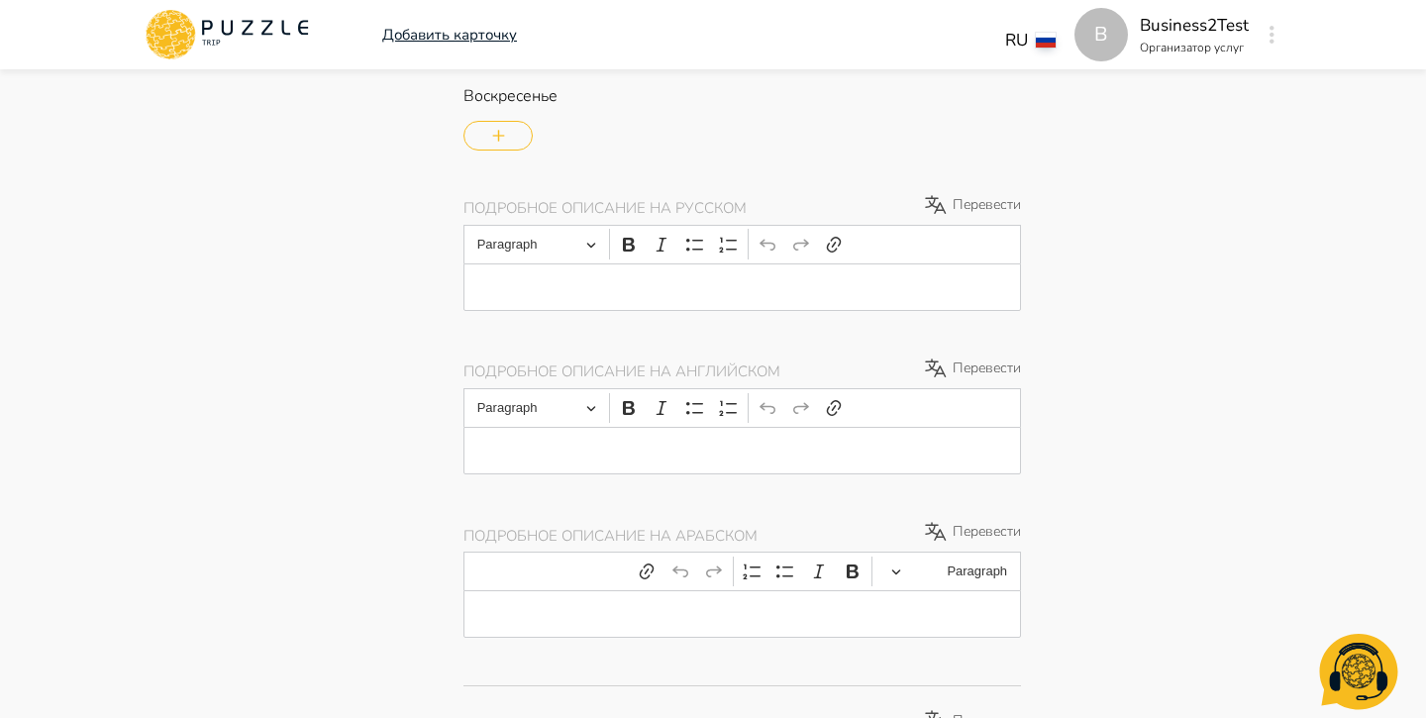
scroll to position [1696, 0]
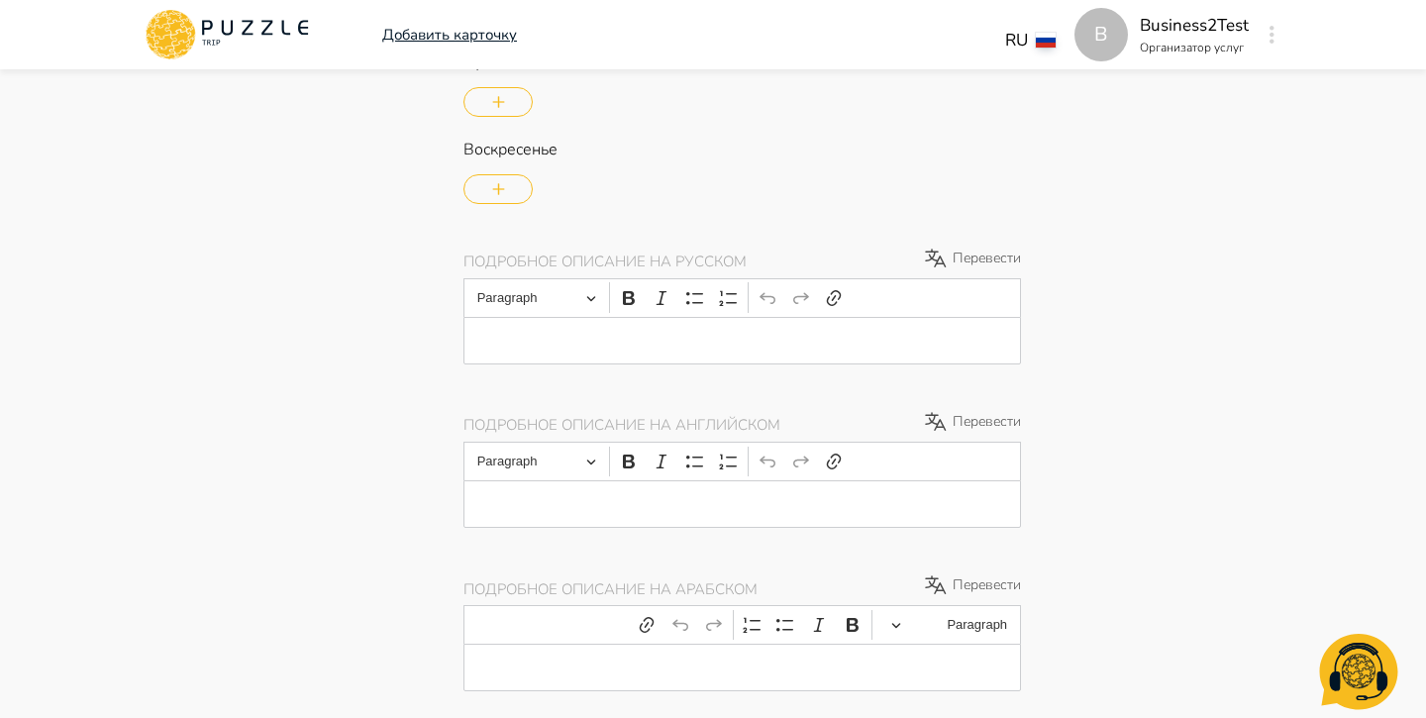
click at [750, 349] on p "Editor editing area: main" at bounding box center [742, 340] width 496 height 17
click at [1002, 256] on p "Перевести" at bounding box center [972, 259] width 98 height 24
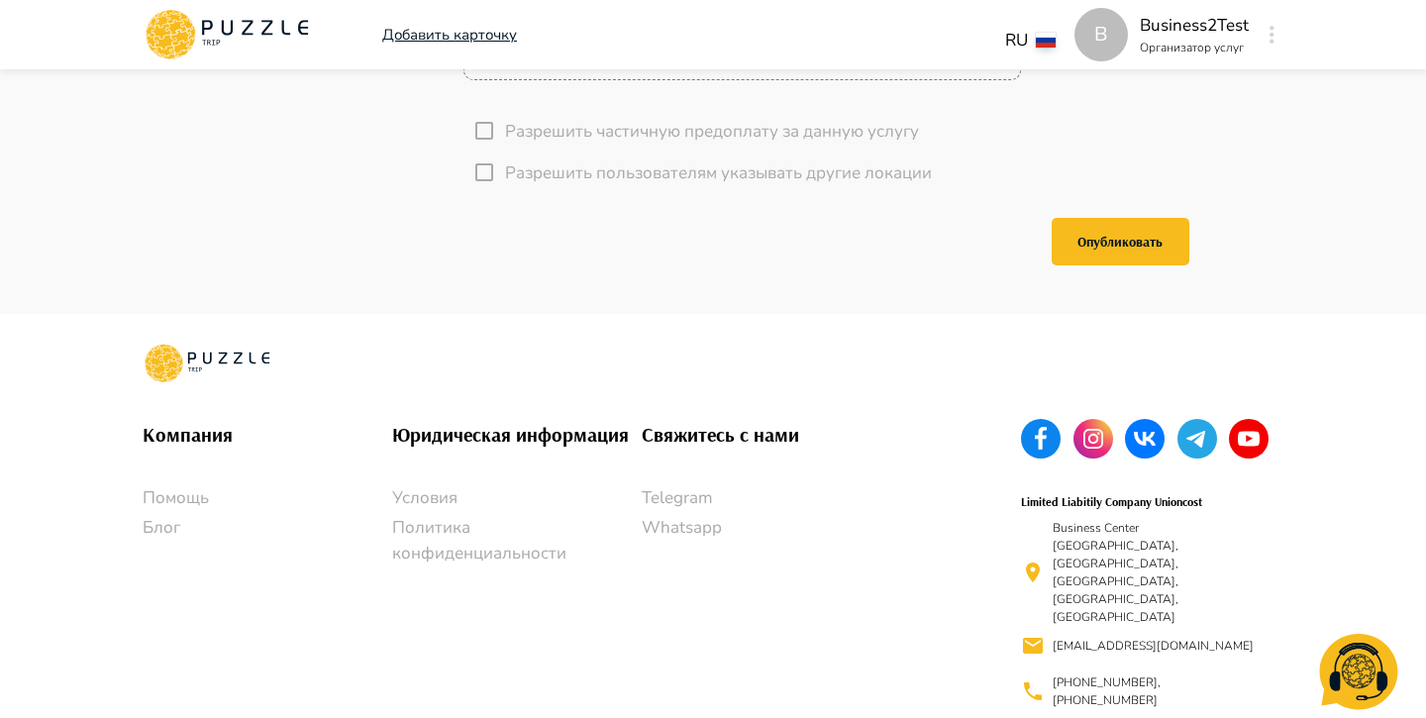
scroll to position [4818, 0]
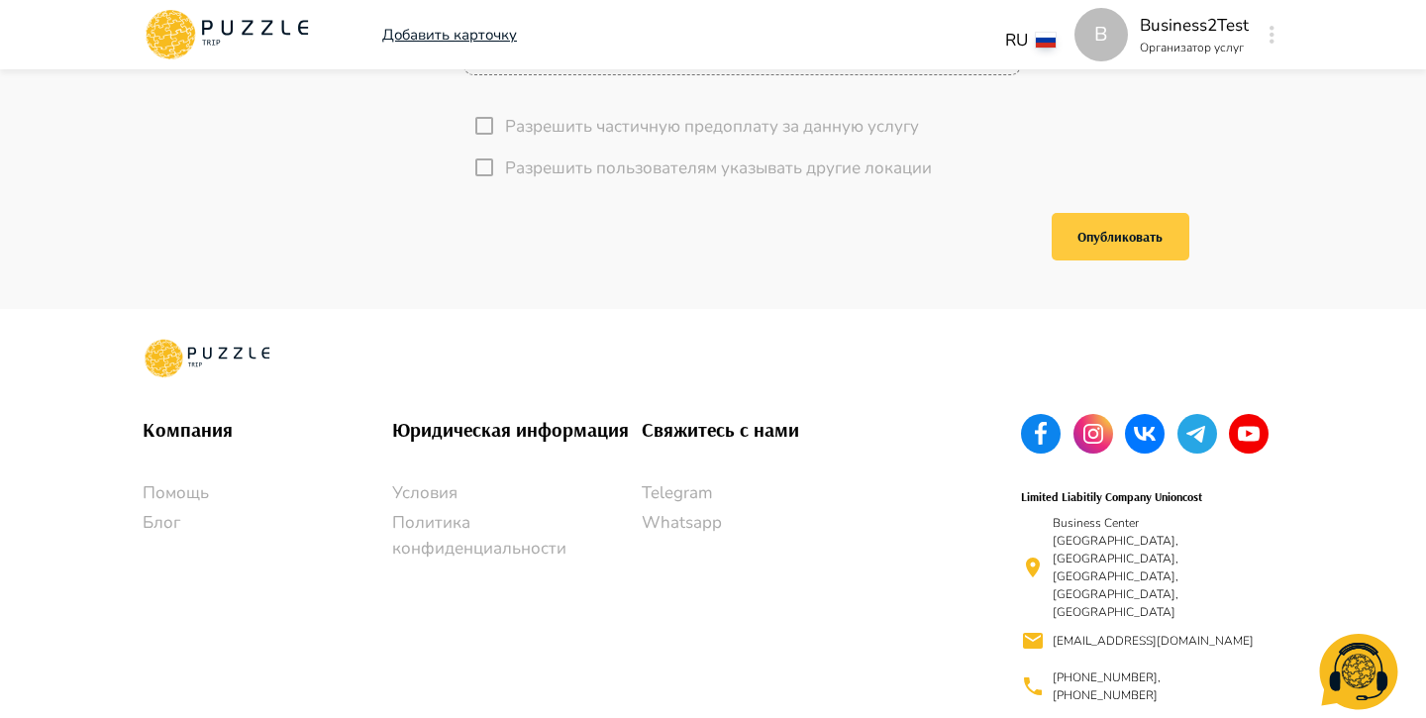
click at [1148, 257] on button "Опубликовать" at bounding box center [1121, 237] width 138 height 48
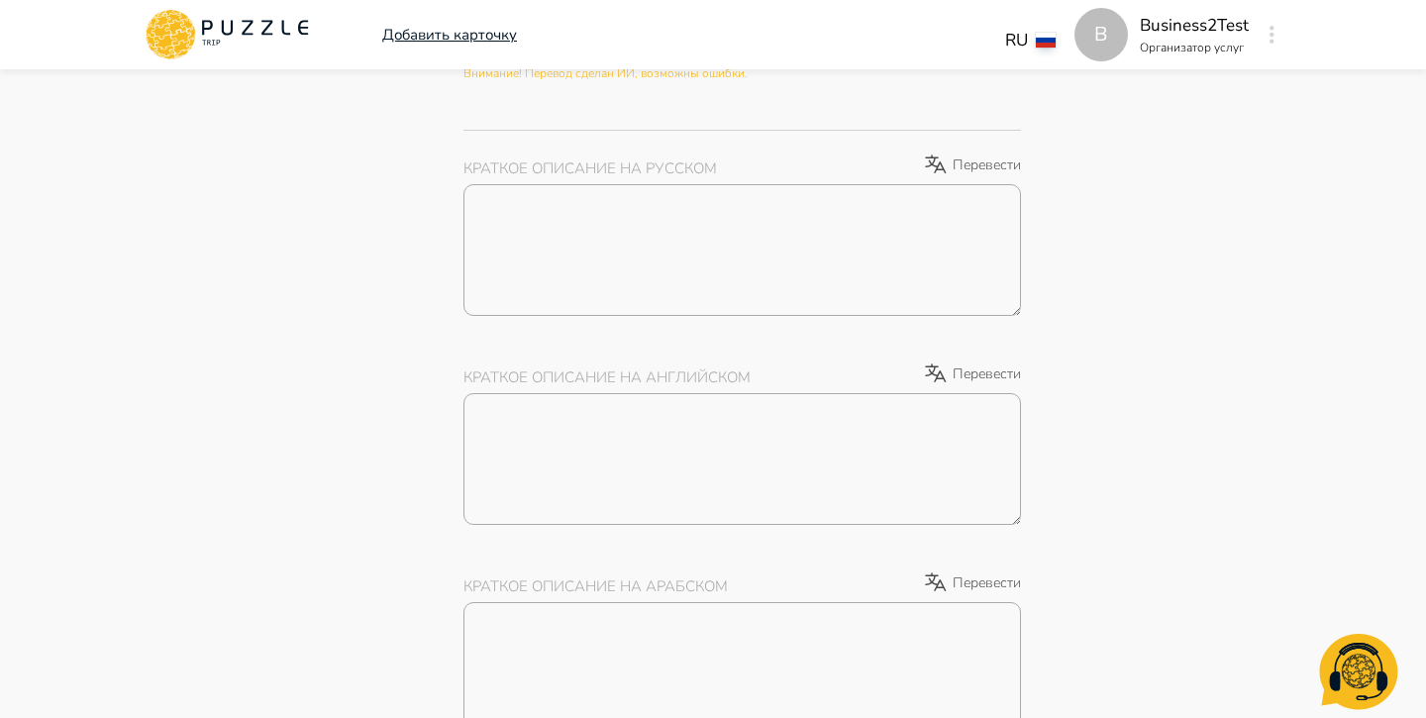
scroll to position [2364, 0]
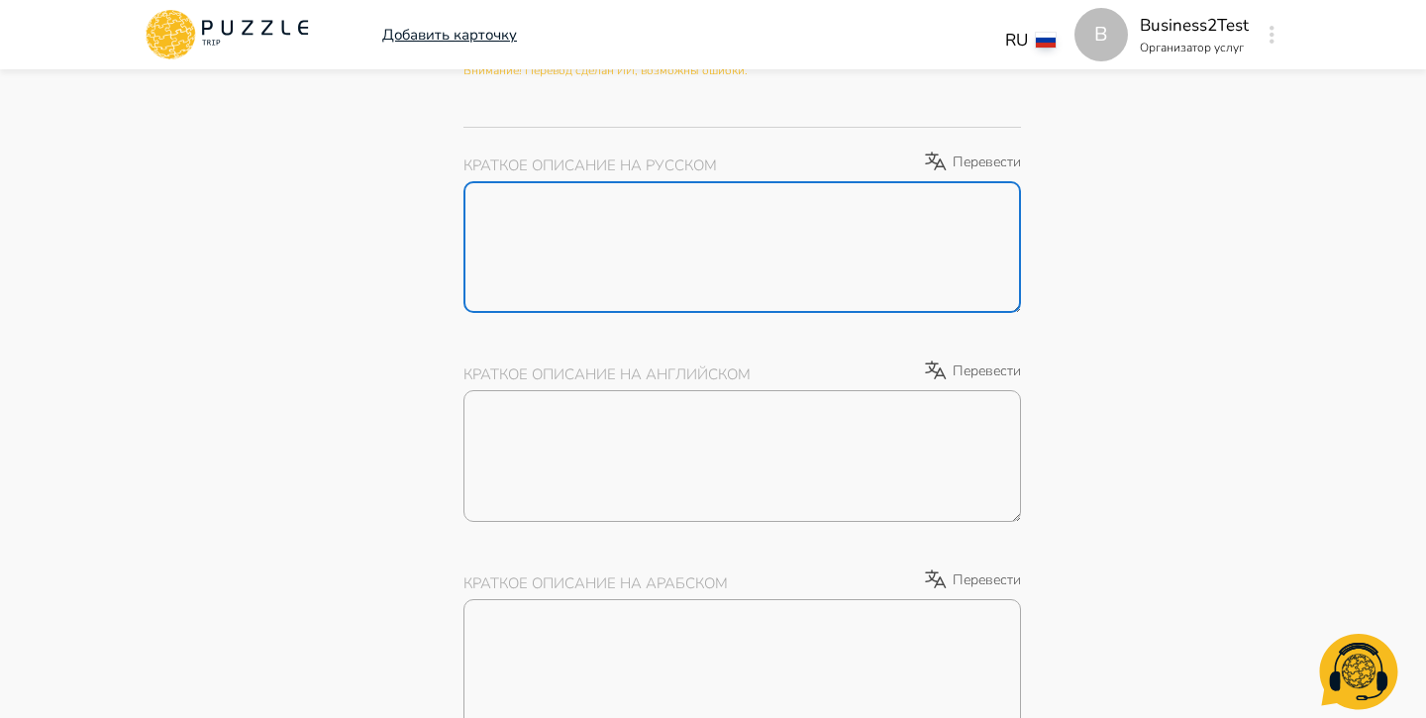
type textarea "*"
click at [887, 286] on textarea "Описание *" at bounding box center [743, 247] width 558 height 132
type textarea "*"
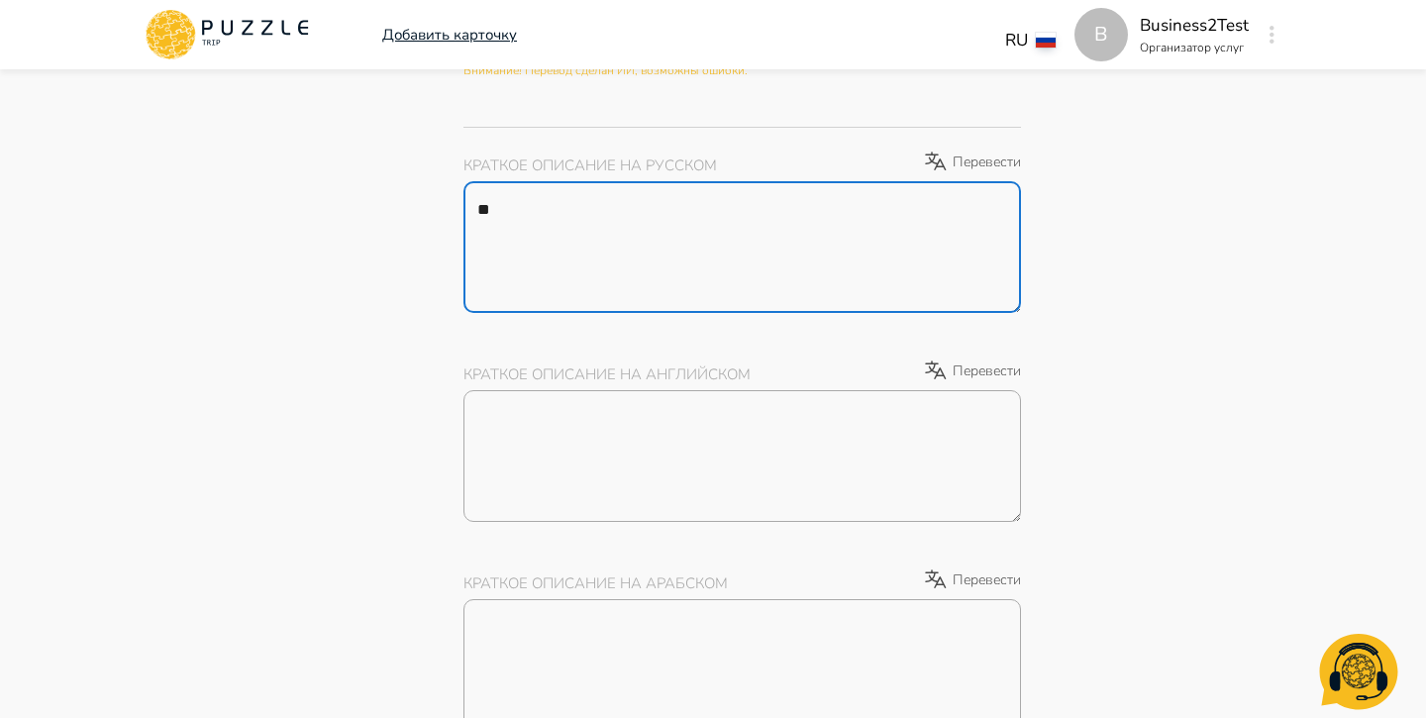
type textarea "***"
type textarea "*"
type textarea "****"
type textarea "*"
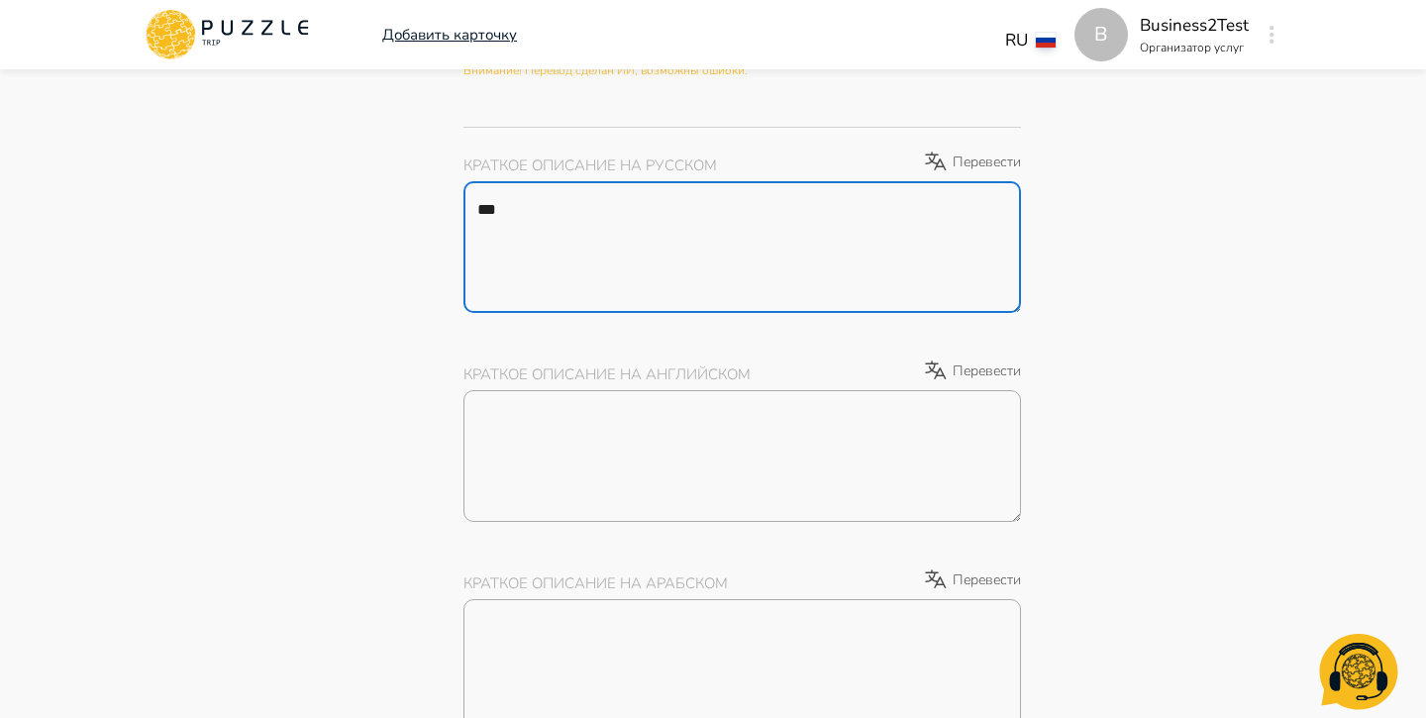
type textarea "*"
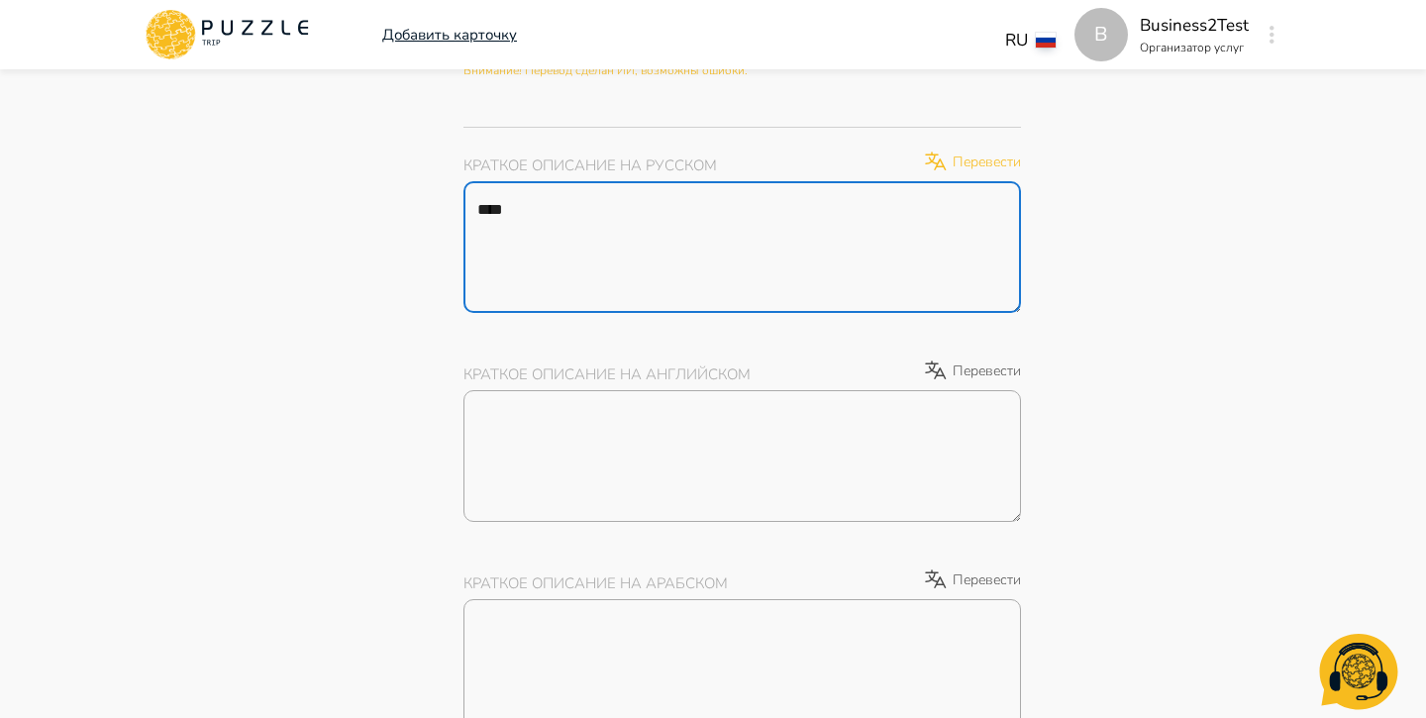
type textarea "****"
type textarea "*"
click at [976, 169] on p "Перевести" at bounding box center [972, 162] width 98 height 24
type textarea "*"
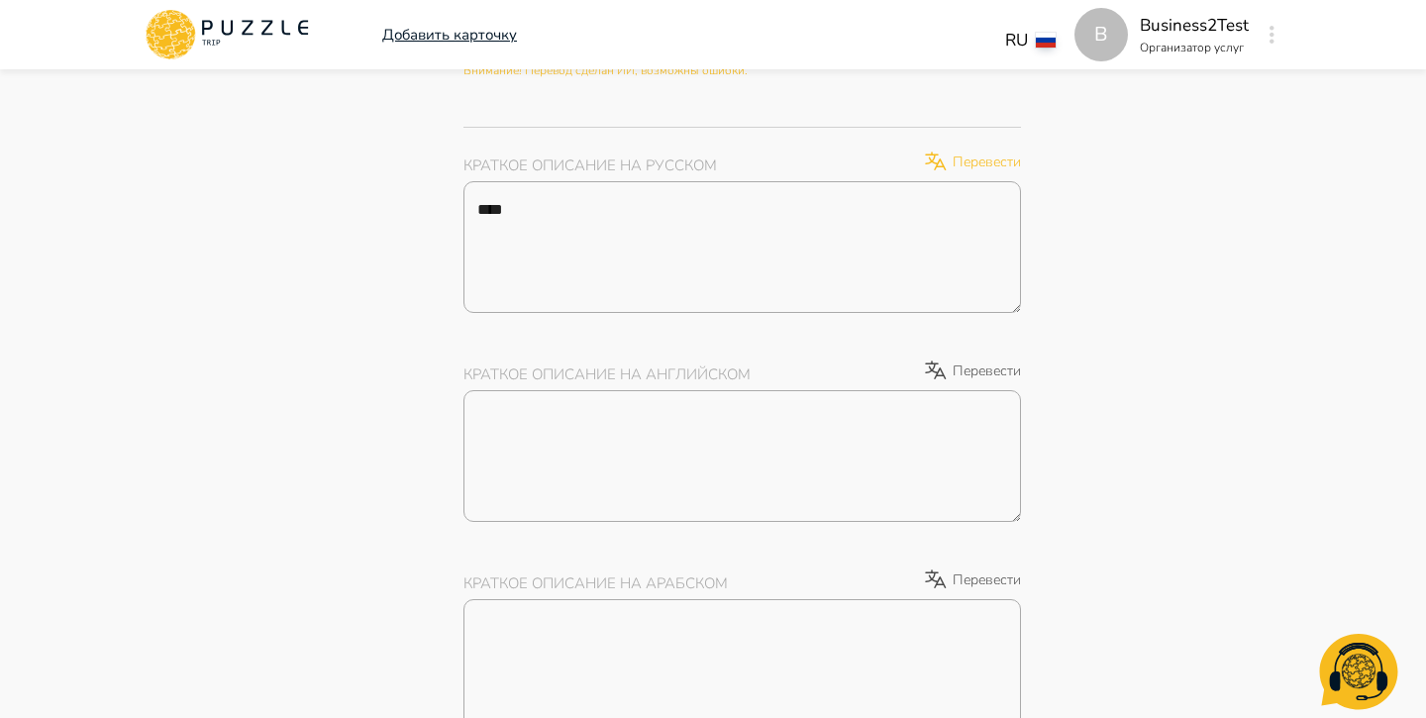
type textarea "*"
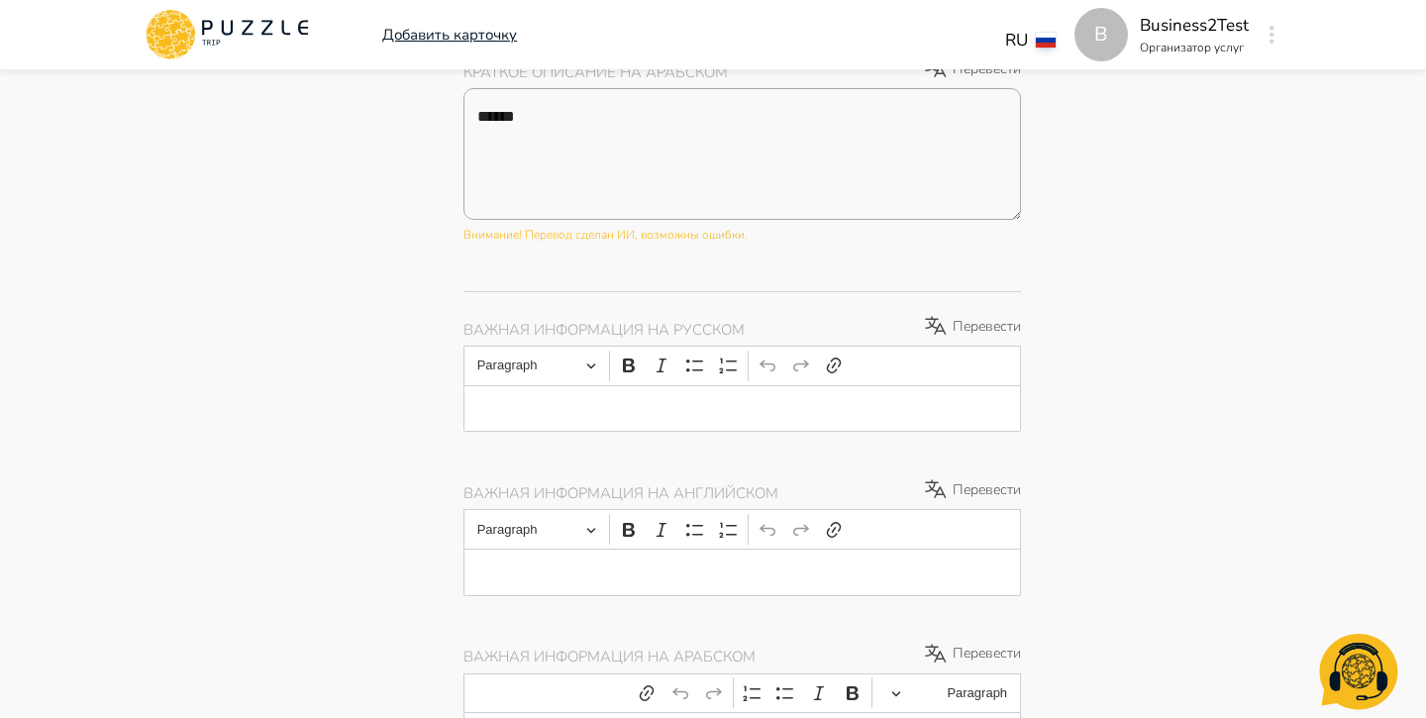
scroll to position [2903, 0]
click at [791, 416] on div "Editor editing area: main" at bounding box center [743, 404] width 558 height 48
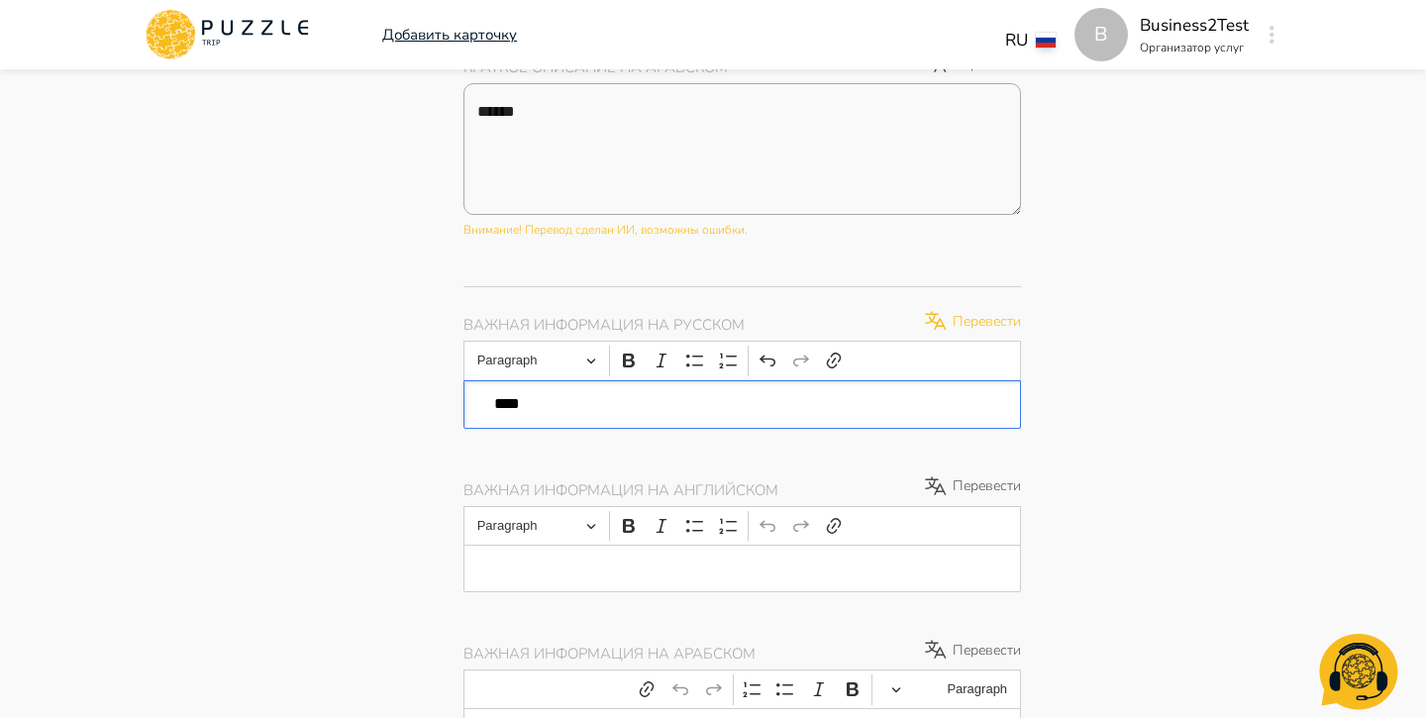
click at [990, 326] on p "Перевести" at bounding box center [972, 321] width 98 height 24
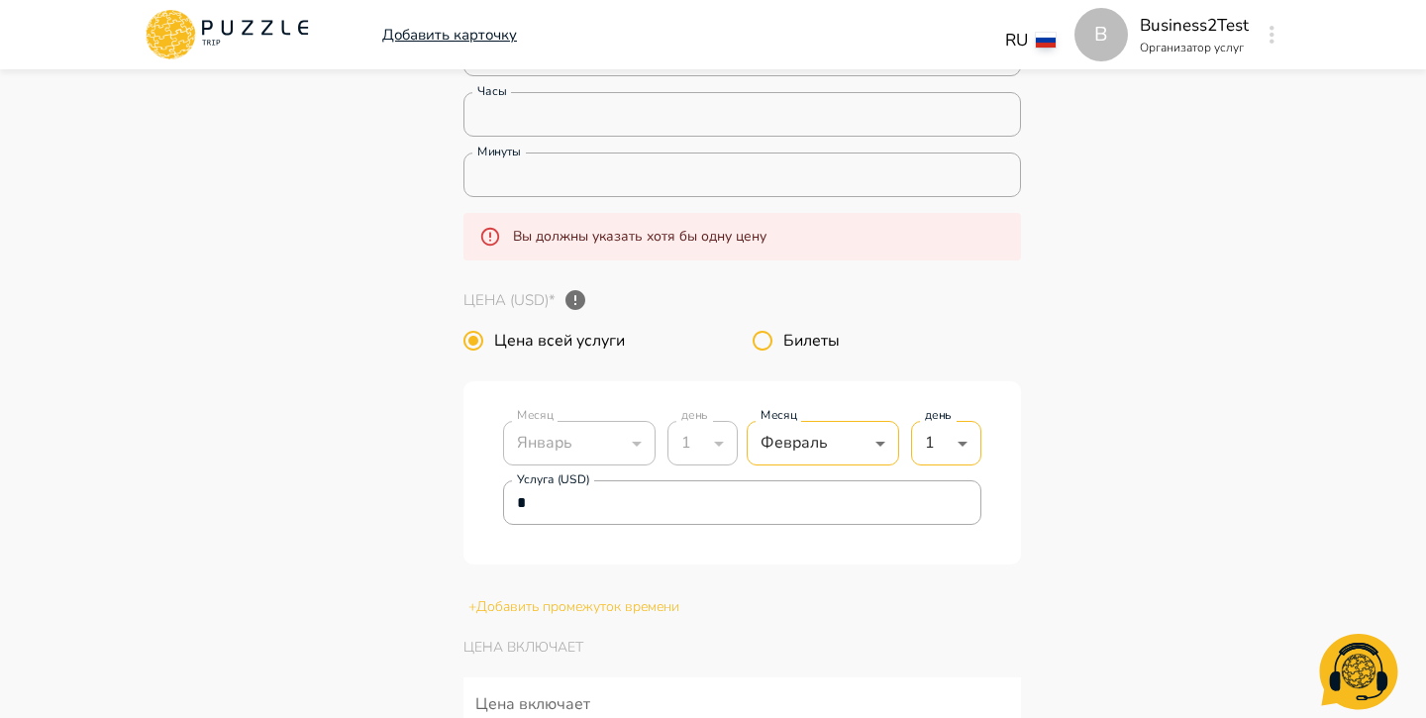
scroll to position [3788, 0]
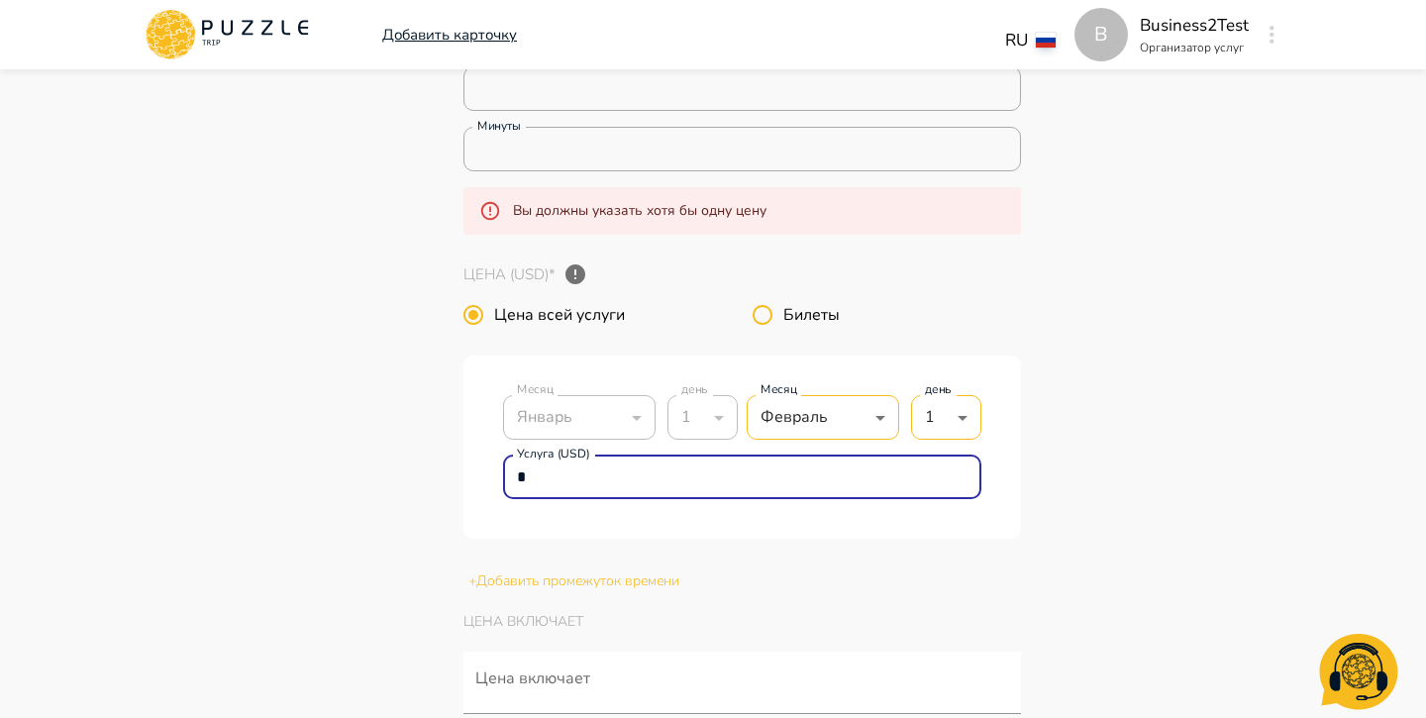
drag, startPoint x: 598, startPoint y: 481, endPoint x: 515, endPoint y: 475, distance: 83.5
click at [515, 475] on input "*" at bounding box center [742, 478] width 478 height 40
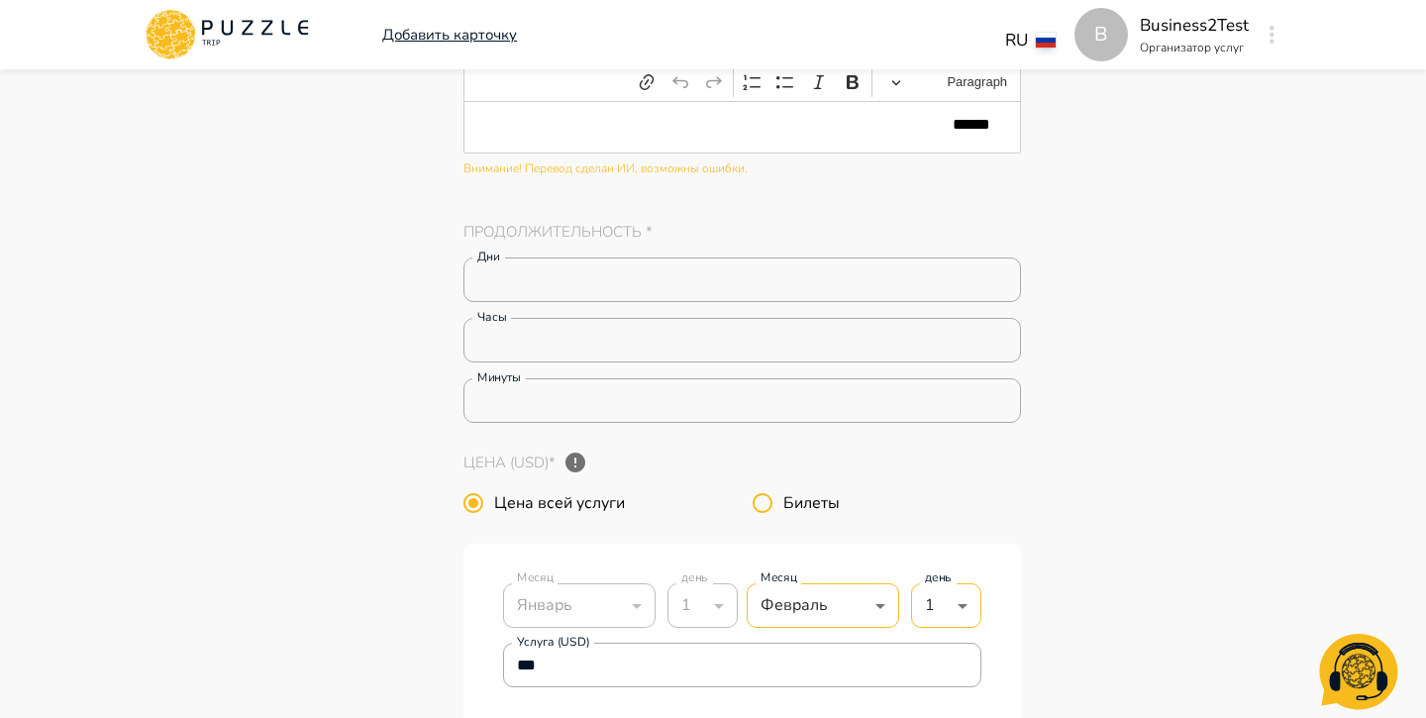
scroll to position [3488, 0]
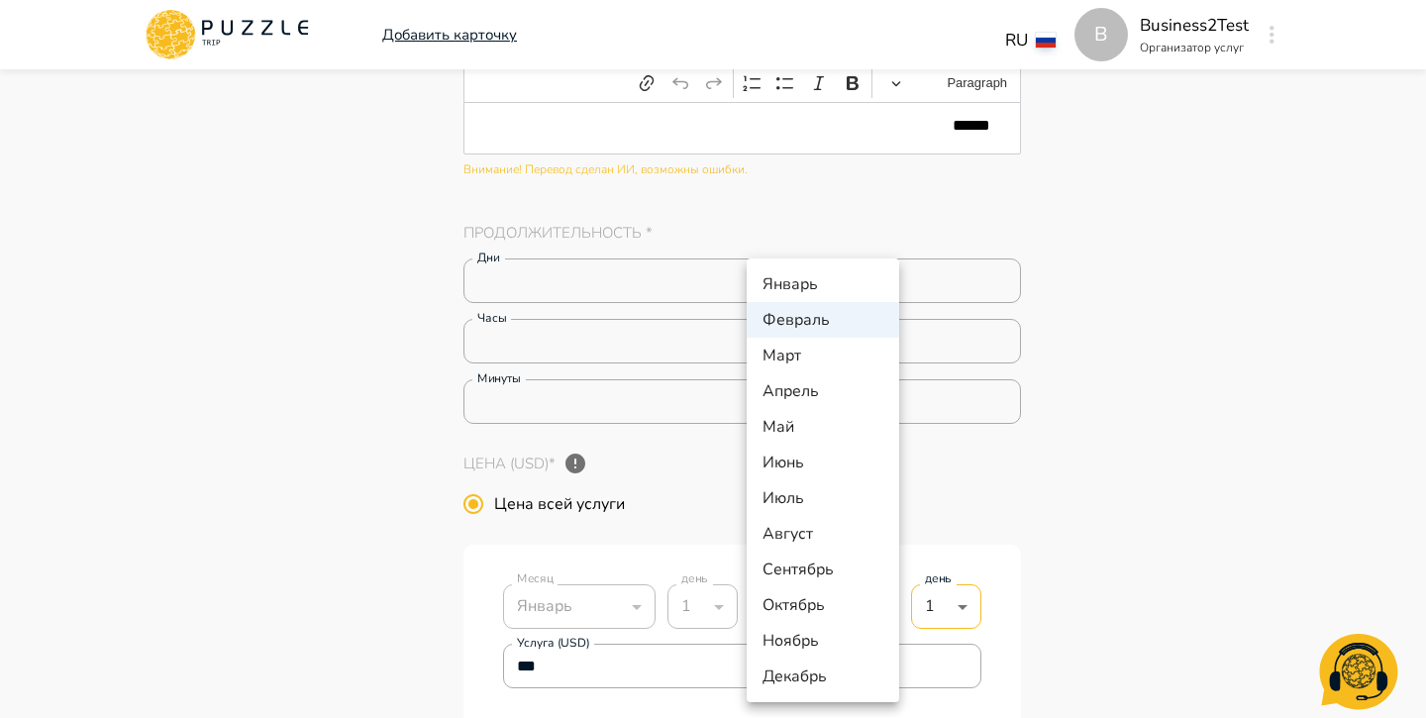
click at [810, 673] on li "Декабрь" at bounding box center [823, 677] width 153 height 36
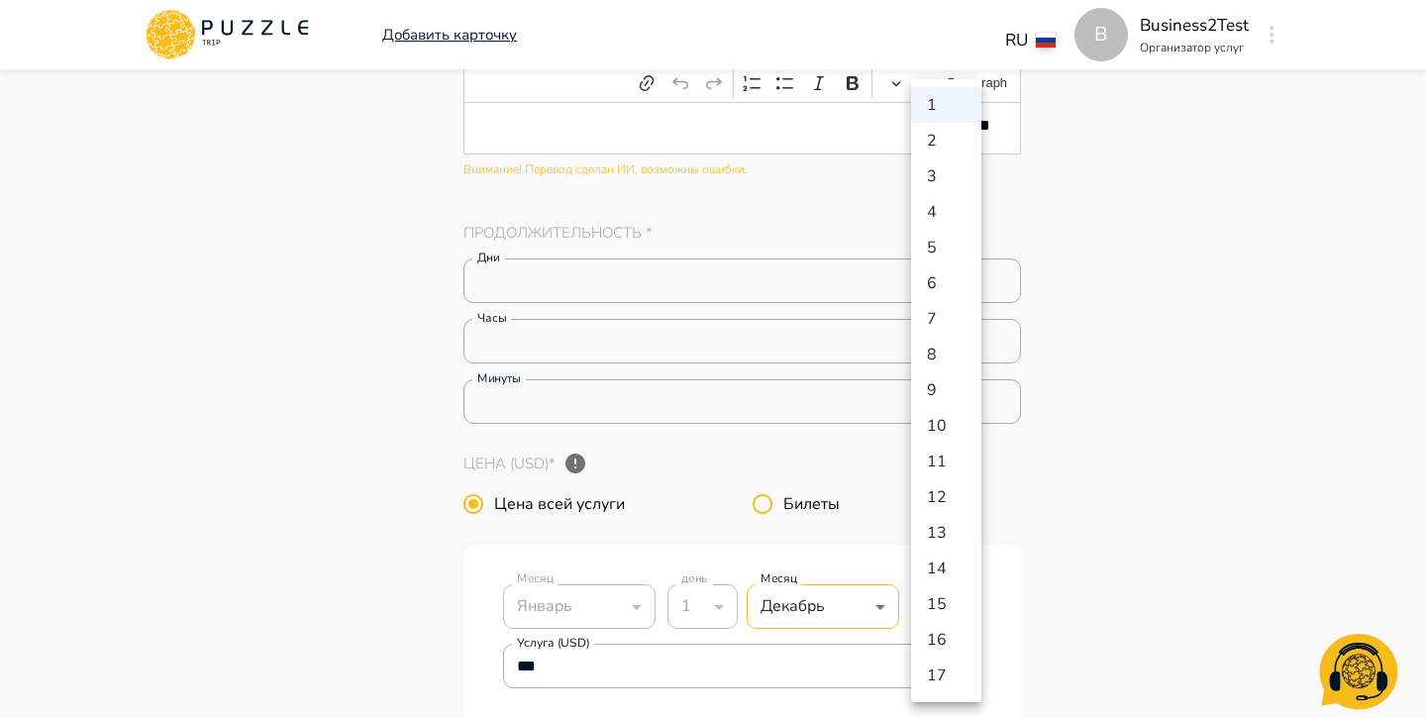
scroll to position [498, 0]
click at [938, 686] on li "31" at bounding box center [946, 677] width 70 height 36
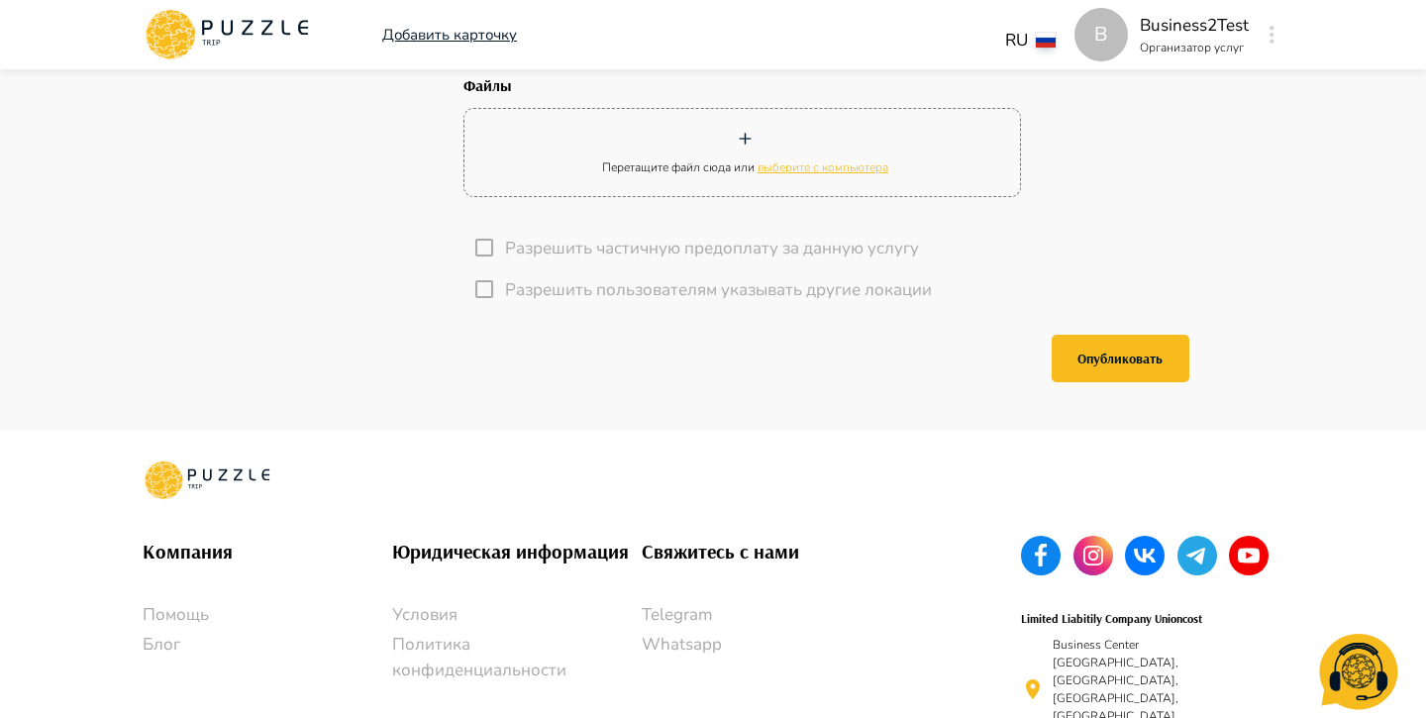
scroll to position [4828, 0]
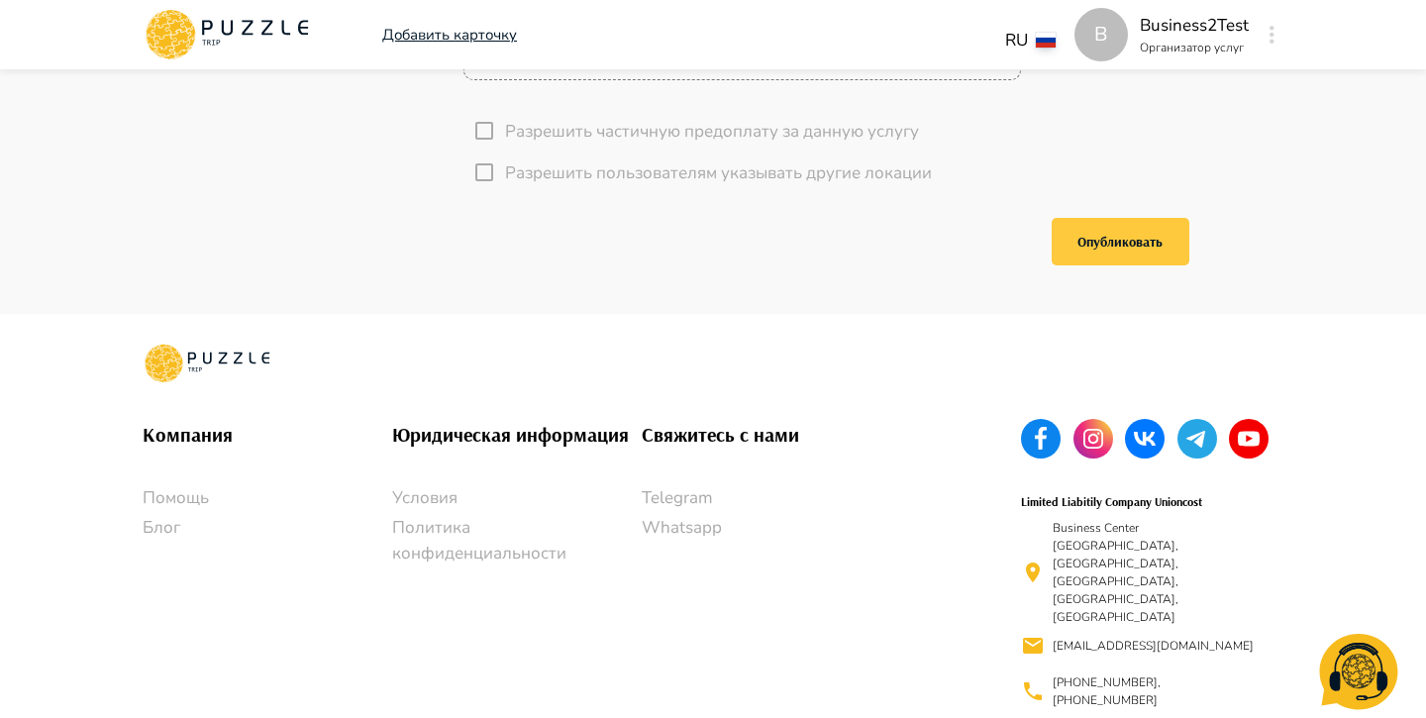
click at [1126, 236] on button "Опубликовать" at bounding box center [1121, 242] width 138 height 48
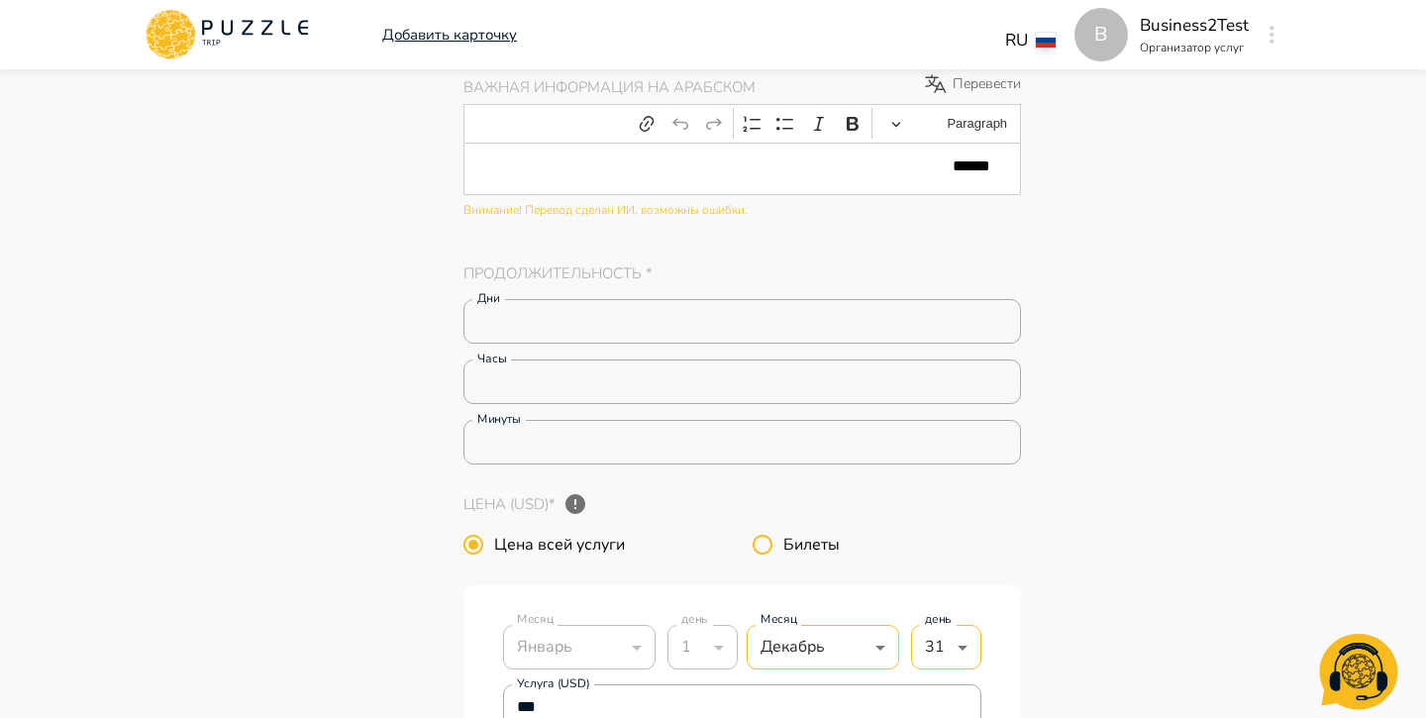
scroll to position [3461, 0]
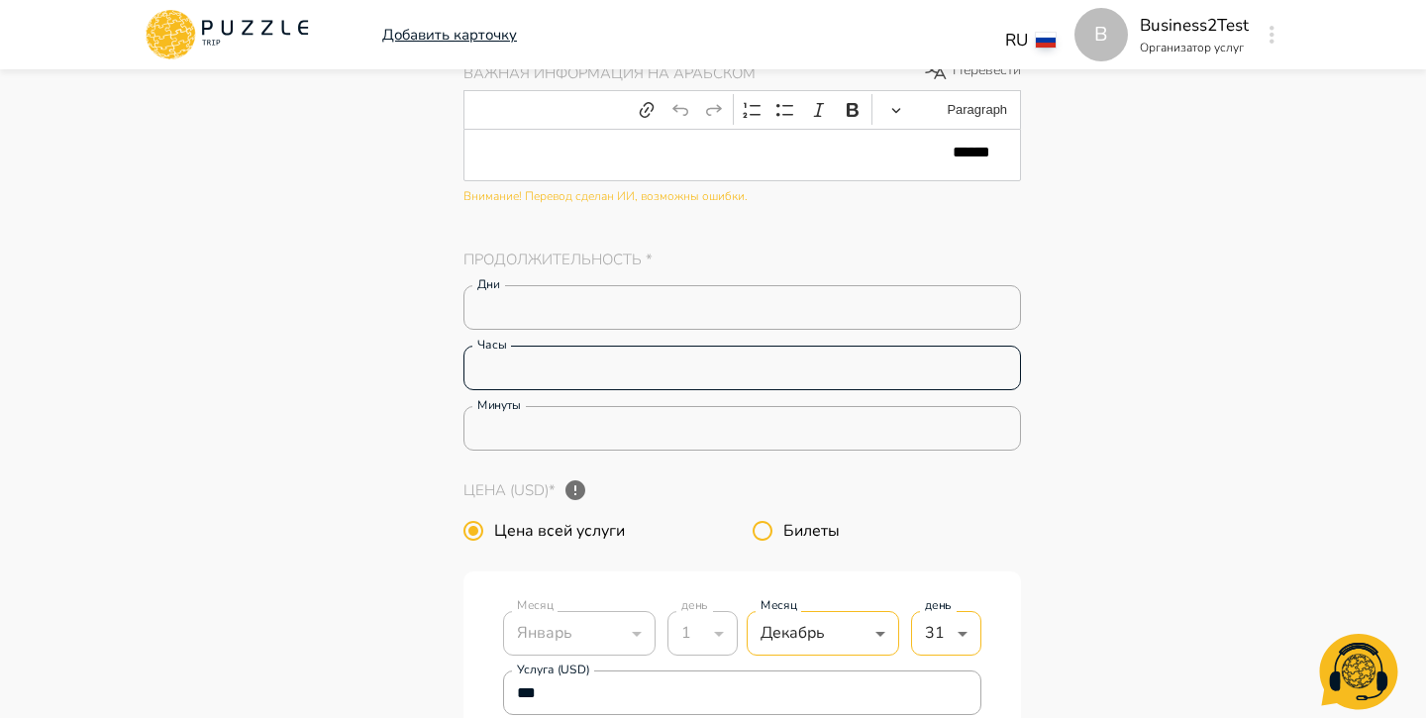
click at [775, 365] on input "*" at bounding box center [743, 369] width 558 height 40
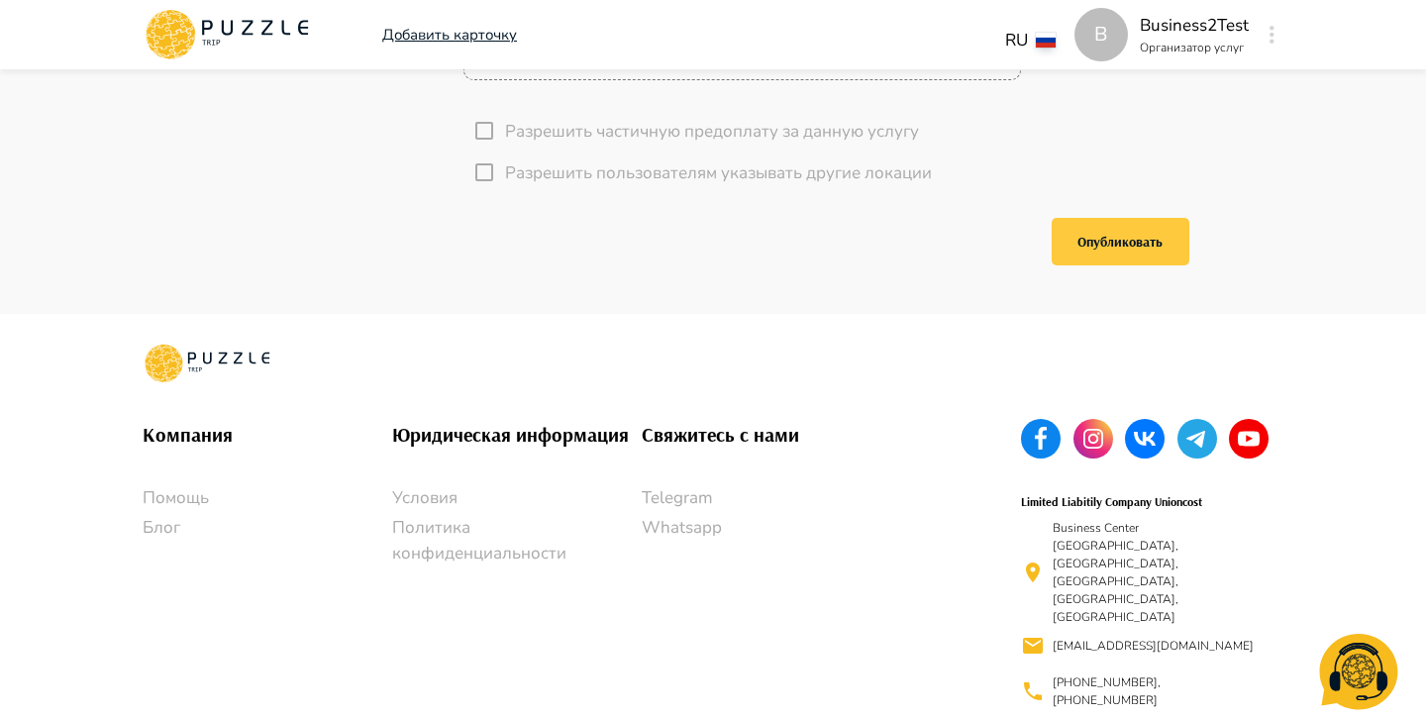
click at [1111, 237] on button "Опубликовать" at bounding box center [1121, 242] width 138 height 48
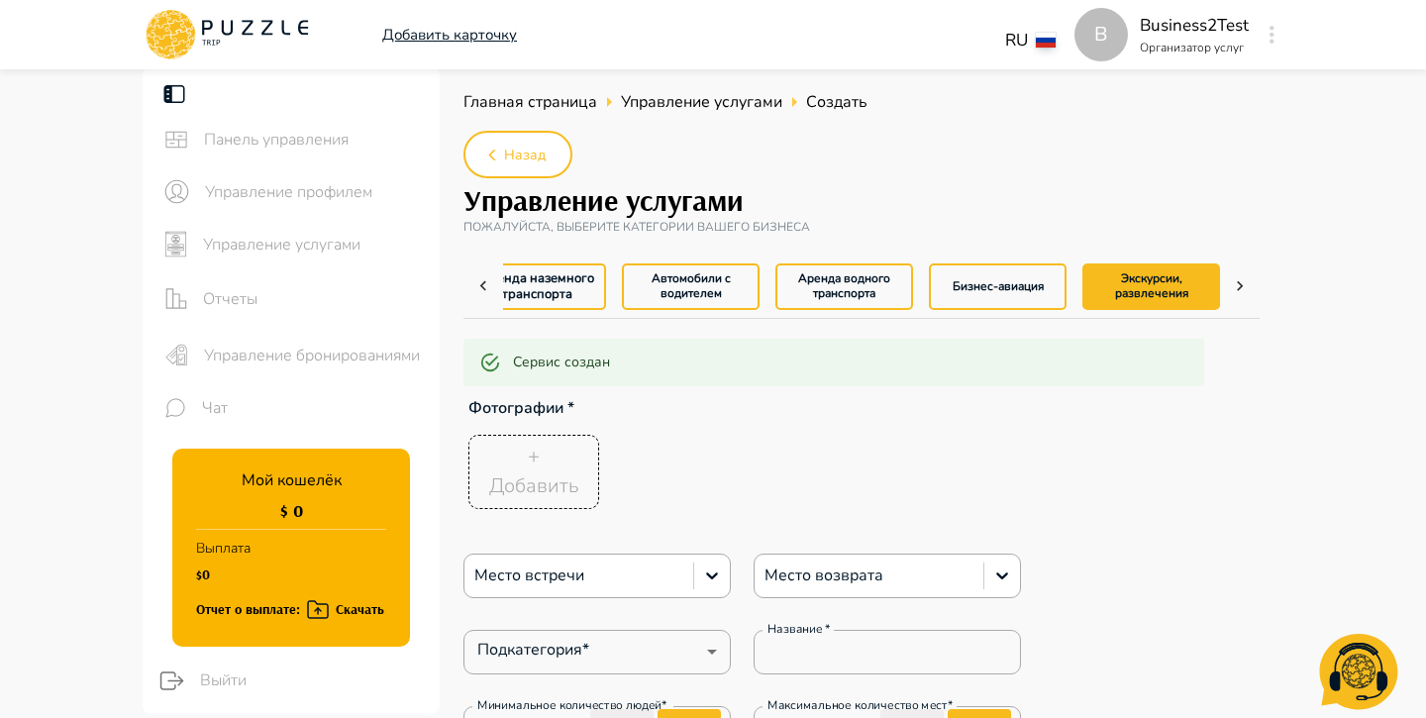
scroll to position [0, 0]
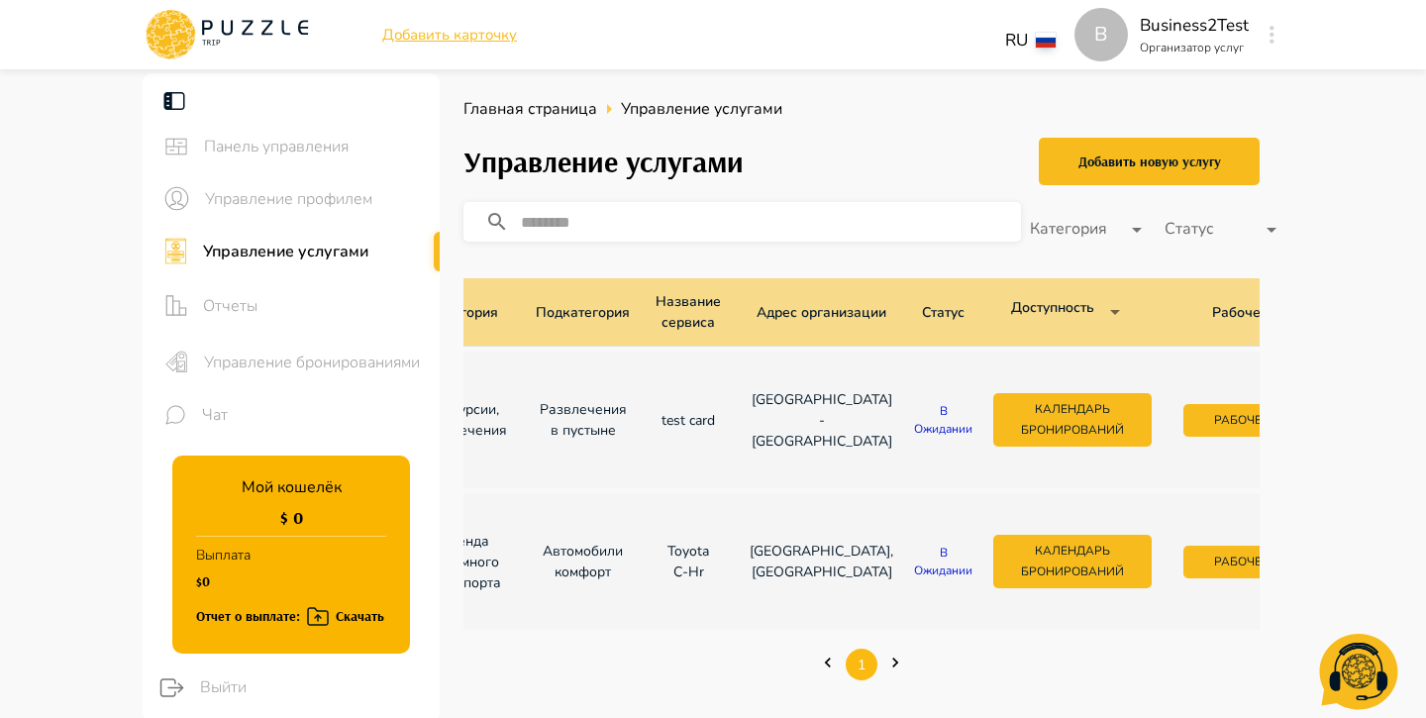
scroll to position [0, 259]
